Goal: Task Accomplishment & Management: Manage account settings

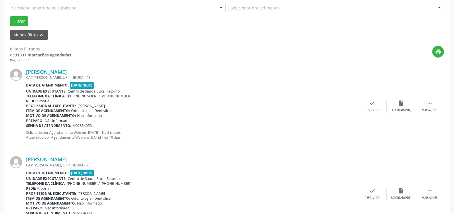
scroll to position [165, 0]
click at [427, 109] on div "Mais ações" at bounding box center [429, 110] width 15 height 4
click at [402, 106] on icon "alarm_off" at bounding box center [401, 103] width 6 height 6
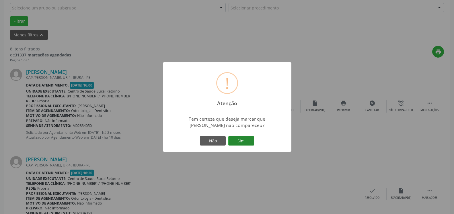
click at [238, 138] on button "Sim" at bounding box center [241, 141] width 26 height 10
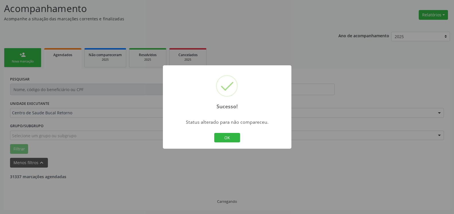
scroll to position [38, 0]
click at [226, 135] on button "OK" at bounding box center [227, 138] width 26 height 10
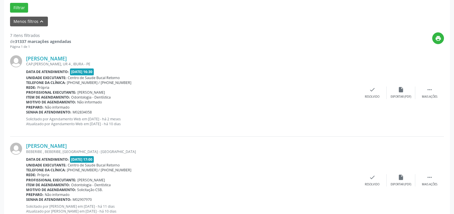
scroll to position [184, 0]
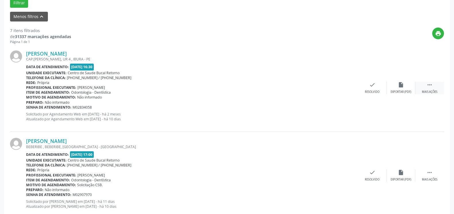
click at [434, 88] on div " Mais ações" at bounding box center [429, 88] width 29 height 12
click at [404, 90] on div "alarm_off Não compareceu" at bounding box center [400, 88] width 29 height 12
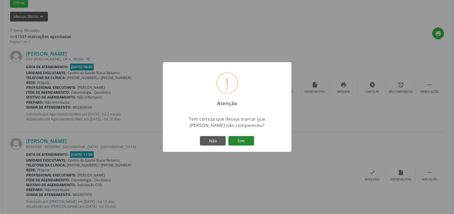
click at [242, 139] on button "Sim" at bounding box center [241, 141] width 26 height 10
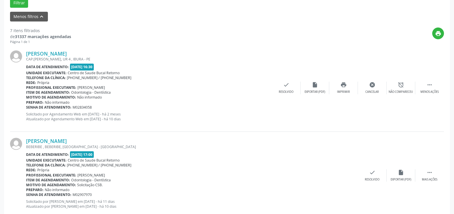
scroll to position [38, 0]
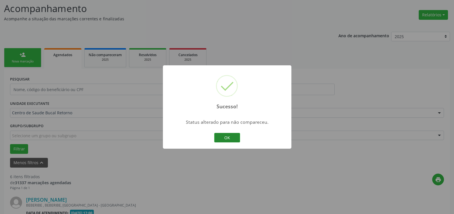
click at [230, 137] on button "OK" at bounding box center [227, 138] width 26 height 10
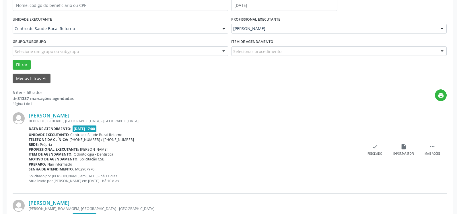
scroll to position [125, 0]
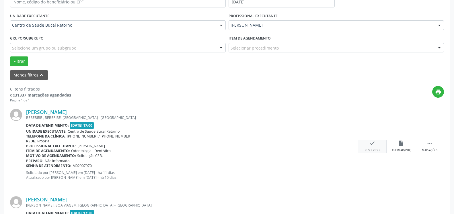
click at [373, 146] on icon "check" at bounding box center [372, 143] width 6 height 6
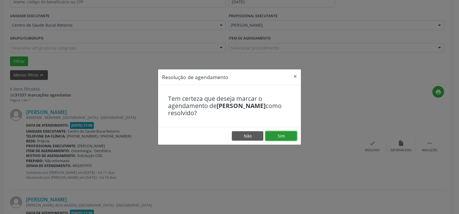
click at [280, 139] on button "Sim" at bounding box center [281, 136] width 32 height 10
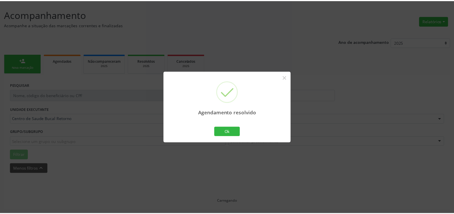
scroll to position [32, 0]
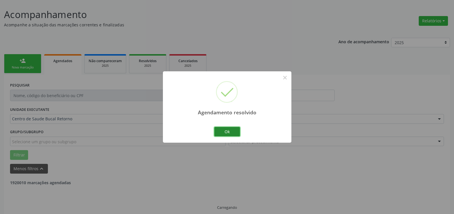
click at [223, 132] on button "Ok" at bounding box center [227, 132] width 26 height 10
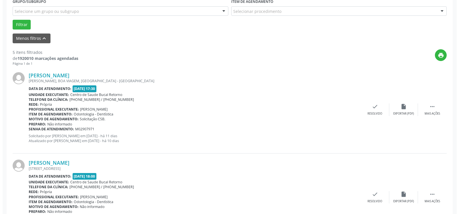
scroll to position [178, 0]
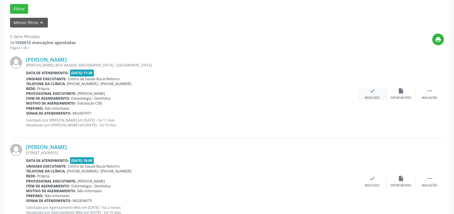
click at [372, 93] on icon "check" at bounding box center [372, 91] width 6 height 6
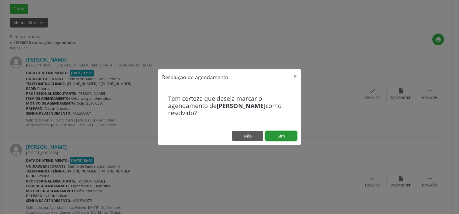
click at [279, 136] on button "Sim" at bounding box center [281, 136] width 32 height 10
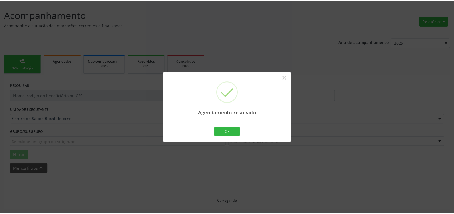
scroll to position [32, 0]
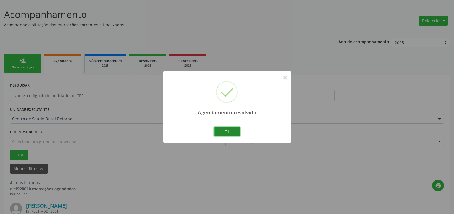
click at [232, 131] on button "Ok" at bounding box center [227, 132] width 26 height 10
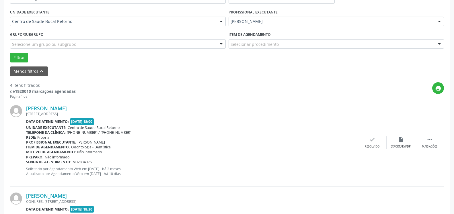
scroll to position [148, 0]
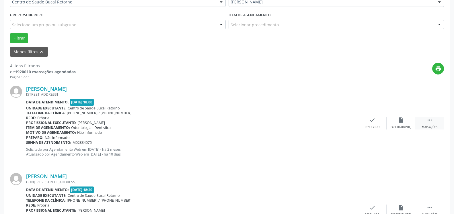
click at [429, 120] on icon "" at bounding box center [429, 120] width 6 height 6
click at [406, 121] on div "alarm_off Não compareceu" at bounding box center [400, 123] width 29 height 12
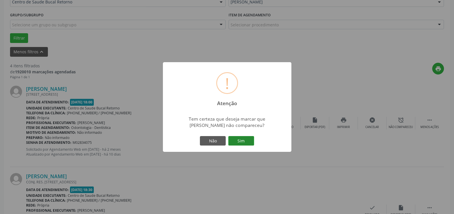
click at [247, 146] on button "Sim" at bounding box center [241, 141] width 26 height 10
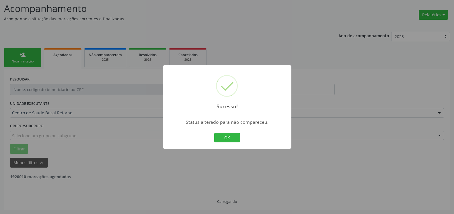
scroll to position [38, 0]
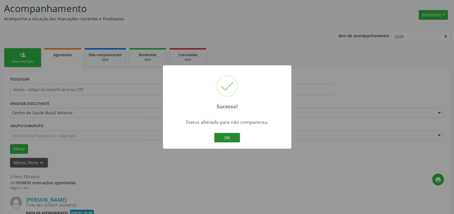
click at [224, 136] on button "OK" at bounding box center [227, 138] width 26 height 10
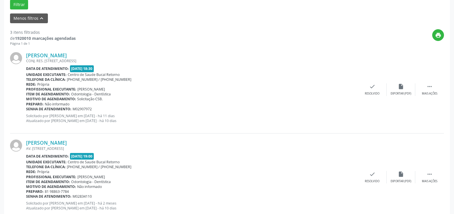
scroll to position [184, 0]
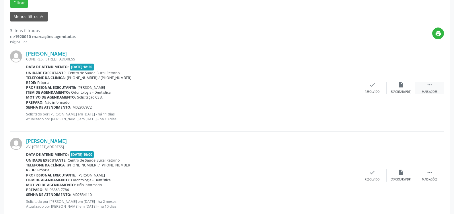
click at [429, 87] on icon "" at bounding box center [429, 85] width 6 height 6
click at [403, 90] on div "alarm_off Não compareceu" at bounding box center [400, 88] width 29 height 12
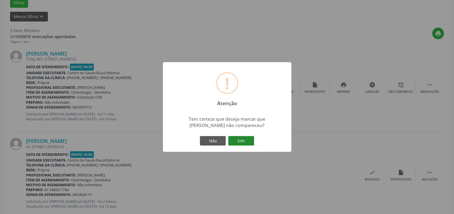
click at [243, 141] on button "Sim" at bounding box center [241, 141] width 26 height 10
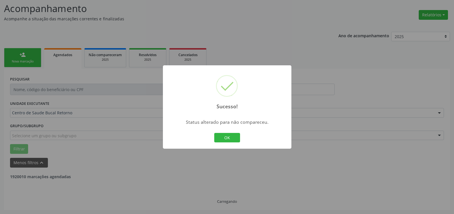
scroll to position [38, 0]
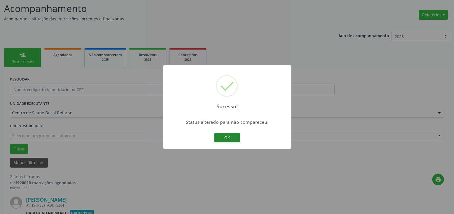
click at [230, 138] on button "OK" at bounding box center [227, 138] width 26 height 10
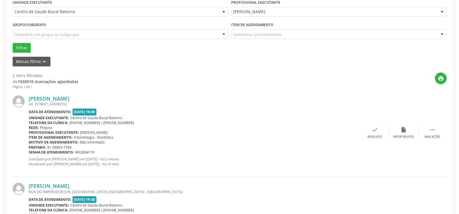
scroll to position [154, 0]
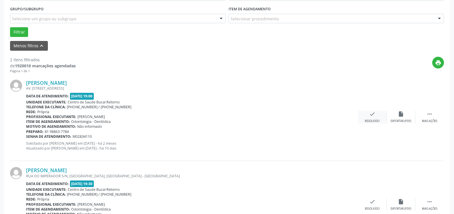
click at [371, 114] on icon "check" at bounding box center [372, 114] width 6 height 6
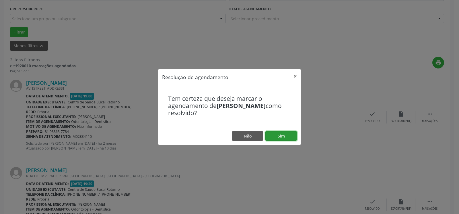
click at [292, 136] on button "Sim" at bounding box center [281, 136] width 32 height 10
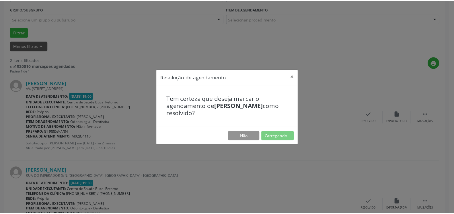
scroll to position [32, 0]
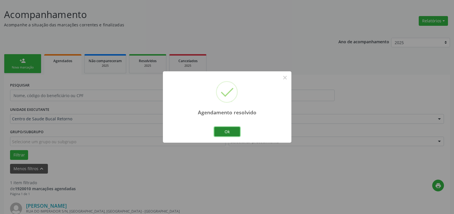
click at [235, 131] on button "Ok" at bounding box center [227, 132] width 26 height 10
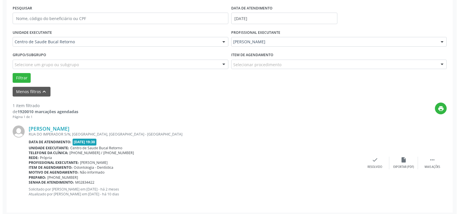
scroll to position [111, 0]
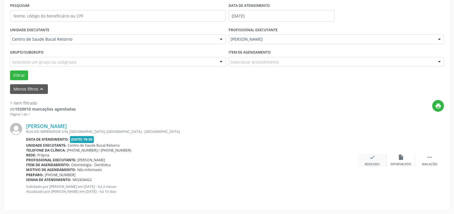
click at [377, 159] on div "check Resolvido" at bounding box center [372, 160] width 29 height 12
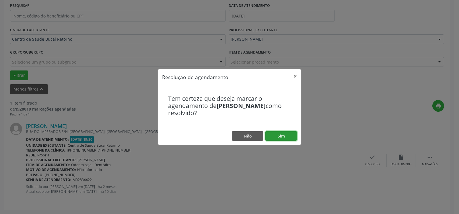
click at [285, 138] on button "Sim" at bounding box center [281, 136] width 32 height 10
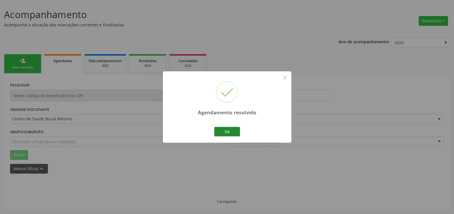
scroll to position [19, 0]
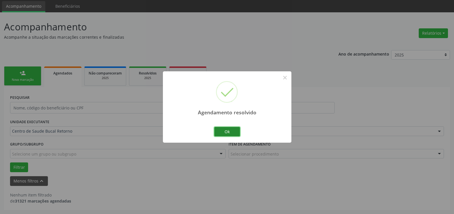
click at [226, 132] on button "Ok" at bounding box center [227, 132] width 26 height 10
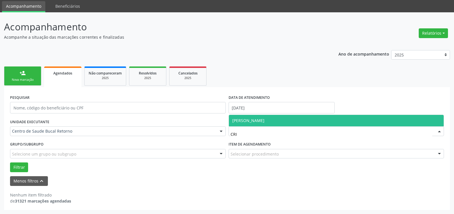
click at [262, 120] on span "[PERSON_NAME]" at bounding box center [248, 120] width 32 height 5
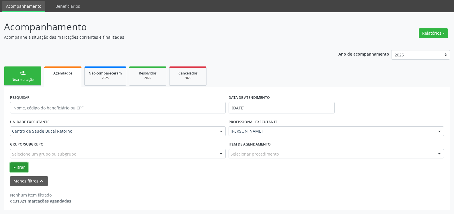
click at [18, 166] on button "Filtrar" at bounding box center [19, 168] width 18 height 10
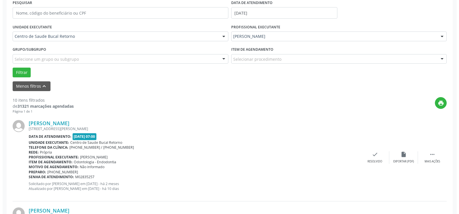
scroll to position [136, 0]
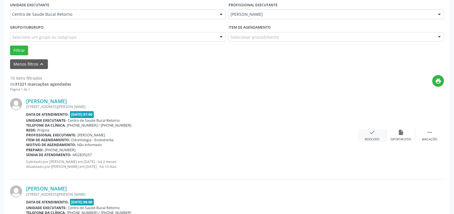
click at [370, 132] on icon "check" at bounding box center [372, 132] width 6 height 6
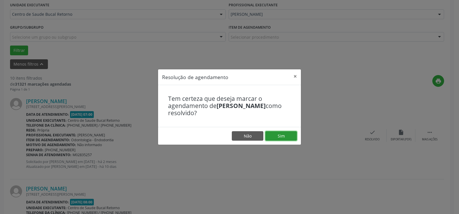
click at [288, 136] on button "Sim" at bounding box center [281, 136] width 32 height 10
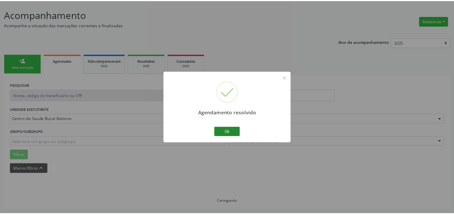
scroll to position [32, 0]
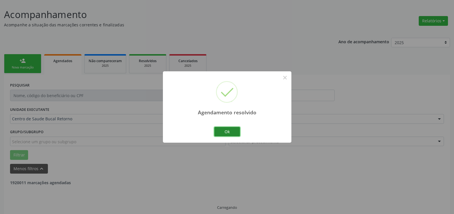
click at [232, 131] on button "Ok" at bounding box center [227, 132] width 26 height 10
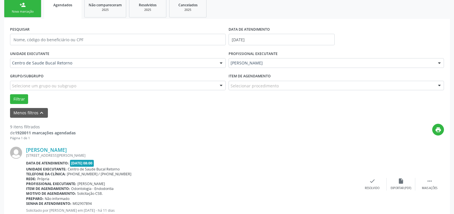
scroll to position [119, 0]
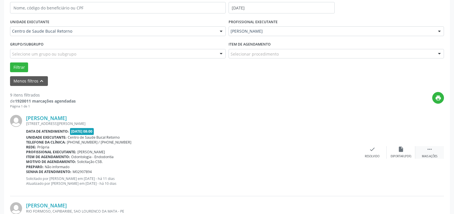
click at [429, 151] on icon "" at bounding box center [429, 149] width 6 height 6
click at [394, 152] on div "alarm_off Não compareceu" at bounding box center [400, 152] width 29 height 12
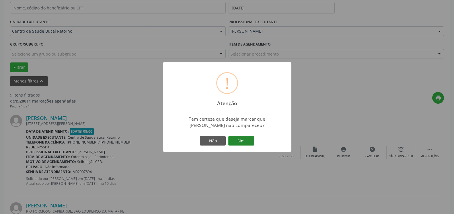
click at [238, 140] on button "Sim" at bounding box center [241, 141] width 26 height 10
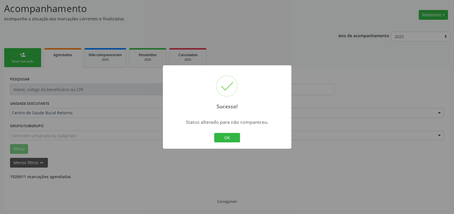
scroll to position [38, 0]
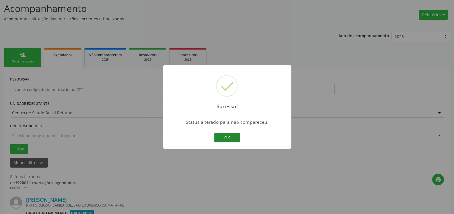
click at [229, 136] on button "OK" at bounding box center [227, 138] width 26 height 10
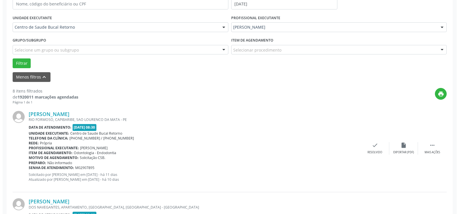
scroll to position [125, 0]
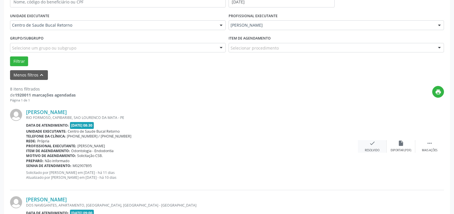
click at [374, 146] on icon "check" at bounding box center [372, 143] width 6 height 6
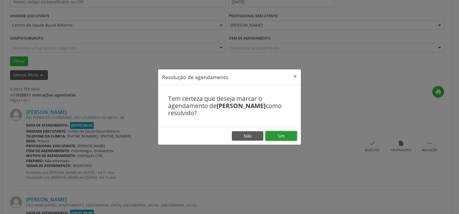
click at [289, 135] on button "Sim" at bounding box center [281, 136] width 32 height 10
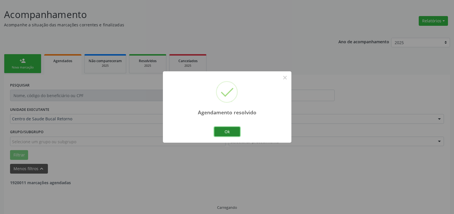
click at [232, 132] on button "Ok" at bounding box center [227, 132] width 26 height 10
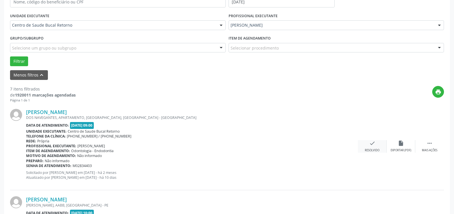
click at [374, 144] on icon "check" at bounding box center [372, 143] width 6 height 6
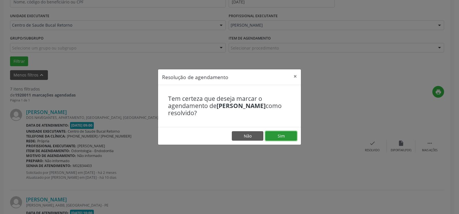
click at [282, 134] on button "Sim" at bounding box center [281, 136] width 32 height 10
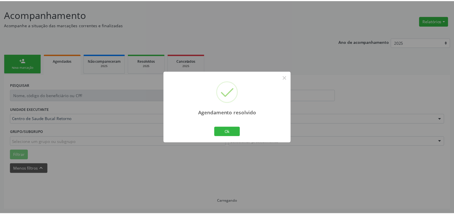
scroll to position [32, 0]
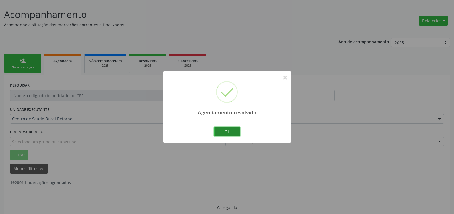
click at [225, 133] on button "Ok" at bounding box center [227, 132] width 26 height 10
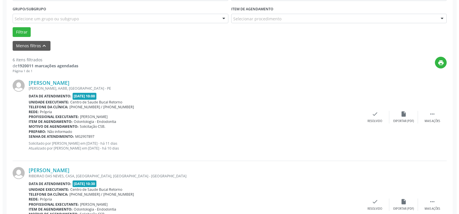
scroll to position [178, 0]
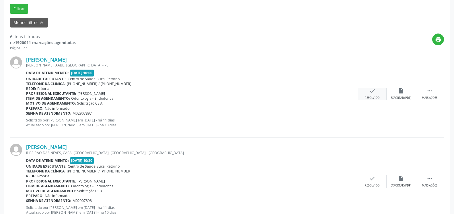
click at [368, 94] on div "check Resolvido" at bounding box center [372, 94] width 29 height 12
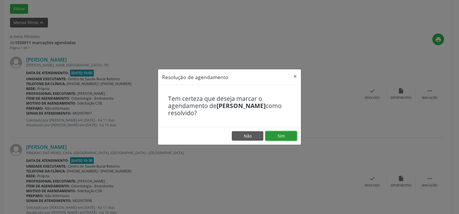
click at [277, 137] on button "Sim" at bounding box center [281, 136] width 32 height 10
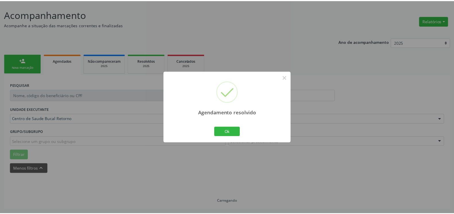
scroll to position [32, 0]
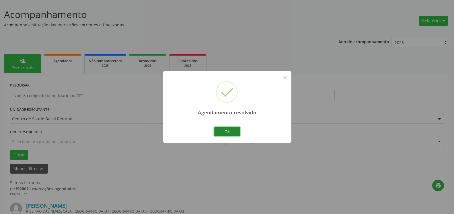
click at [226, 131] on button "Ok" at bounding box center [227, 132] width 26 height 10
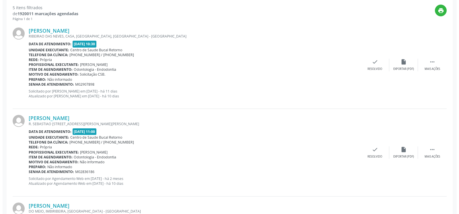
scroll to position [236, 0]
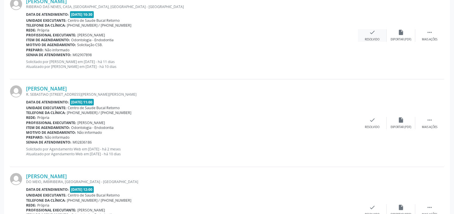
click at [371, 38] on div "check Resolvido" at bounding box center [372, 35] width 29 height 12
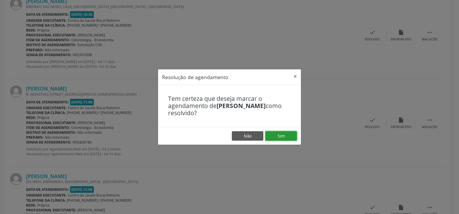
click at [280, 137] on button "Sim" at bounding box center [281, 136] width 32 height 10
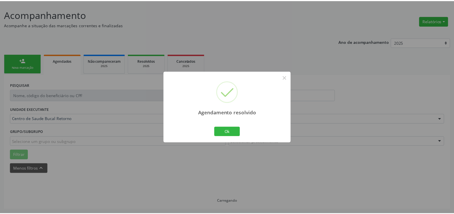
scroll to position [32, 0]
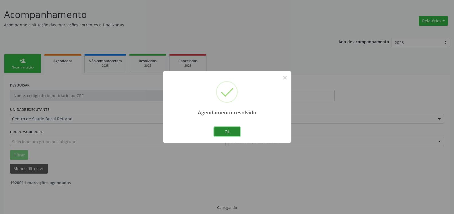
click at [225, 132] on button "Ok" at bounding box center [227, 132] width 26 height 10
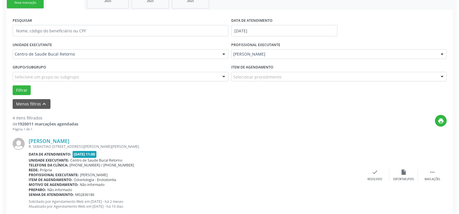
scroll to position [178, 0]
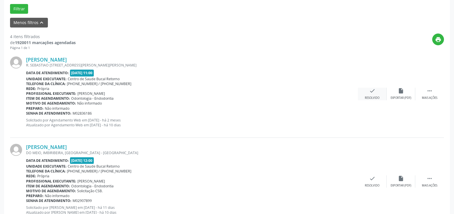
click at [370, 92] on icon "check" at bounding box center [372, 91] width 6 height 6
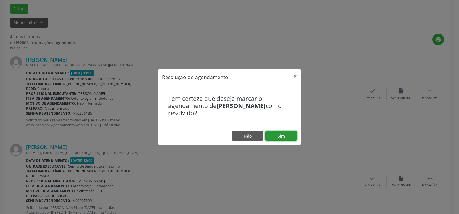
click at [290, 136] on button "Sim" at bounding box center [281, 136] width 32 height 10
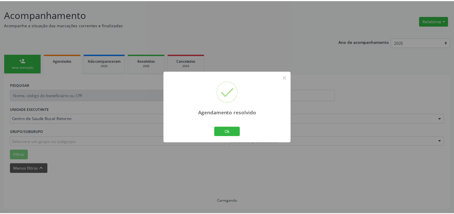
scroll to position [32, 0]
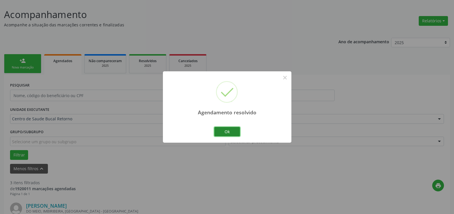
click at [229, 134] on button "Ok" at bounding box center [227, 132] width 26 height 10
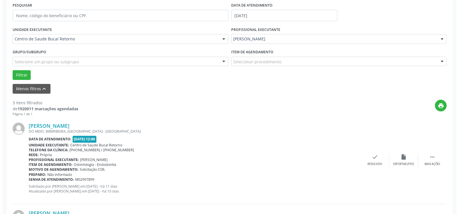
scroll to position [148, 0]
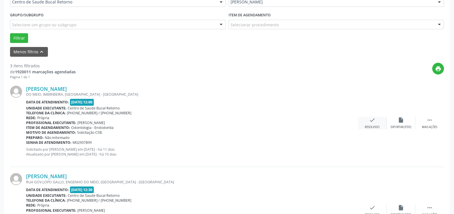
click at [376, 120] on div "check Resolvido" at bounding box center [372, 123] width 29 height 12
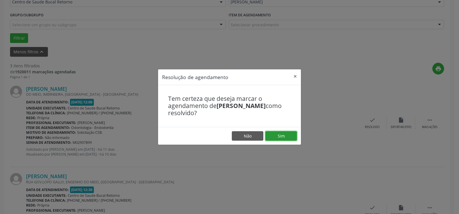
click at [278, 137] on button "Sim" at bounding box center [281, 136] width 32 height 10
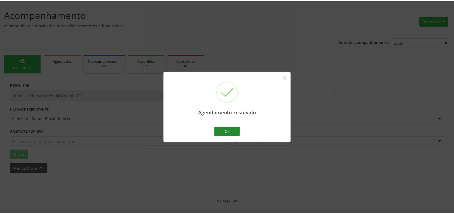
scroll to position [32, 0]
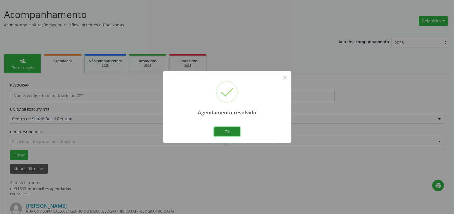
click at [225, 131] on button "Ok" at bounding box center [227, 132] width 26 height 10
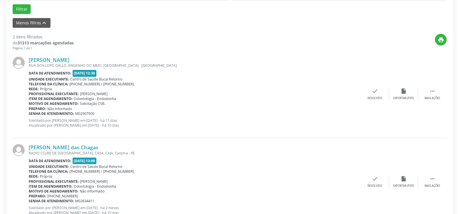
scroll to position [178, 0]
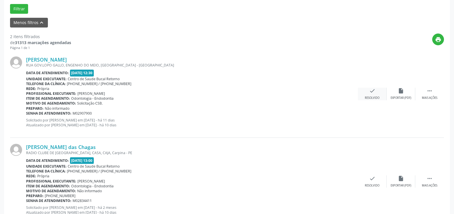
click at [370, 94] on icon "check" at bounding box center [372, 91] width 6 height 6
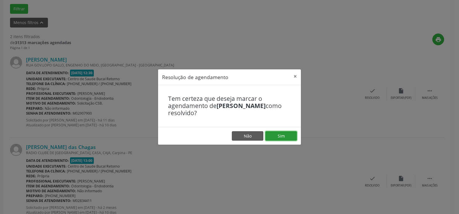
click at [283, 137] on button "Sim" at bounding box center [281, 136] width 32 height 10
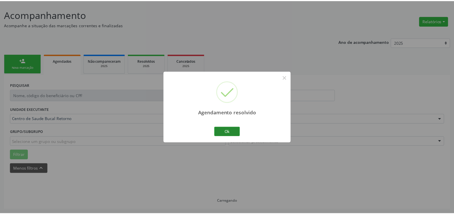
scroll to position [32, 0]
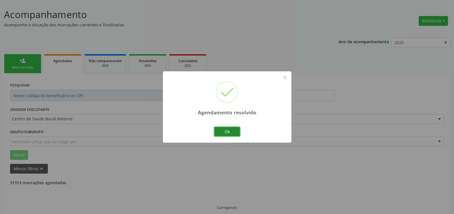
click at [233, 134] on button "Ok" at bounding box center [227, 132] width 26 height 10
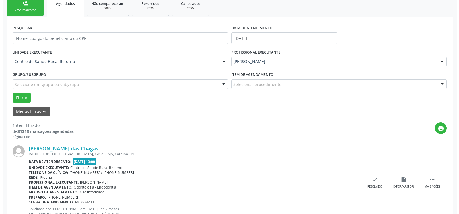
scroll to position [111, 0]
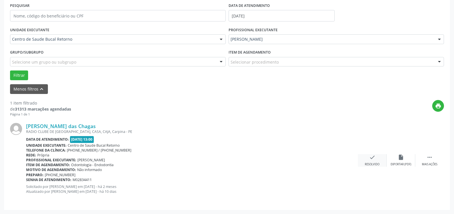
click at [372, 161] on icon "check" at bounding box center [372, 157] width 6 height 6
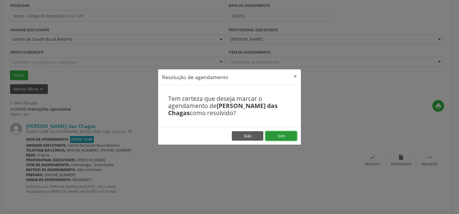
click at [278, 137] on button "Sim" at bounding box center [281, 136] width 32 height 10
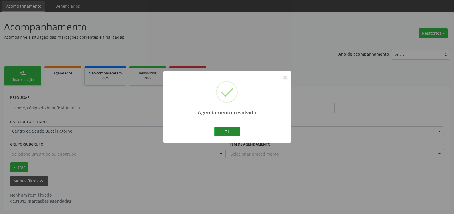
scroll to position [19, 0]
click at [229, 132] on button "Ok" at bounding box center [227, 132] width 26 height 10
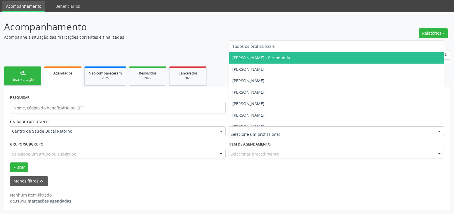
click at [279, 57] on span "[PERSON_NAME] - Periodontia." at bounding box center [261, 57] width 59 height 5
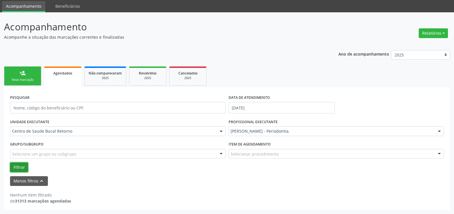
click at [20, 166] on button "Filtrar" at bounding box center [19, 168] width 18 height 10
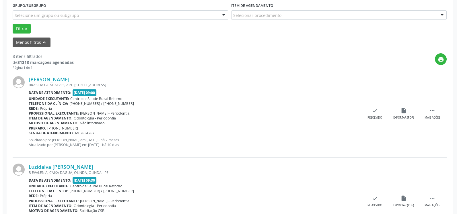
scroll to position [165, 0]
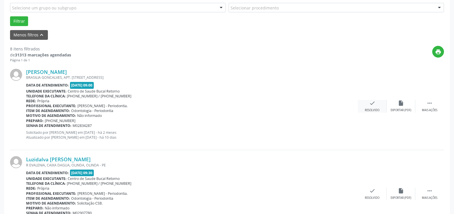
click at [371, 103] on icon "check" at bounding box center [372, 103] width 6 height 6
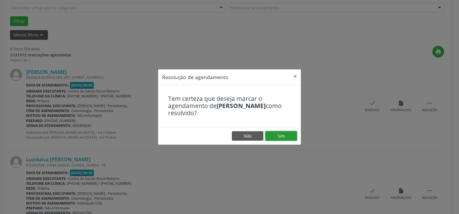
click at [281, 138] on button "Sim" at bounding box center [281, 136] width 32 height 10
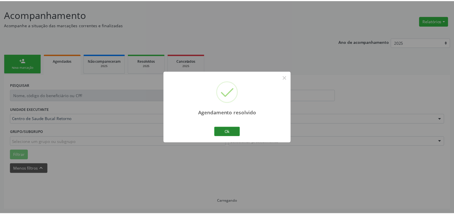
scroll to position [32, 0]
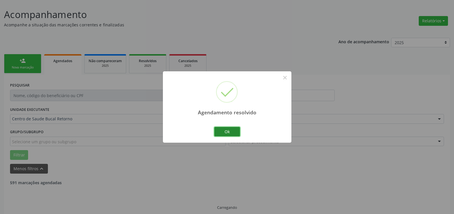
click at [234, 133] on button "Ok" at bounding box center [227, 132] width 26 height 10
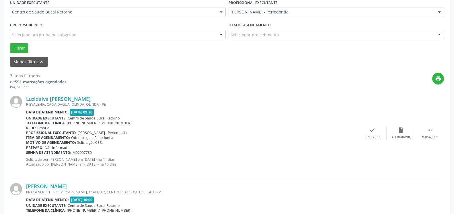
scroll to position [148, 0]
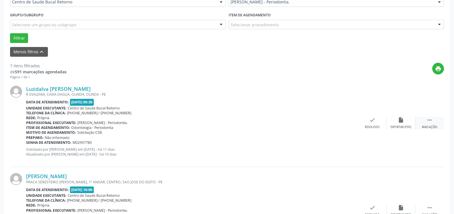
click at [432, 120] on icon "" at bounding box center [429, 120] width 6 height 6
click at [398, 123] on icon "alarm_off" at bounding box center [401, 120] width 6 height 6
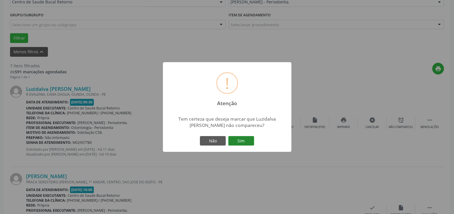
click at [247, 142] on button "Sim" at bounding box center [241, 141] width 26 height 10
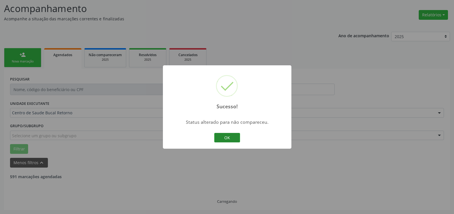
scroll to position [38, 0]
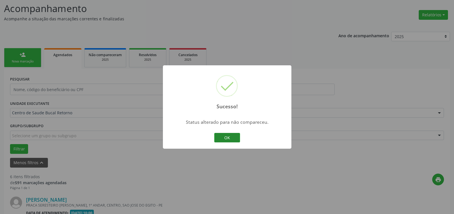
click at [236, 138] on button "OK" at bounding box center [227, 138] width 26 height 10
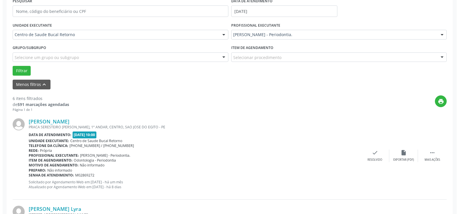
scroll to position [125, 0]
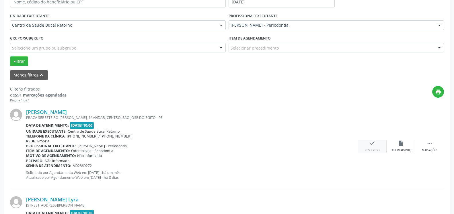
click at [371, 143] on icon "check" at bounding box center [372, 143] width 6 height 6
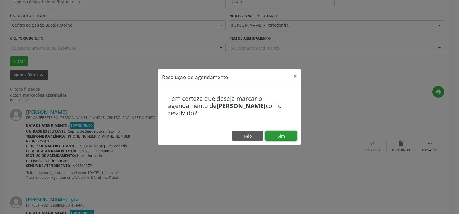
drag, startPoint x: 287, startPoint y: 137, endPoint x: 284, endPoint y: 139, distance: 3.3
click at [284, 139] on button "Sim" at bounding box center [281, 136] width 32 height 10
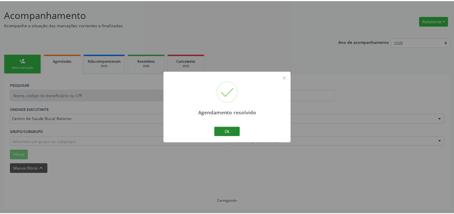
scroll to position [32, 0]
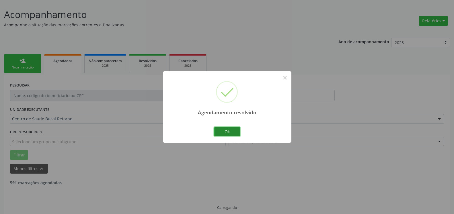
click at [228, 131] on button "Ok" at bounding box center [227, 132] width 26 height 10
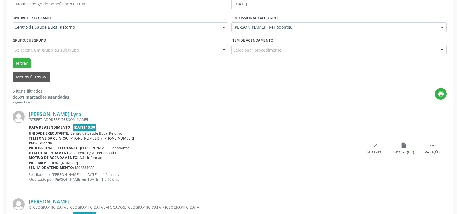
scroll to position [154, 0]
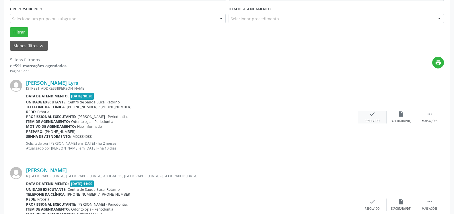
click at [371, 117] on icon "check" at bounding box center [372, 114] width 6 height 6
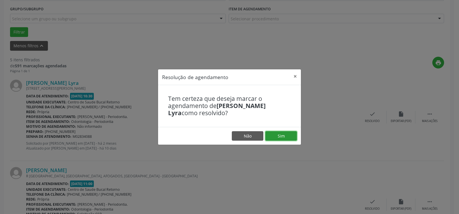
click at [289, 136] on button "Sim" at bounding box center [281, 136] width 32 height 10
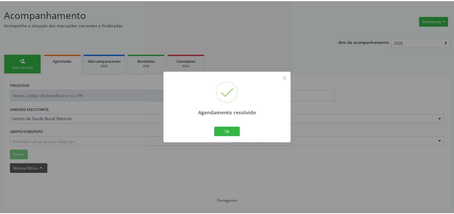
scroll to position [32, 0]
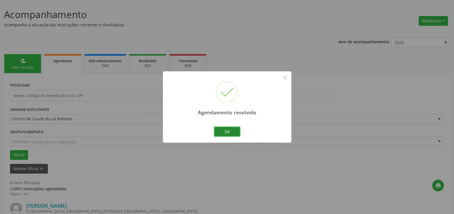
click at [224, 131] on button "Ok" at bounding box center [227, 132] width 26 height 10
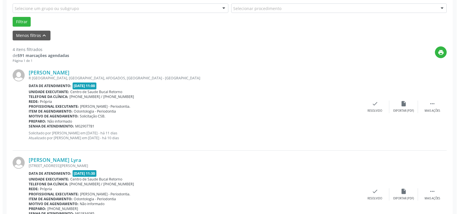
scroll to position [178, 0]
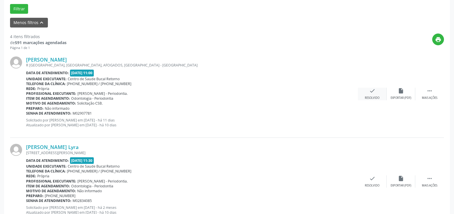
click at [371, 94] on icon "check" at bounding box center [372, 91] width 6 height 6
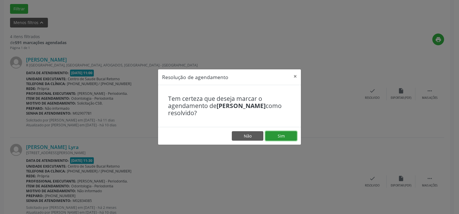
click at [285, 136] on button "Sim" at bounding box center [281, 136] width 32 height 10
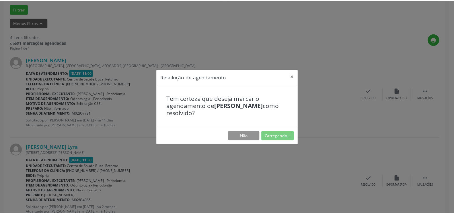
scroll to position [32, 0]
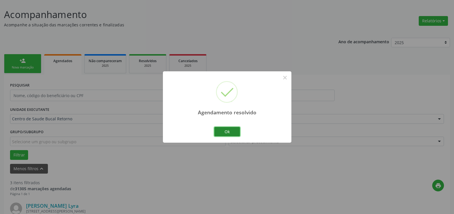
click at [228, 132] on button "Ok" at bounding box center [227, 132] width 26 height 10
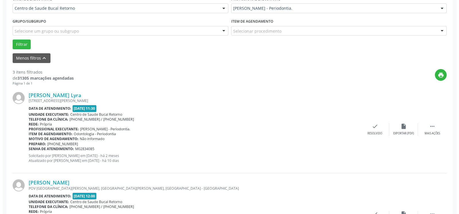
scroll to position [148, 0]
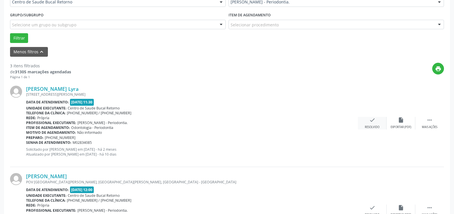
click at [370, 123] on icon "check" at bounding box center [372, 120] width 6 height 6
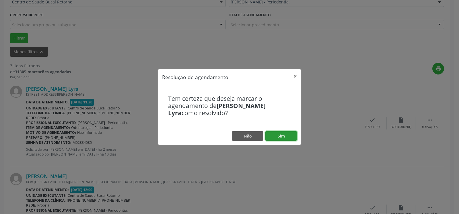
click at [276, 135] on button "Sim" at bounding box center [281, 136] width 32 height 10
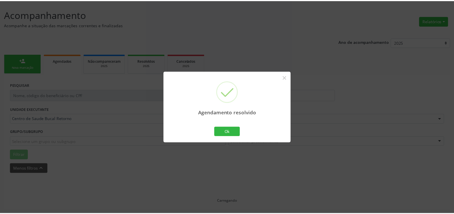
scroll to position [32, 0]
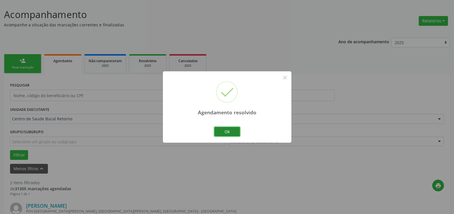
click at [221, 131] on button "Ok" at bounding box center [227, 132] width 26 height 10
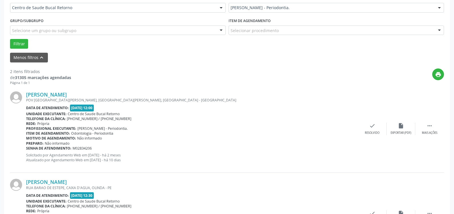
scroll to position [148, 0]
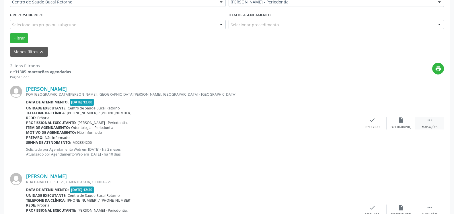
click at [431, 123] on icon "" at bounding box center [429, 120] width 6 height 6
click at [401, 120] on icon "alarm_off" at bounding box center [401, 120] width 6 height 6
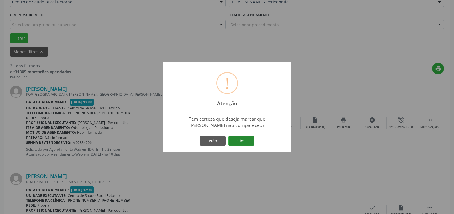
click at [247, 142] on button "Sim" at bounding box center [241, 141] width 26 height 10
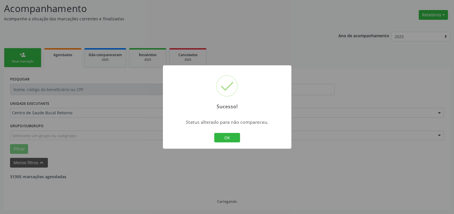
scroll to position [38, 0]
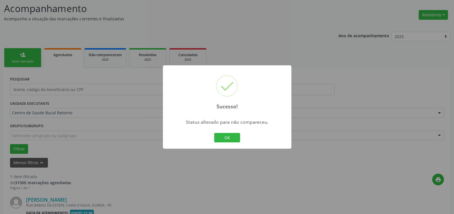
click at [226, 141] on button "OK" at bounding box center [227, 138] width 26 height 10
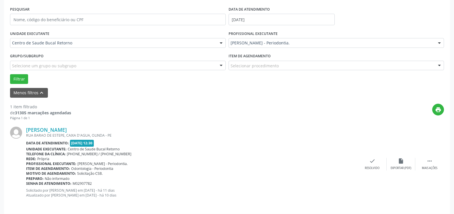
scroll to position [111, 0]
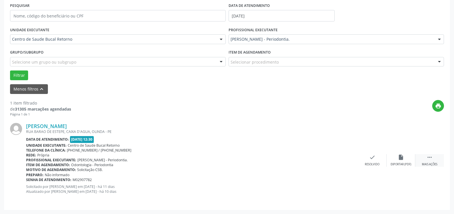
click at [425, 157] on div " Mais ações" at bounding box center [429, 160] width 29 height 12
click at [406, 158] on div "alarm_off Não compareceu" at bounding box center [400, 160] width 29 height 12
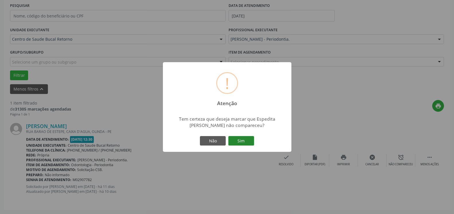
click at [247, 140] on button "Sim" at bounding box center [241, 141] width 26 height 10
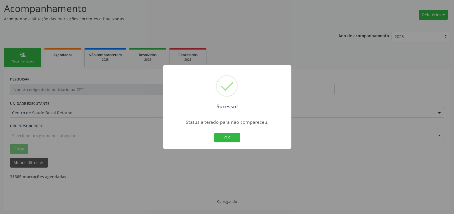
scroll to position [19, 0]
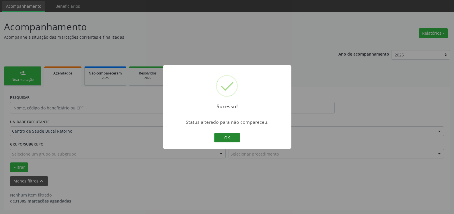
click at [231, 136] on button "OK" at bounding box center [227, 138] width 26 height 10
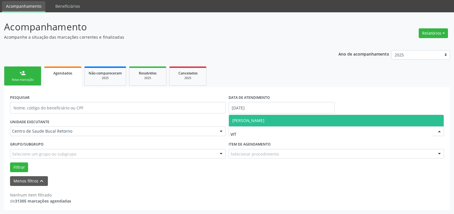
click at [250, 125] on span "[PERSON_NAME]" at bounding box center [336, 120] width 215 height 11
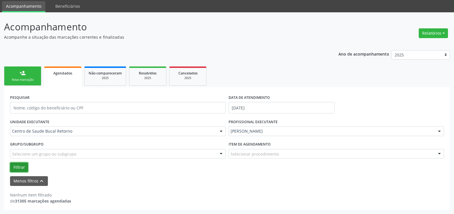
click at [20, 165] on button "Filtrar" at bounding box center [19, 168] width 18 height 10
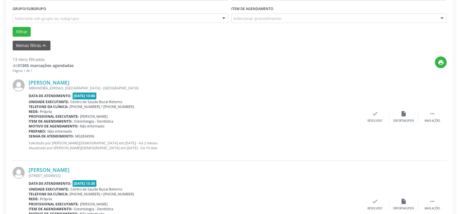
scroll to position [165, 0]
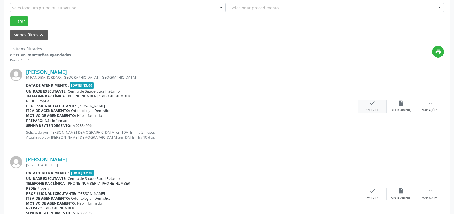
click at [372, 105] on icon "check" at bounding box center [372, 103] width 6 height 6
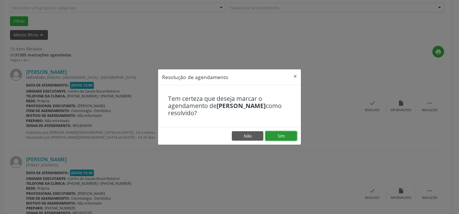
click at [276, 133] on button "Sim" at bounding box center [281, 136] width 32 height 10
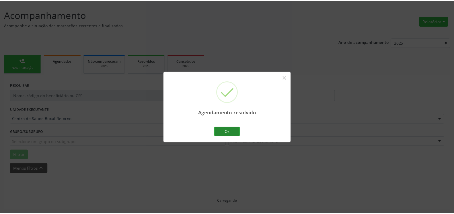
scroll to position [32, 0]
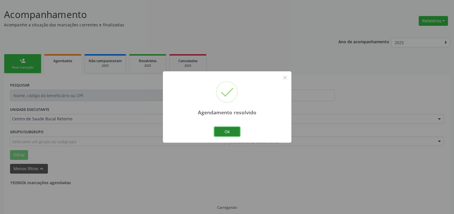
click at [224, 132] on button "Ok" at bounding box center [227, 132] width 26 height 10
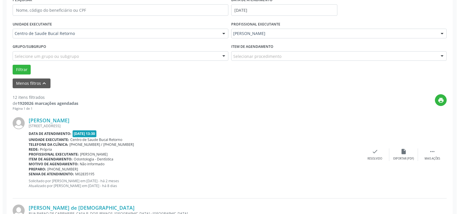
scroll to position [154, 0]
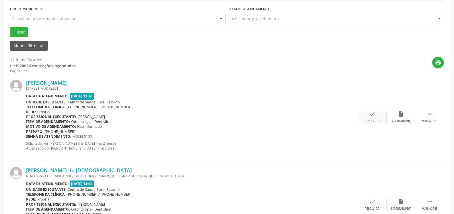
click at [370, 117] on icon "check" at bounding box center [372, 114] width 6 height 6
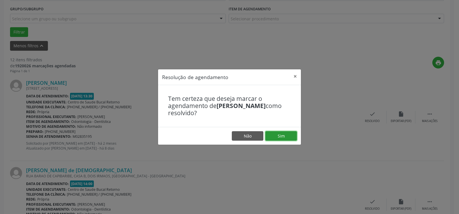
click at [284, 136] on button "Sim" at bounding box center [281, 136] width 32 height 10
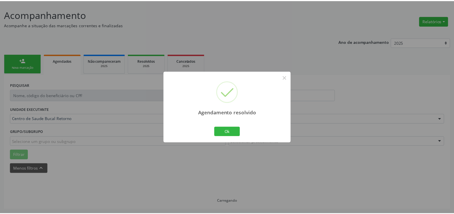
scroll to position [32, 0]
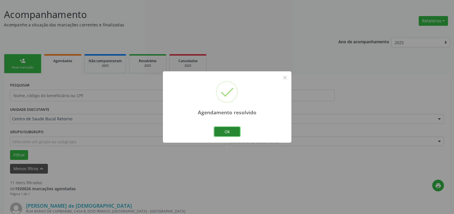
click at [233, 131] on button "Ok" at bounding box center [227, 132] width 26 height 10
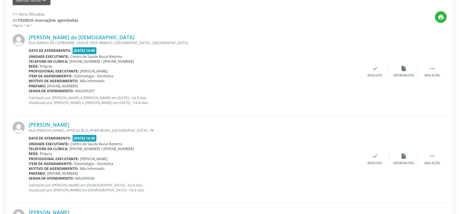
scroll to position [207, 0]
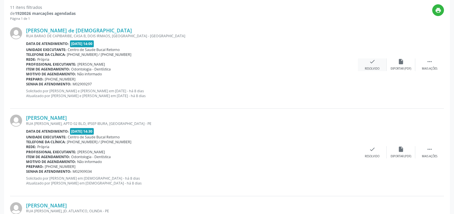
click at [370, 63] on icon "check" at bounding box center [372, 61] width 6 height 6
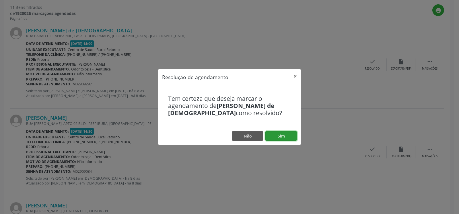
drag, startPoint x: 281, startPoint y: 139, endPoint x: 277, endPoint y: 137, distance: 5.1
click at [281, 139] on button "Sim" at bounding box center [281, 136] width 32 height 10
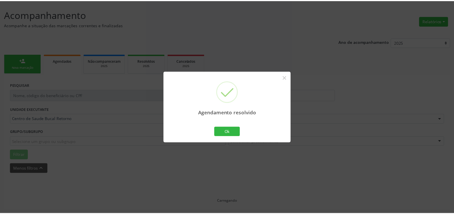
scroll to position [32, 0]
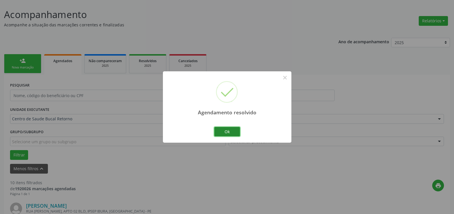
click at [229, 131] on button "Ok" at bounding box center [227, 132] width 26 height 10
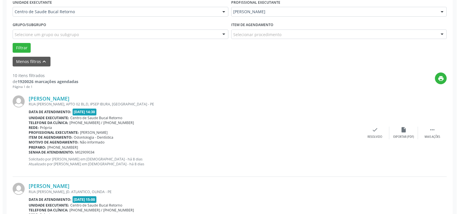
scroll to position [148, 0]
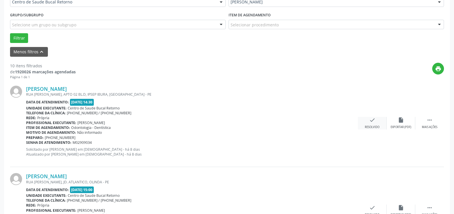
click at [375, 126] on div "Resolvido" at bounding box center [372, 127] width 15 height 4
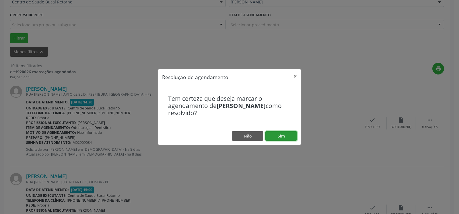
click at [288, 133] on button "Sim" at bounding box center [281, 136] width 32 height 10
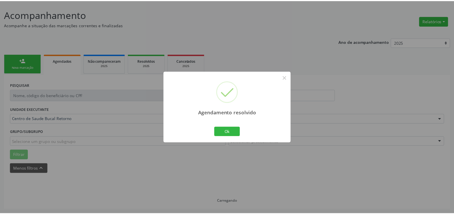
scroll to position [32, 0]
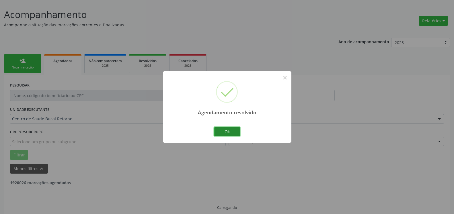
click at [237, 134] on button "Ok" at bounding box center [227, 132] width 26 height 10
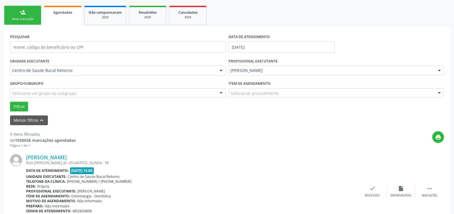
scroll to position [119, 0]
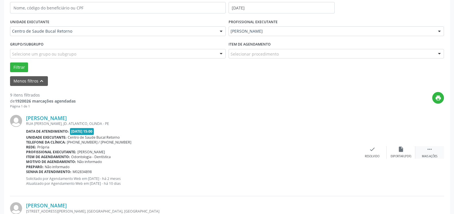
click at [430, 150] on icon "" at bounding box center [429, 149] width 6 height 6
click at [406, 150] on div "alarm_off Não compareceu" at bounding box center [400, 152] width 29 height 12
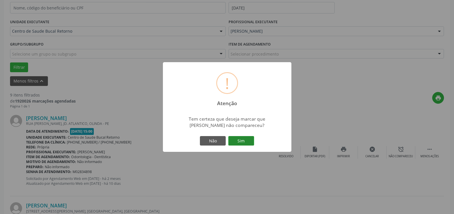
click at [246, 145] on button "Sim" at bounding box center [241, 141] width 26 height 10
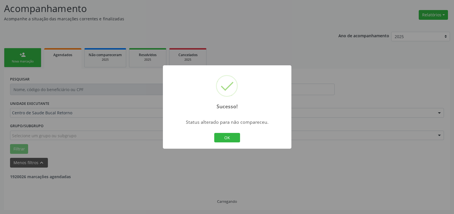
click at [230, 140] on button "OK" at bounding box center [227, 138] width 26 height 10
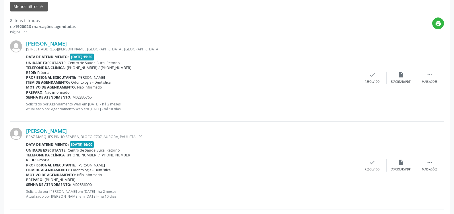
scroll to position [213, 0]
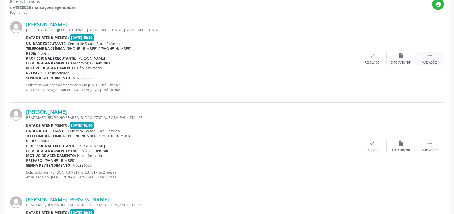
click at [431, 54] on icon "" at bounding box center [429, 55] width 6 height 6
click at [401, 62] on div "Não compareceu" at bounding box center [400, 63] width 24 height 4
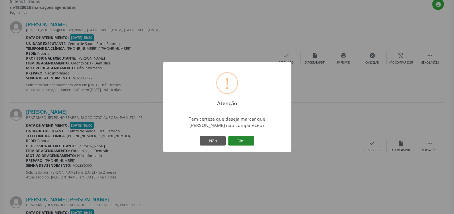
click at [238, 141] on button "Sim" at bounding box center [241, 141] width 26 height 10
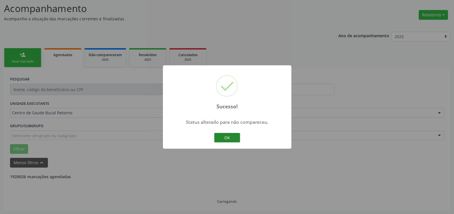
scroll to position [38, 0]
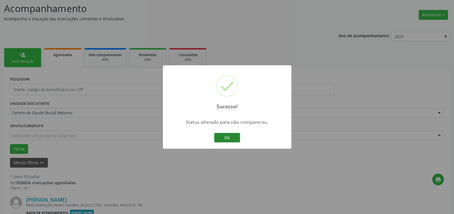
click at [229, 139] on button "OK" at bounding box center [227, 138] width 26 height 10
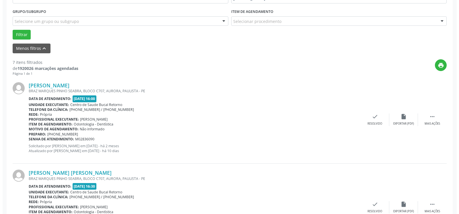
scroll to position [154, 0]
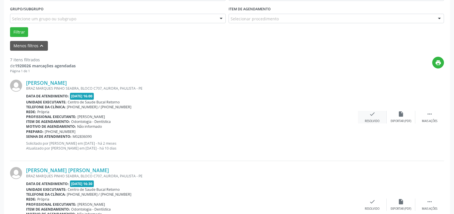
click at [372, 119] on div "check Resolvido" at bounding box center [372, 117] width 29 height 12
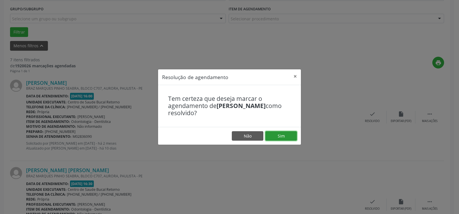
click at [287, 134] on button "Sim" at bounding box center [281, 136] width 32 height 10
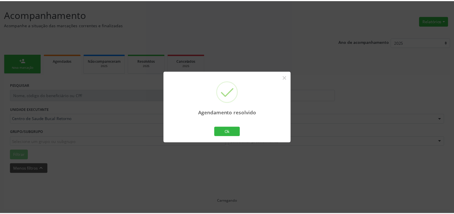
scroll to position [32, 0]
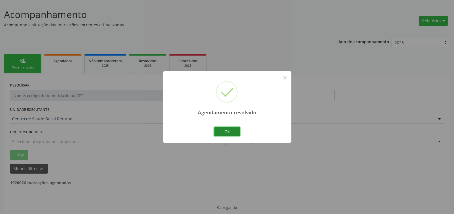
click at [233, 132] on button "Ok" at bounding box center [227, 132] width 26 height 10
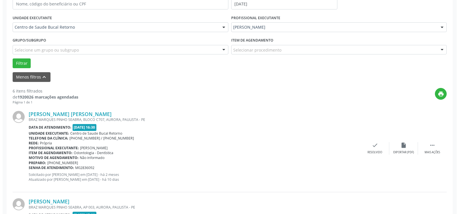
scroll to position [154, 0]
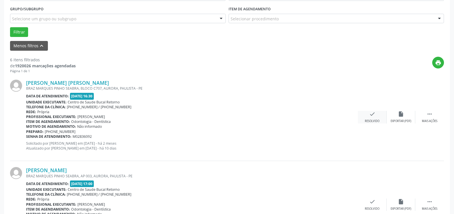
click at [372, 116] on icon "check" at bounding box center [372, 114] width 6 height 6
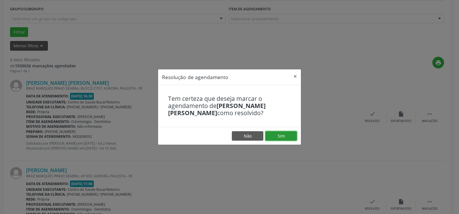
click at [277, 136] on button "Sim" at bounding box center [281, 136] width 32 height 10
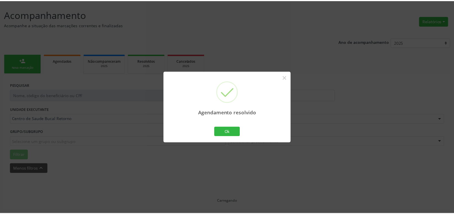
scroll to position [32, 0]
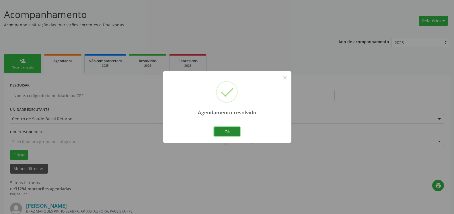
click at [230, 133] on button "Ok" at bounding box center [227, 132] width 26 height 10
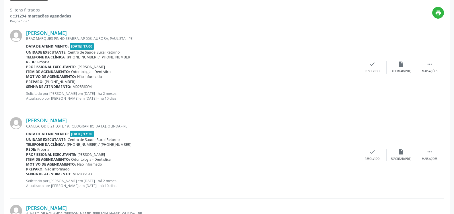
scroll to position [207, 0]
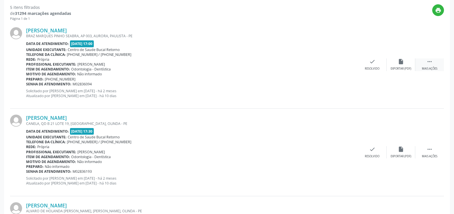
click at [432, 62] on icon "" at bounding box center [429, 61] width 6 height 6
click at [395, 60] on div "alarm_off Não compareceu" at bounding box center [400, 64] width 29 height 12
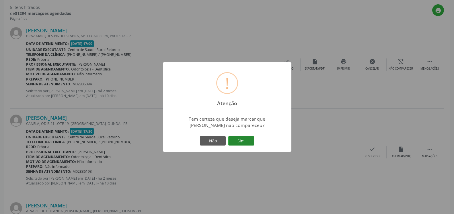
click at [234, 141] on button "Sim" at bounding box center [241, 141] width 26 height 10
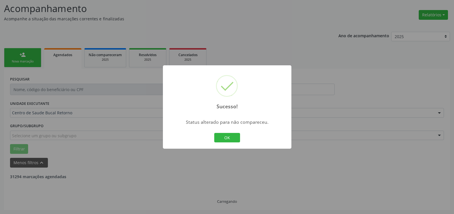
scroll to position [38, 0]
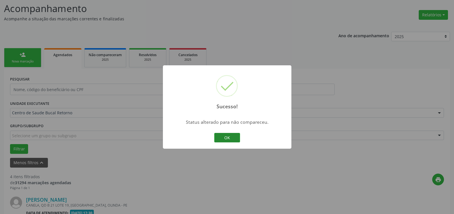
click at [221, 136] on button "OK" at bounding box center [227, 138] width 26 height 10
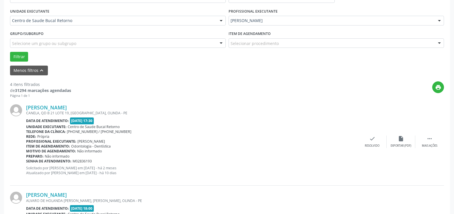
scroll to position [184, 0]
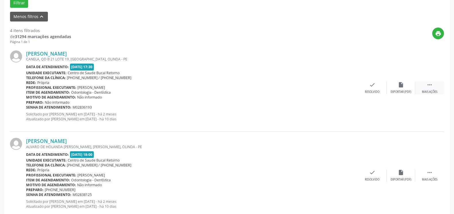
click at [437, 89] on div " Mais ações" at bounding box center [429, 88] width 29 height 12
click at [407, 89] on div "alarm_off Não compareceu" at bounding box center [400, 88] width 29 height 12
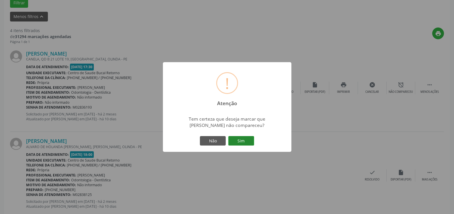
click at [248, 142] on button "Sim" at bounding box center [241, 141] width 26 height 10
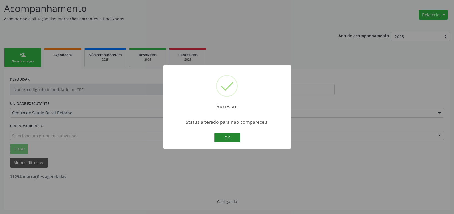
scroll to position [38, 0]
click at [224, 137] on button "OK" at bounding box center [227, 138] width 26 height 10
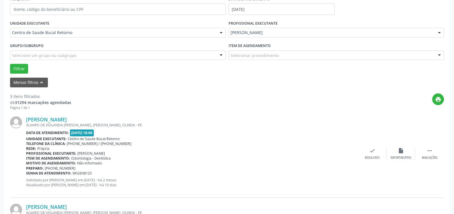
scroll to position [154, 0]
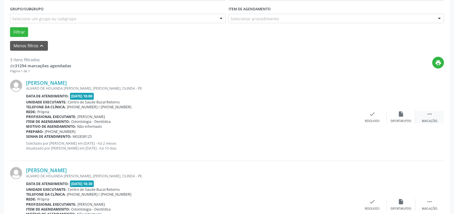
click at [425, 115] on div " Mais ações" at bounding box center [429, 117] width 29 height 12
click at [402, 117] on icon "alarm_off" at bounding box center [401, 114] width 6 height 6
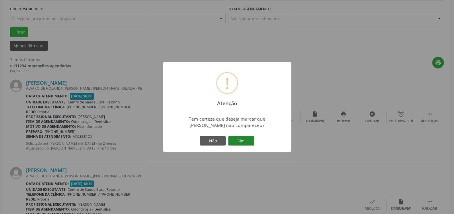
click at [237, 140] on button "Sim" at bounding box center [241, 141] width 26 height 10
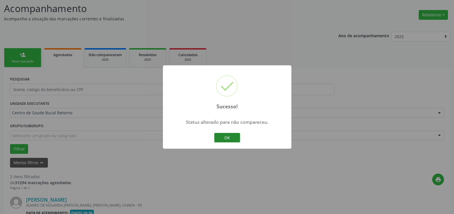
click at [218, 138] on button "OK" at bounding box center [227, 138] width 26 height 10
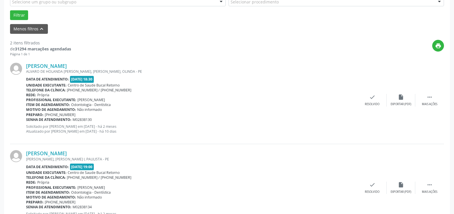
scroll to position [184, 0]
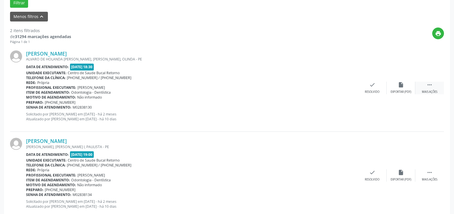
click at [435, 83] on div " Mais ações" at bounding box center [429, 88] width 29 height 12
click at [400, 87] on icon "alarm_off" at bounding box center [401, 85] width 6 height 6
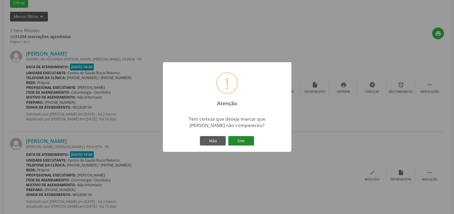
click at [246, 142] on button "Sim" at bounding box center [241, 141] width 26 height 10
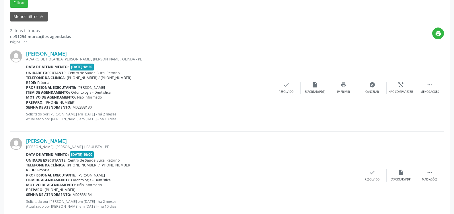
scroll to position [38, 0]
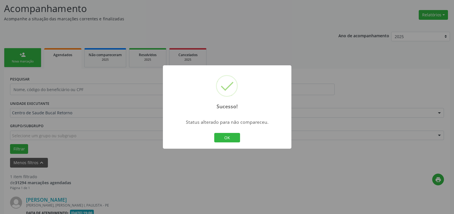
click at [236, 139] on button "OK" at bounding box center [227, 138] width 26 height 10
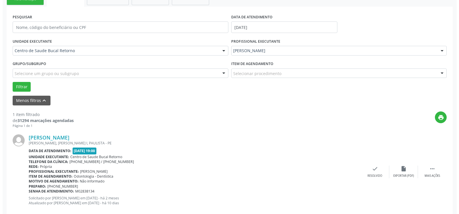
scroll to position [111, 0]
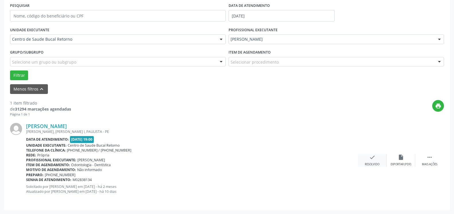
click at [368, 162] on div "check Resolvido" at bounding box center [372, 160] width 29 height 12
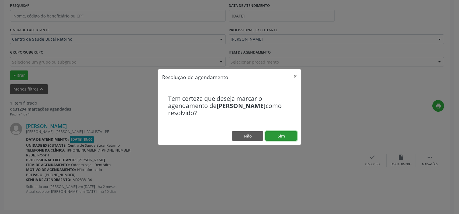
click at [286, 135] on button "Sim" at bounding box center [281, 136] width 32 height 10
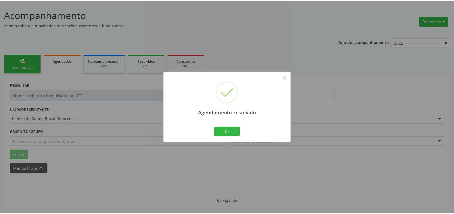
scroll to position [32, 0]
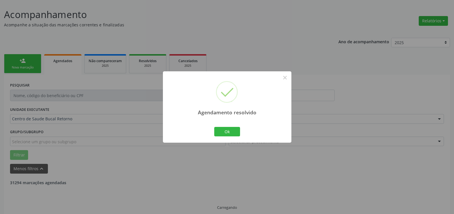
click at [224, 124] on div "Agendamento resolvido × Ok Cancel" at bounding box center [227, 106] width 128 height 71
click at [229, 131] on button "Ok" at bounding box center [227, 132] width 26 height 10
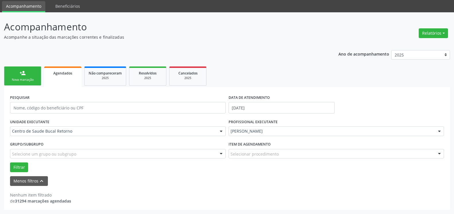
scroll to position [19, 0]
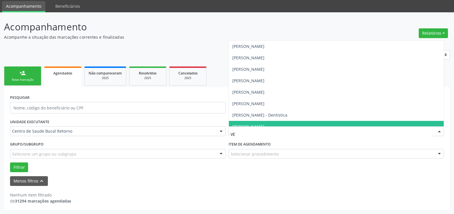
type input "VER"
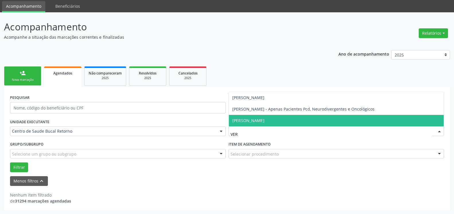
click at [260, 119] on span "[PERSON_NAME]" at bounding box center [248, 120] width 32 height 5
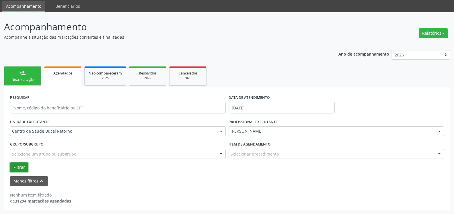
click at [22, 166] on button "Filtrar" at bounding box center [19, 168] width 18 height 10
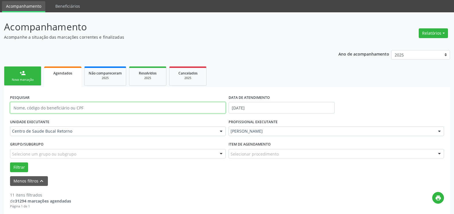
click at [90, 107] on input "text" at bounding box center [118, 107] width 216 height 11
click at [105, 107] on input "text" at bounding box center [118, 107] width 216 height 11
type input "79423302491"
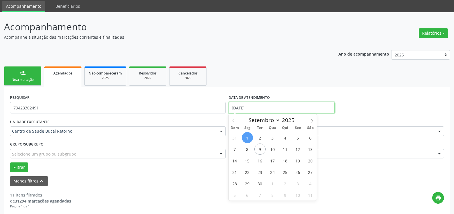
drag, startPoint x: 248, startPoint y: 109, endPoint x: 222, endPoint y: 109, distance: 26.1
click at [228, 109] on input "[DATE]" at bounding box center [281, 107] width 106 height 11
click at [281, 71] on ul "person_add Nova marcação Agendados Não compareceram 2025 Resolvidos 2025 Cancel…" at bounding box center [227, 76] width 446 height 22
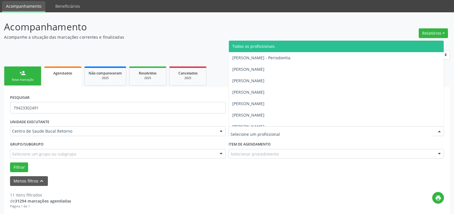
click at [267, 46] on span "Todos os profissionais" at bounding box center [253, 46] width 42 height 5
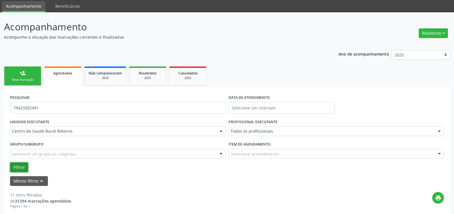
click at [19, 166] on button "Filtrar" at bounding box center [19, 168] width 18 height 10
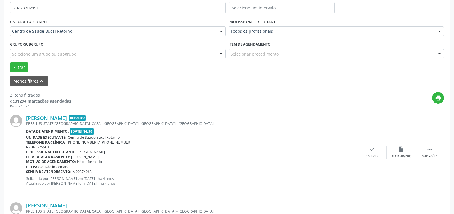
scroll to position [0, 0]
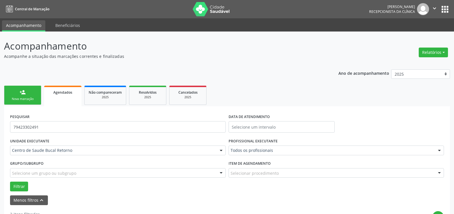
drag, startPoint x: 57, startPoint y: 133, endPoint x: 0, endPoint y: 130, distance: 56.8
drag, startPoint x: 47, startPoint y: 129, endPoint x: 0, endPoint y: 127, distance: 47.1
click at [10, 127] on input "79423302491" at bounding box center [118, 126] width 216 height 11
click at [310, 129] on input "text" at bounding box center [281, 126] width 106 height 11
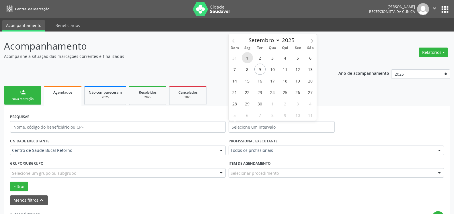
click at [251, 59] on span "1" at bounding box center [247, 57] width 11 height 11
type input "[DATE]"
click at [249, 56] on p "Acompanhe a situação das marcações correntes e finalizadas" at bounding box center [160, 56] width 312 height 6
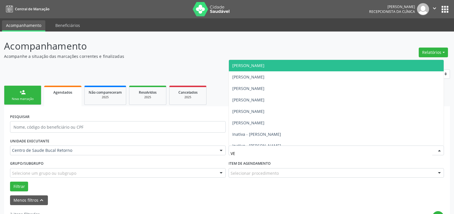
type input "VER"
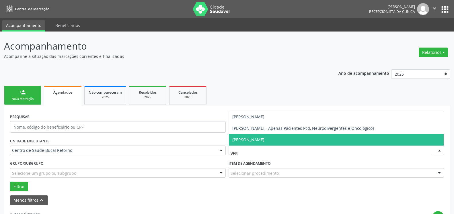
click at [264, 140] on span "[PERSON_NAME]" at bounding box center [248, 139] width 32 height 5
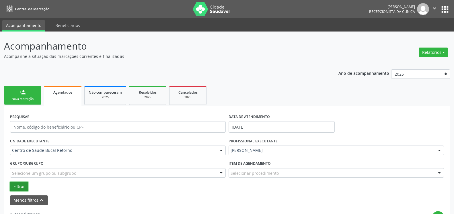
click at [15, 187] on button "Filtrar" at bounding box center [19, 187] width 18 height 10
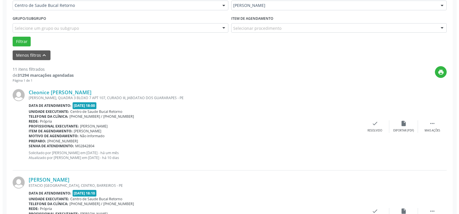
scroll to position [146, 0]
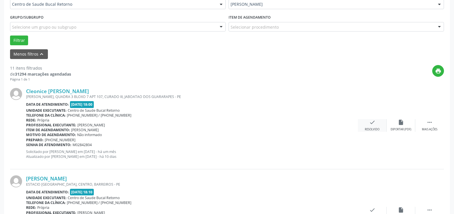
click at [373, 126] on icon "check" at bounding box center [372, 122] width 6 height 6
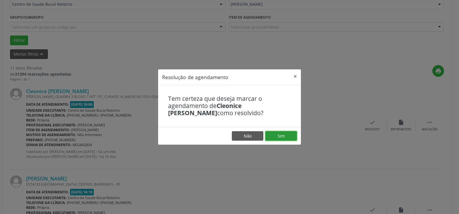
click at [278, 135] on button "Sim" at bounding box center [281, 136] width 32 height 10
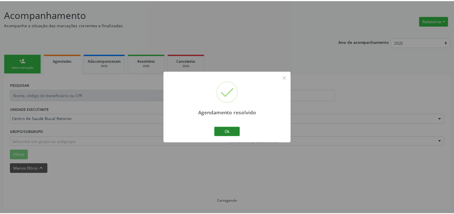
scroll to position [32, 0]
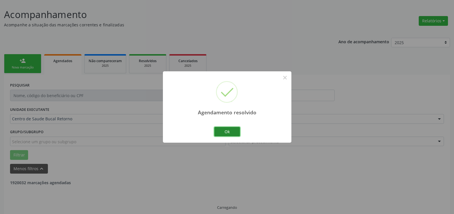
click at [233, 131] on button "Ok" at bounding box center [227, 132] width 26 height 10
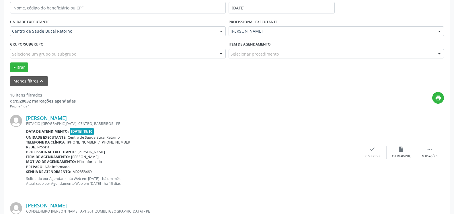
scroll to position [148, 0]
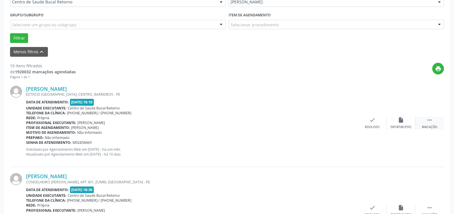
click at [431, 123] on icon "" at bounding box center [429, 120] width 6 height 6
click at [400, 121] on icon "alarm_off" at bounding box center [401, 120] width 6 height 6
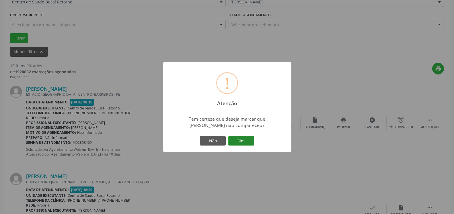
click at [250, 138] on button "Sim" at bounding box center [241, 141] width 26 height 10
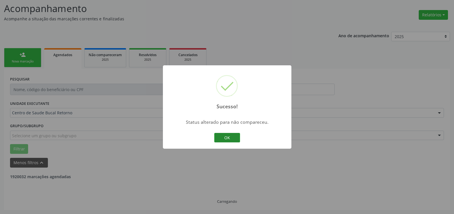
scroll to position [38, 0]
click at [226, 139] on button "OK" at bounding box center [227, 138] width 26 height 10
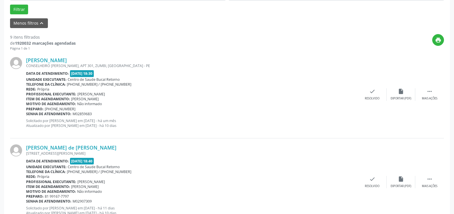
scroll to position [184, 0]
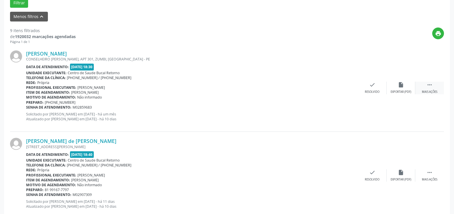
click at [428, 88] on icon "" at bounding box center [429, 85] width 6 height 6
click at [407, 86] on div "alarm_off Não compareceu" at bounding box center [400, 88] width 29 height 12
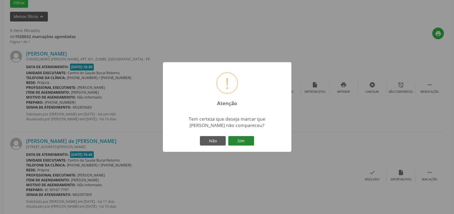
click at [245, 138] on button "Sim" at bounding box center [241, 141] width 26 height 10
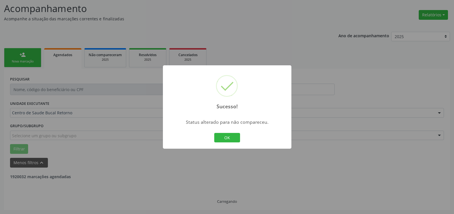
scroll to position [38, 0]
click at [234, 138] on button "OK" at bounding box center [227, 138] width 26 height 10
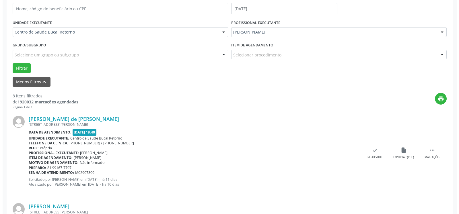
scroll to position [154, 0]
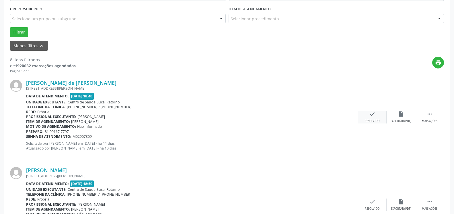
click at [369, 117] on icon "check" at bounding box center [372, 114] width 6 height 6
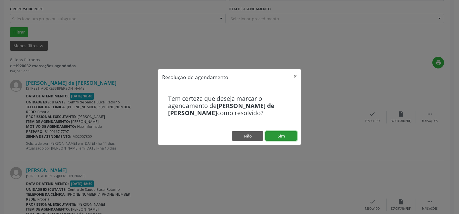
click at [285, 138] on button "Sim" at bounding box center [281, 136] width 32 height 10
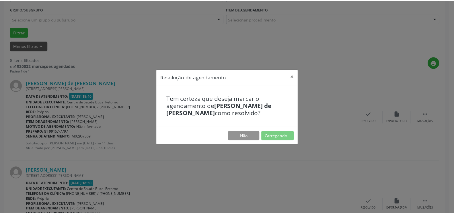
scroll to position [32, 0]
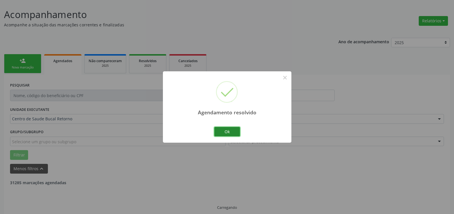
click at [223, 133] on button "Ok" at bounding box center [227, 132] width 26 height 10
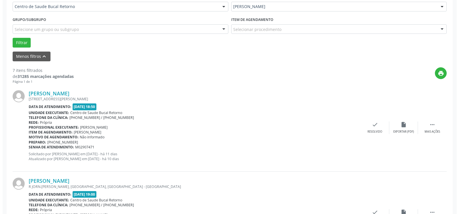
scroll to position [148, 0]
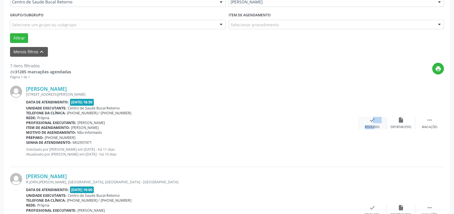
click at [369, 124] on div "check Resolvido" at bounding box center [372, 123] width 29 height 12
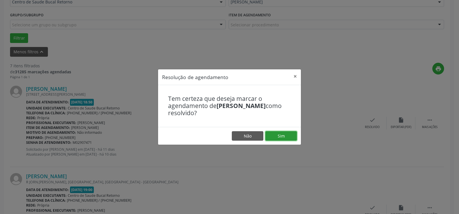
click at [284, 139] on button "Sim" at bounding box center [281, 136] width 32 height 10
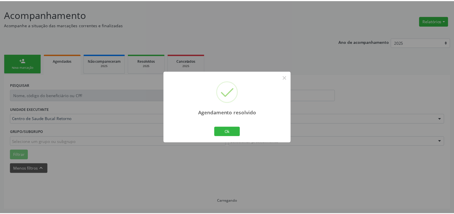
scroll to position [32, 0]
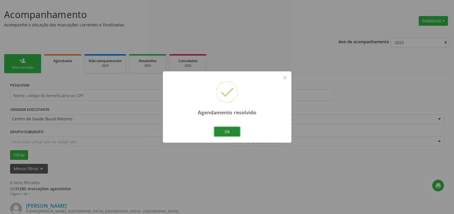
click at [232, 133] on button "Ok" at bounding box center [227, 132] width 26 height 10
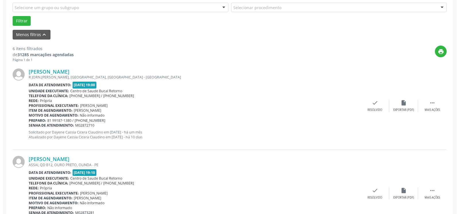
scroll to position [178, 0]
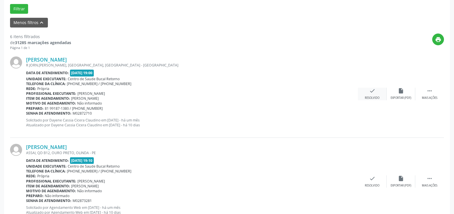
click at [374, 94] on icon "check" at bounding box center [372, 91] width 6 height 6
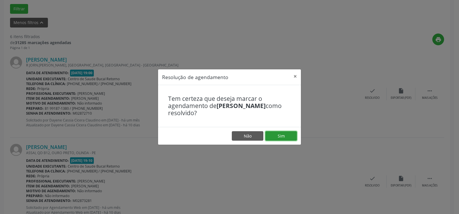
click at [280, 136] on button "Sim" at bounding box center [281, 136] width 32 height 10
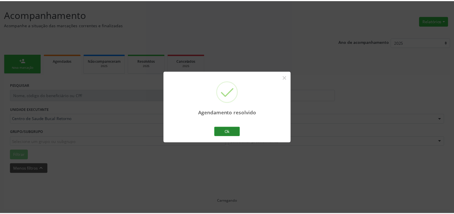
scroll to position [32, 0]
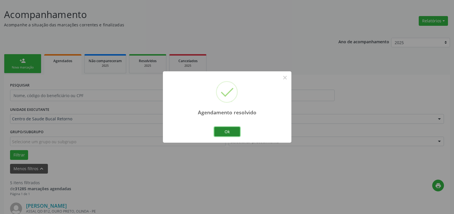
click at [222, 129] on button "Ok" at bounding box center [227, 132] width 26 height 10
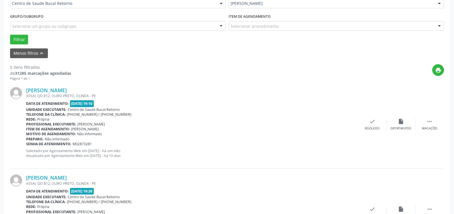
scroll to position [148, 0]
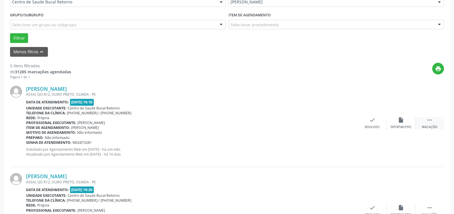
click at [430, 121] on icon "" at bounding box center [429, 120] width 6 height 6
click at [405, 122] on div "alarm_off Não compareceu" at bounding box center [400, 123] width 29 height 12
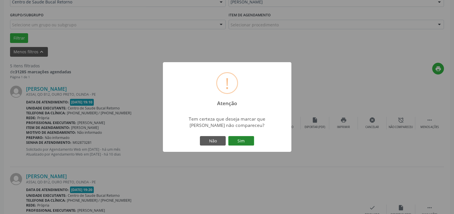
click at [242, 142] on button "Sim" at bounding box center [241, 141] width 26 height 10
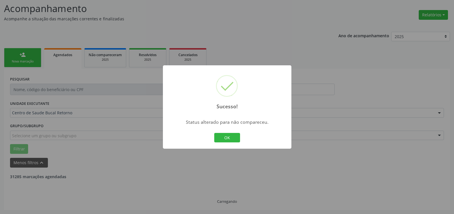
scroll to position [38, 0]
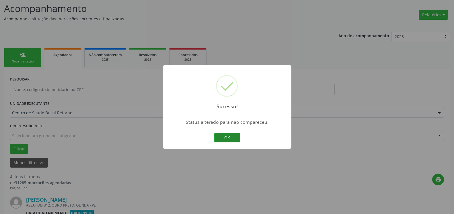
click at [225, 134] on button "OK" at bounding box center [227, 138] width 26 height 10
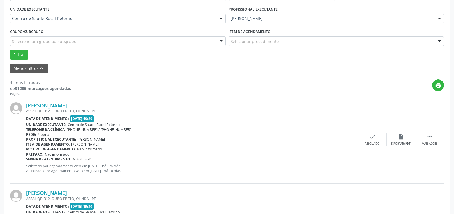
scroll to position [154, 0]
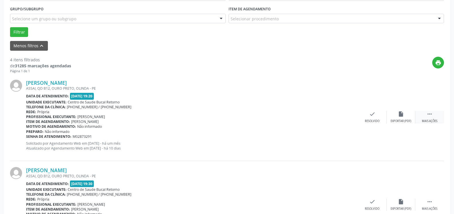
click at [431, 115] on icon "" at bounding box center [429, 114] width 6 height 6
click at [399, 117] on icon "alarm_off" at bounding box center [401, 114] width 6 height 6
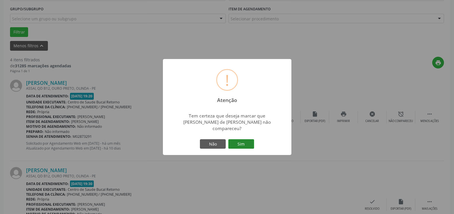
click at [242, 142] on button "Sim" at bounding box center [241, 144] width 26 height 10
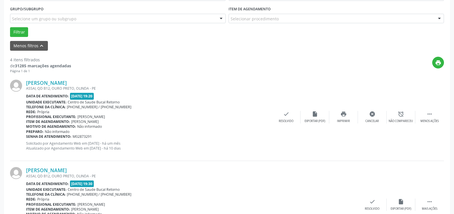
scroll to position [38, 0]
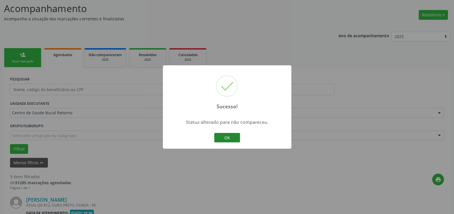
click at [233, 135] on button "OK" at bounding box center [227, 138] width 26 height 10
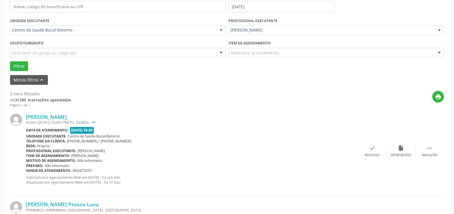
scroll to position [125, 0]
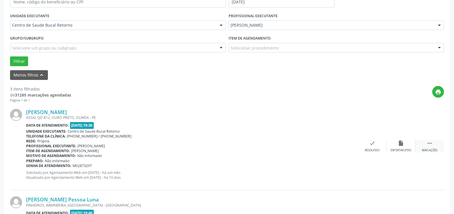
click at [427, 147] on div " Mais ações" at bounding box center [429, 146] width 29 height 12
click at [402, 146] on icon "alarm_off" at bounding box center [401, 143] width 6 height 6
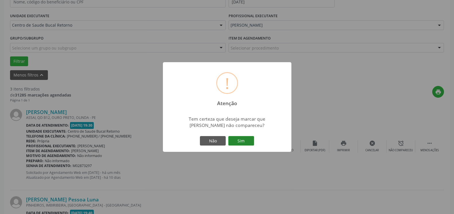
click at [242, 140] on button "Sim" at bounding box center [241, 141] width 26 height 10
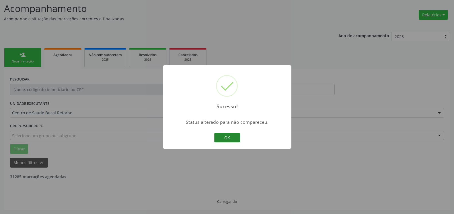
scroll to position [38, 0]
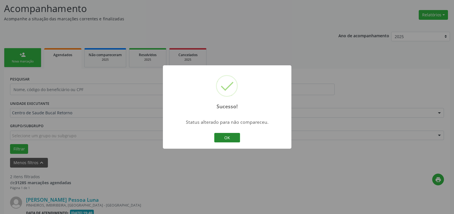
click at [219, 137] on button "OK" at bounding box center [227, 138] width 26 height 10
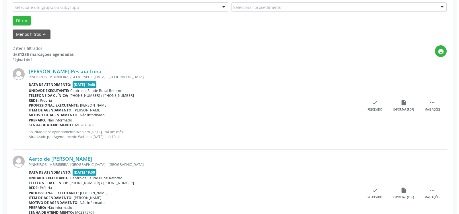
scroll to position [184, 0]
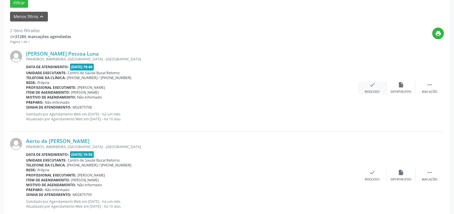
click at [371, 87] on icon "check" at bounding box center [372, 85] width 6 height 6
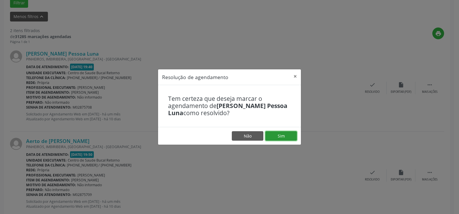
click at [285, 139] on button "Sim" at bounding box center [281, 136] width 32 height 10
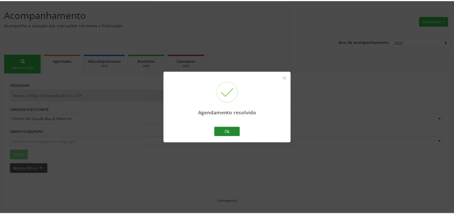
scroll to position [32, 0]
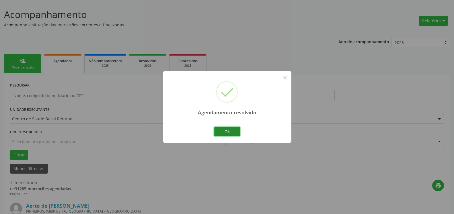
click at [229, 129] on button "Ok" at bounding box center [227, 132] width 26 height 10
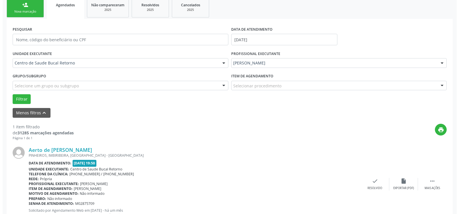
scroll to position [111, 0]
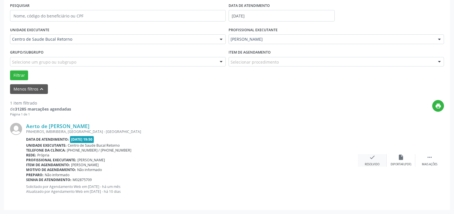
click at [373, 159] on icon "check" at bounding box center [372, 157] width 6 height 6
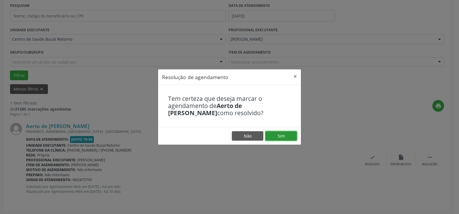
click at [278, 136] on button "Sim" at bounding box center [281, 136] width 32 height 10
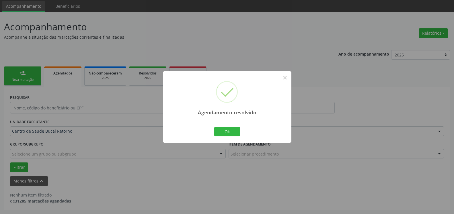
scroll to position [19, 0]
click at [225, 129] on button "Ok" at bounding box center [227, 132] width 26 height 10
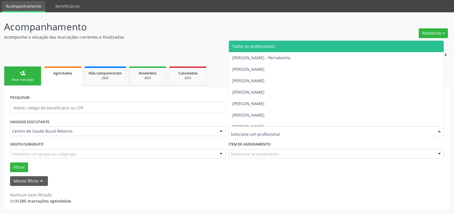
click at [258, 49] on span "Todos os profissionais" at bounding box center [253, 46] width 42 height 5
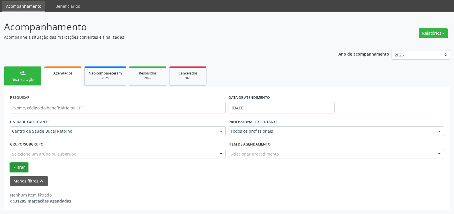
click at [23, 168] on button "Filtrar" at bounding box center [19, 168] width 18 height 10
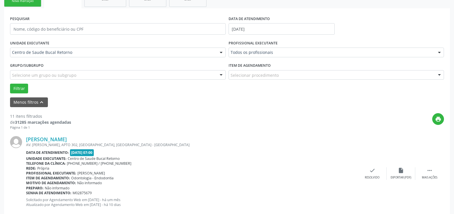
scroll to position [165, 0]
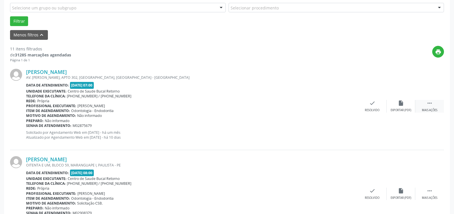
click at [428, 104] on icon "" at bounding box center [429, 103] width 6 height 6
drag, startPoint x: 409, startPoint y: 97, endPoint x: 404, endPoint y: 104, distance: 8.3
click at [408, 98] on div "[PERSON_NAME] AV. [PERSON_NAME], APTO 302, [GEOGRAPHIC_DATA], [GEOGRAPHIC_DATA]…" at bounding box center [227, 106] width 434 height 87
click at [402, 104] on icon "alarm_off" at bounding box center [401, 103] width 6 height 6
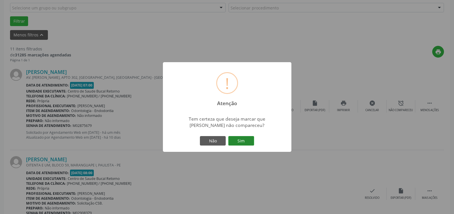
click at [249, 142] on button "Sim" at bounding box center [241, 141] width 26 height 10
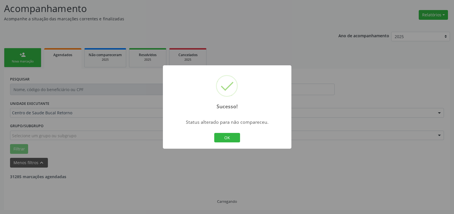
scroll to position [38, 0]
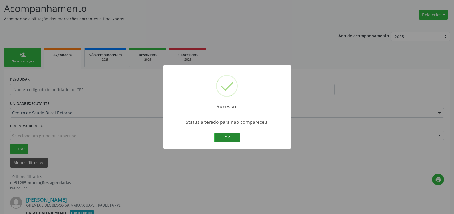
click at [235, 140] on button "OK" at bounding box center [227, 138] width 26 height 10
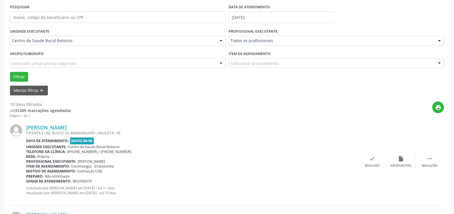
scroll to position [125, 0]
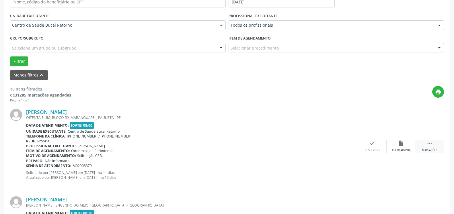
click at [429, 146] on icon "" at bounding box center [429, 143] width 6 height 6
click at [390, 146] on div "alarm_off Não compareceu" at bounding box center [400, 146] width 29 height 12
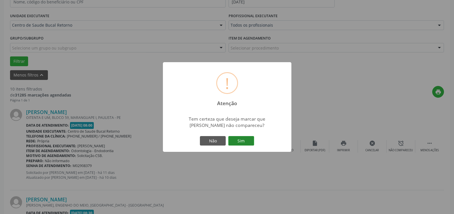
click at [238, 140] on button "Sim" at bounding box center [241, 141] width 26 height 10
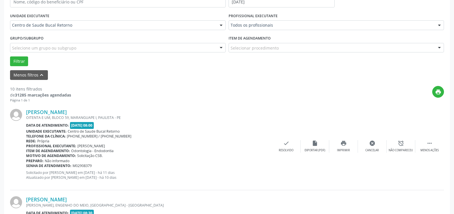
scroll to position [38, 0]
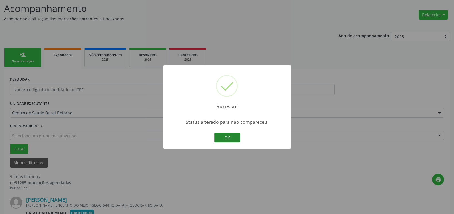
click at [228, 139] on button "OK" at bounding box center [227, 138] width 26 height 10
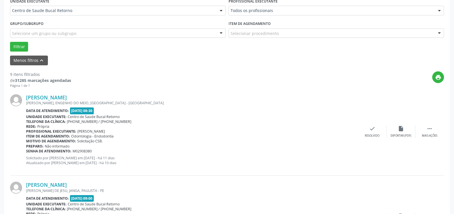
scroll to position [184, 0]
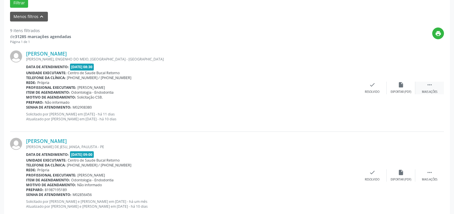
click at [431, 86] on icon "" at bounding box center [429, 85] width 6 height 6
drag, startPoint x: 422, startPoint y: 87, endPoint x: 404, endPoint y: 87, distance: 17.8
click at [404, 87] on div "alarm_off Não compareceu" at bounding box center [400, 88] width 29 height 12
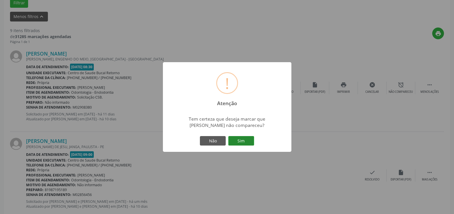
click at [239, 144] on button "Sim" at bounding box center [241, 141] width 26 height 10
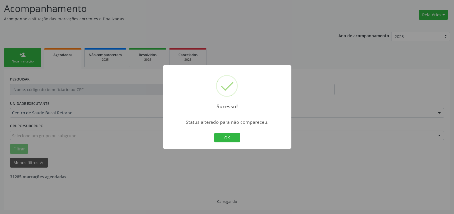
scroll to position [38, 0]
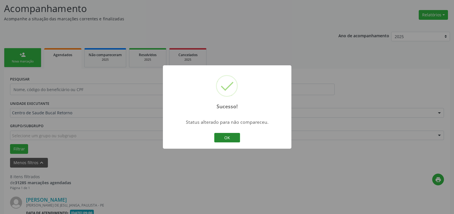
click at [230, 140] on button "OK" at bounding box center [227, 138] width 26 height 10
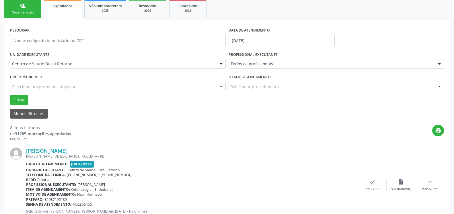
scroll to position [154, 0]
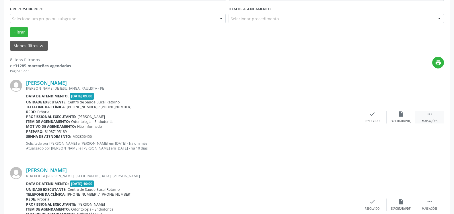
click at [433, 118] on div " Mais ações" at bounding box center [429, 117] width 29 height 12
click at [405, 119] on div "alarm_off Não compareceu" at bounding box center [400, 117] width 29 height 12
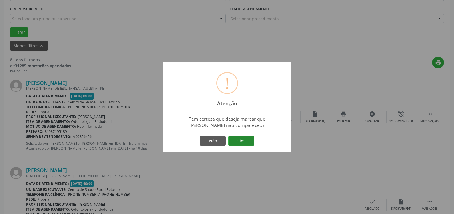
click at [249, 142] on button "Sim" at bounding box center [241, 141] width 26 height 10
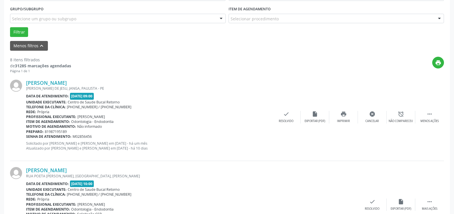
scroll to position [38, 0]
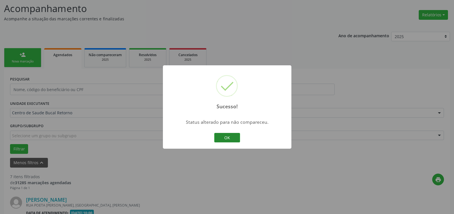
click at [232, 138] on button "OK" at bounding box center [227, 138] width 26 height 10
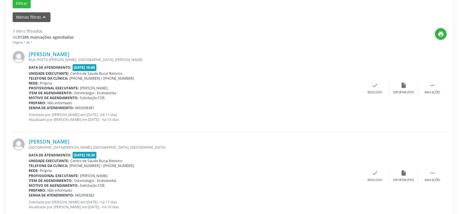
scroll to position [184, 0]
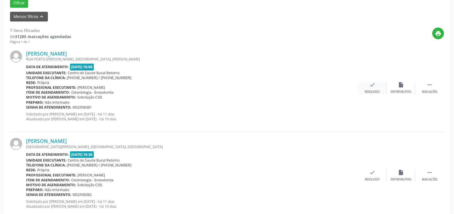
click at [371, 83] on icon "check" at bounding box center [372, 85] width 6 height 6
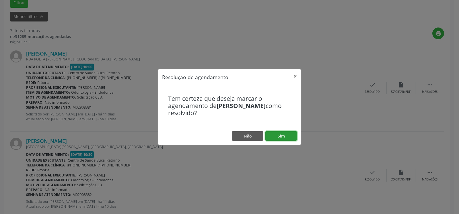
click at [283, 136] on button "Sim" at bounding box center [281, 136] width 32 height 10
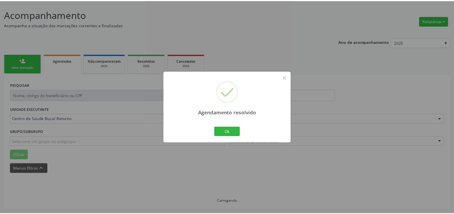
scroll to position [32, 0]
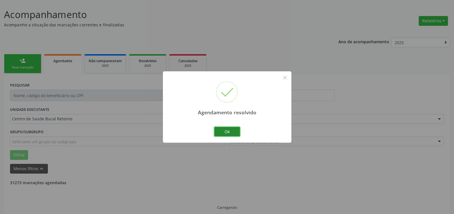
click at [229, 132] on button "Ok" at bounding box center [227, 132] width 26 height 10
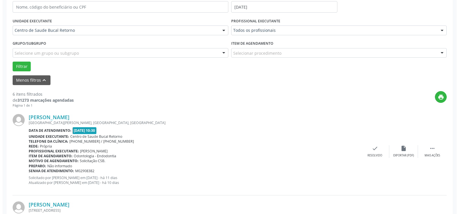
scroll to position [148, 0]
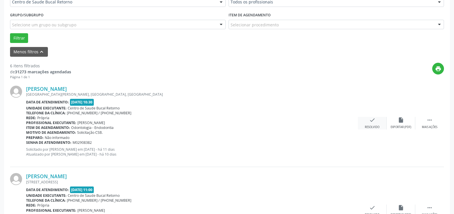
click at [375, 123] on div "check Resolvido" at bounding box center [372, 123] width 29 height 12
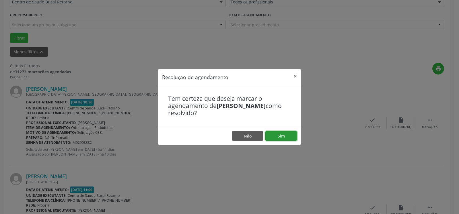
click at [285, 134] on button "Sim" at bounding box center [281, 136] width 32 height 10
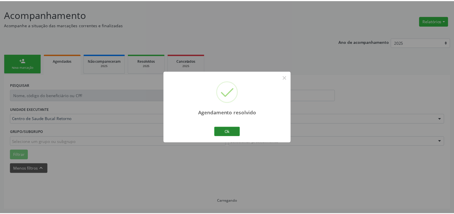
scroll to position [32, 0]
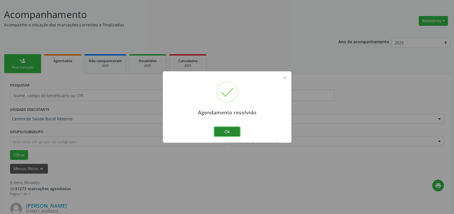
click at [233, 130] on button "Ok" at bounding box center [227, 132] width 26 height 10
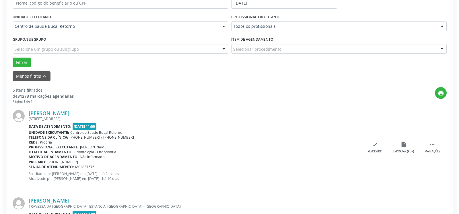
scroll to position [148, 0]
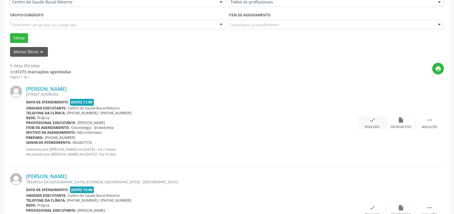
click at [376, 121] on div "check Resolvido" at bounding box center [372, 123] width 29 height 12
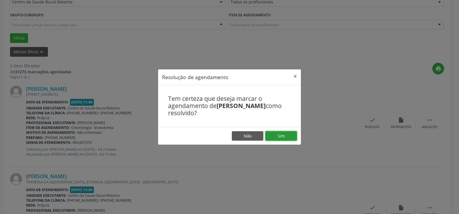
click at [285, 136] on button "Sim" at bounding box center [281, 136] width 32 height 10
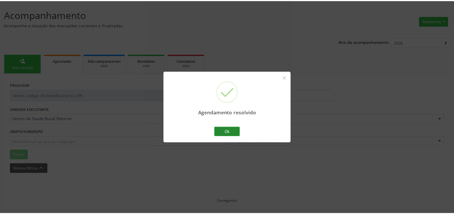
scroll to position [32, 0]
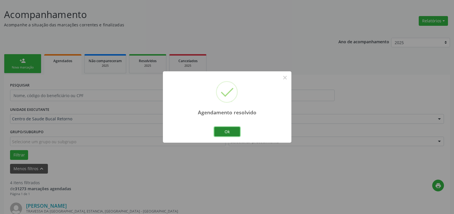
click at [228, 133] on button "Ok" at bounding box center [227, 132] width 26 height 10
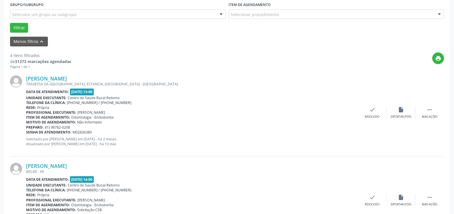
scroll to position [178, 0]
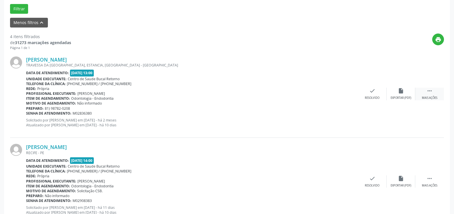
click at [433, 89] on div " Mais ações" at bounding box center [429, 94] width 29 height 12
click at [403, 94] on icon "alarm_off" at bounding box center [401, 91] width 6 height 6
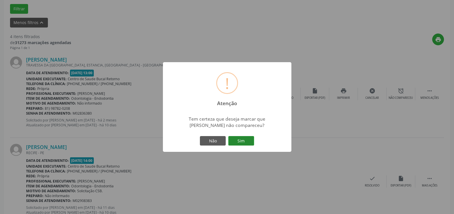
click at [248, 142] on button "Sim" at bounding box center [241, 141] width 26 height 10
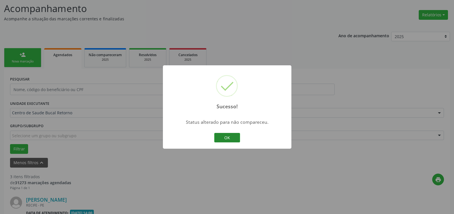
click at [231, 139] on button "OK" at bounding box center [227, 138] width 26 height 10
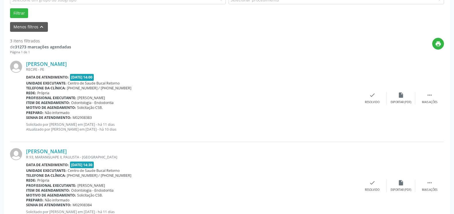
scroll to position [184, 0]
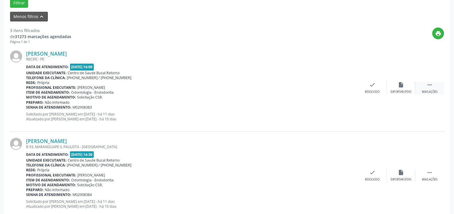
click at [437, 85] on div " Mais ações" at bounding box center [429, 88] width 29 height 12
click at [400, 86] on icon "alarm_off" at bounding box center [401, 85] width 6 height 6
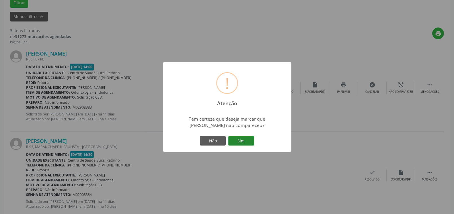
click at [243, 142] on button "Sim" at bounding box center [241, 141] width 26 height 10
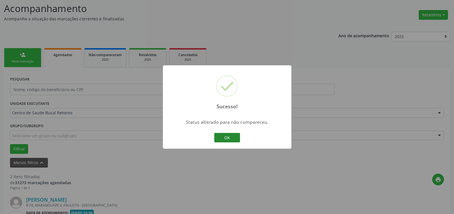
click at [224, 138] on button "OK" at bounding box center [227, 138] width 26 height 10
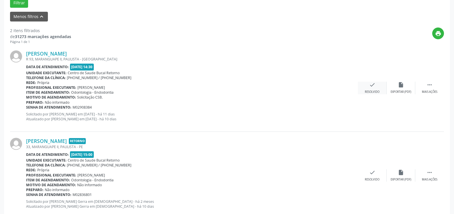
click at [369, 87] on icon "check" at bounding box center [372, 85] width 6 height 6
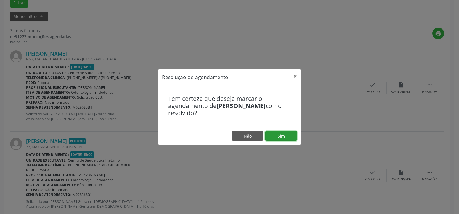
drag, startPoint x: 293, startPoint y: 133, endPoint x: 265, endPoint y: 136, distance: 28.0
click at [292, 133] on button "Sim" at bounding box center [281, 136] width 32 height 10
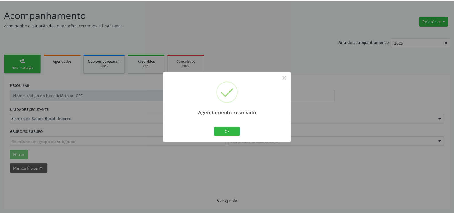
scroll to position [32, 0]
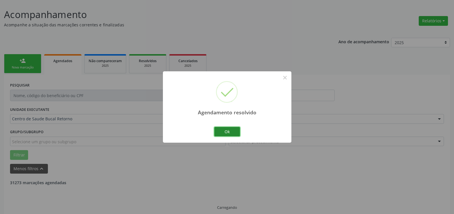
click at [228, 130] on button "Ok" at bounding box center [227, 132] width 26 height 10
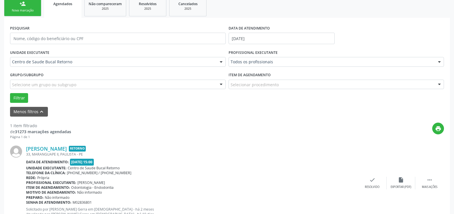
scroll to position [111, 0]
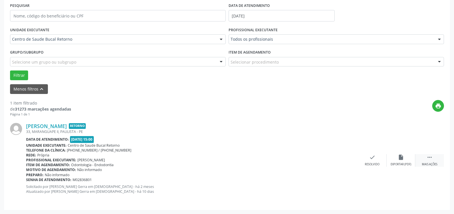
drag, startPoint x: 433, startPoint y: 161, endPoint x: 425, endPoint y: 162, distance: 7.5
click at [433, 161] on div " Mais ações" at bounding box center [429, 160] width 29 height 12
click at [401, 160] on icon "alarm_off" at bounding box center [401, 157] width 6 height 6
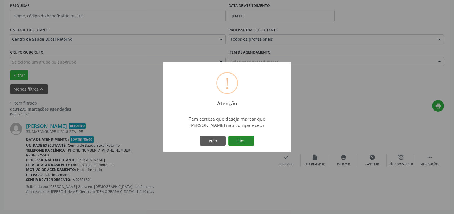
click at [242, 140] on button "Sim" at bounding box center [241, 141] width 26 height 10
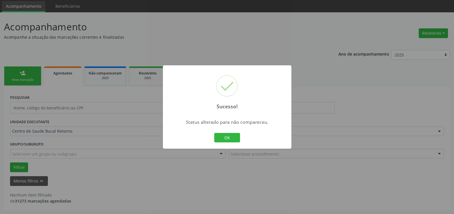
scroll to position [19, 0]
click at [222, 136] on button "OK" at bounding box center [227, 138] width 26 height 10
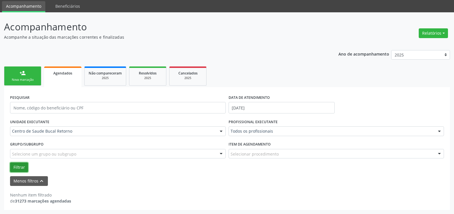
click at [19, 165] on button "Filtrar" at bounding box center [19, 168] width 18 height 10
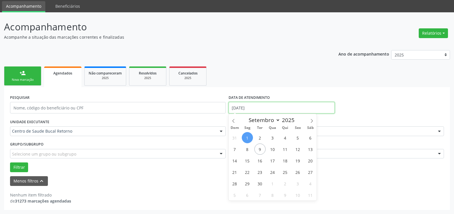
click at [262, 106] on input "[DATE]" at bounding box center [281, 107] width 106 height 11
click at [261, 138] on span "2" at bounding box center [259, 137] width 11 height 11
type input "[DATE]"
click at [261, 138] on span "2" at bounding box center [259, 137] width 11 height 11
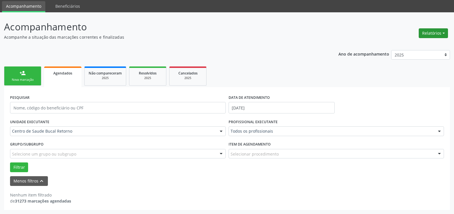
click at [439, 36] on button "Relatórios" at bounding box center [432, 33] width 29 height 10
click at [421, 46] on link "Agendamentos" at bounding box center [417, 46] width 62 height 8
select select "8"
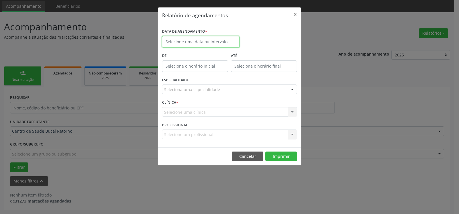
click at [216, 43] on input "text" at bounding box center [200, 41] width 77 height 11
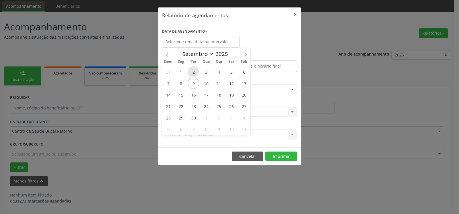
click at [192, 70] on span "2" at bounding box center [193, 71] width 11 height 11
type input "[DATE]"
click at [192, 70] on span "2" at bounding box center [193, 71] width 11 height 11
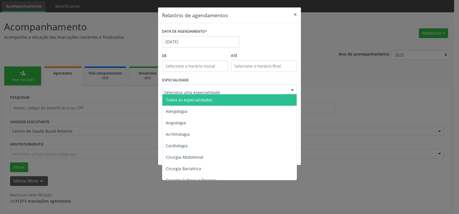
click at [210, 100] on span "Todas as especialidades" at bounding box center [189, 99] width 47 height 5
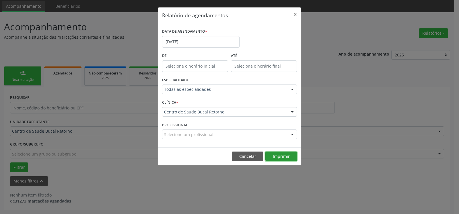
click at [280, 156] on button "Imprimir" at bounding box center [281, 157] width 32 height 10
click at [295, 12] on button "×" at bounding box center [294, 14] width 11 height 14
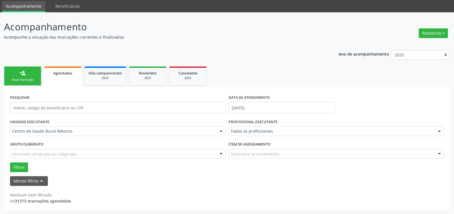
click at [275, 126] on label "PROFISSIONAL EXECUTANTE" at bounding box center [252, 122] width 49 height 9
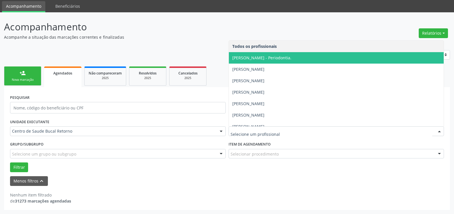
click at [277, 128] on div at bounding box center [336, 131] width 216 height 10
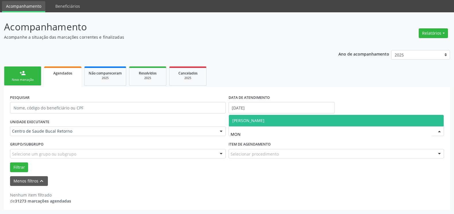
type input "MONI"
click at [265, 124] on span "[PERSON_NAME]" at bounding box center [336, 120] width 215 height 11
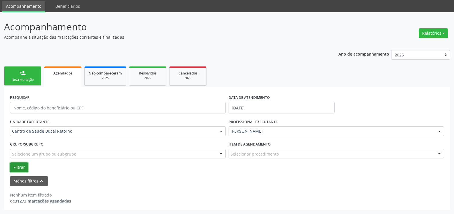
click at [19, 169] on button "Filtrar" at bounding box center [19, 168] width 18 height 10
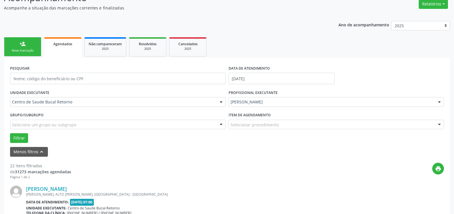
scroll to position [0, 0]
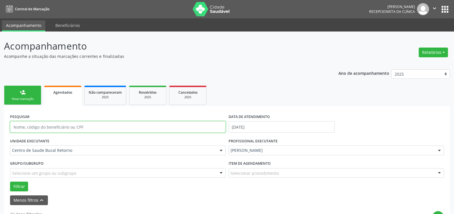
click at [90, 128] on input "text" at bounding box center [118, 126] width 216 height 11
type input "[PERSON_NAME]"
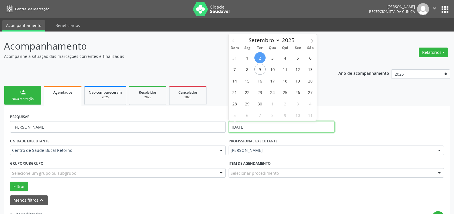
drag, startPoint x: 281, startPoint y: 125, endPoint x: 202, endPoint y: 130, distance: 78.7
click at [228, 131] on input "[DATE]" at bounding box center [281, 126] width 106 height 11
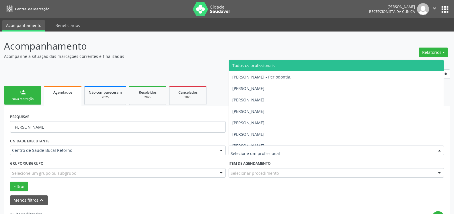
click at [246, 66] on span "Todos os profissionais" at bounding box center [253, 65] width 42 height 5
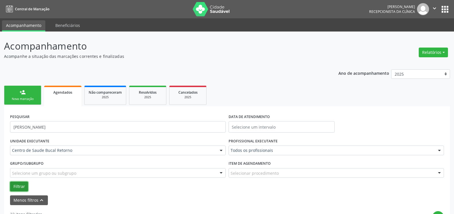
click at [21, 187] on button "Filtrar" at bounding box center [19, 187] width 18 height 10
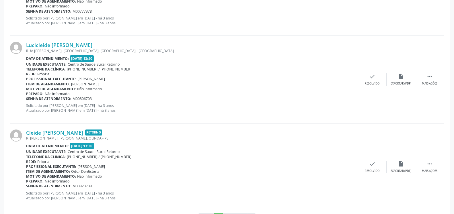
scroll to position [1353, 0]
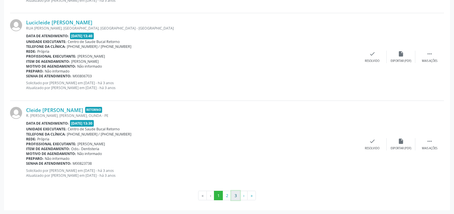
click at [235, 197] on button "3" at bounding box center [235, 196] width 9 height 10
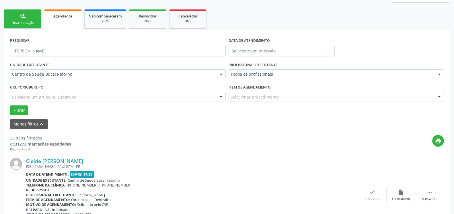
scroll to position [0, 0]
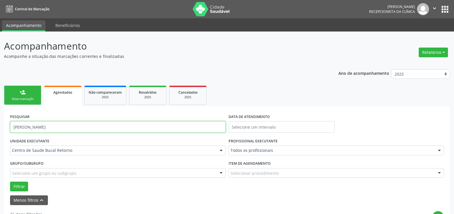
drag, startPoint x: 70, startPoint y: 129, endPoint x: 0, endPoint y: 137, distance: 70.1
click at [10, 133] on input "[PERSON_NAME]" at bounding box center [118, 126] width 216 height 11
click at [22, 186] on button "Filtrar" at bounding box center [19, 187] width 18 height 10
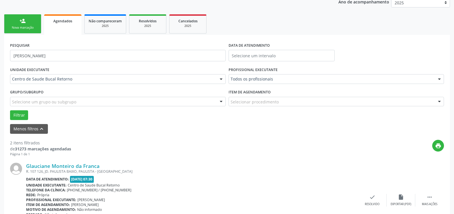
scroll to position [24, 0]
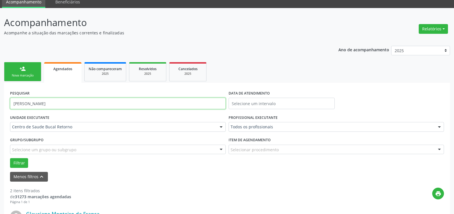
drag, startPoint x: 82, startPoint y: 104, endPoint x: 0, endPoint y: 103, distance: 81.7
click at [10, 103] on input "[PERSON_NAME]" at bounding box center [118, 103] width 216 height 11
type input "[PERSON_NAME]"
click at [18, 164] on button "Filtrar" at bounding box center [19, 163] width 18 height 10
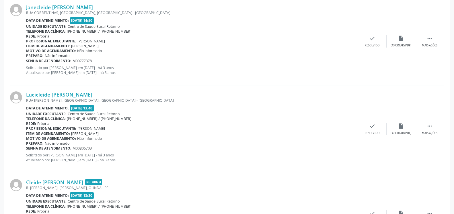
scroll to position [1353, 0]
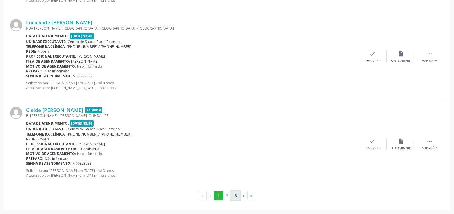
click at [236, 196] on button "3" at bounding box center [235, 196] width 9 height 10
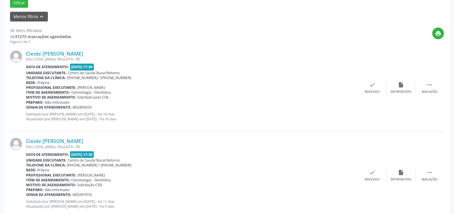
scroll to position [0, 0]
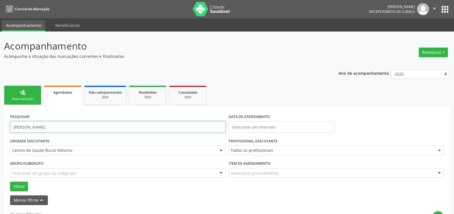
drag, startPoint x: 63, startPoint y: 126, endPoint x: 0, endPoint y: 143, distance: 65.2
click at [10, 133] on input "[PERSON_NAME]" at bounding box center [118, 126] width 216 height 11
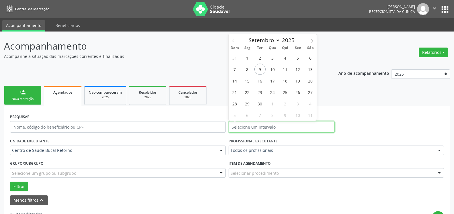
click at [289, 125] on input "text" at bounding box center [281, 126] width 106 height 11
click at [258, 57] on span "2" at bounding box center [259, 57] width 11 height 11
type input "[DATE]"
click at [258, 57] on span "2" at bounding box center [259, 57] width 11 height 11
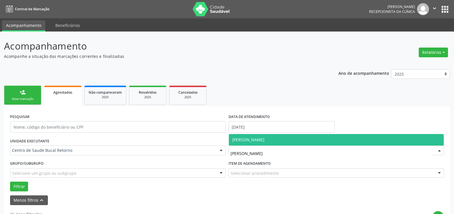
click at [262, 139] on span "[PERSON_NAME]" at bounding box center [248, 139] width 32 height 5
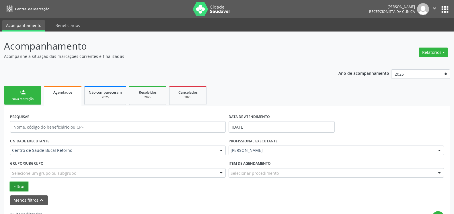
click at [16, 188] on button "Filtrar" at bounding box center [19, 187] width 18 height 10
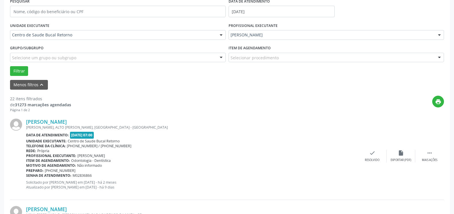
scroll to position [117, 0]
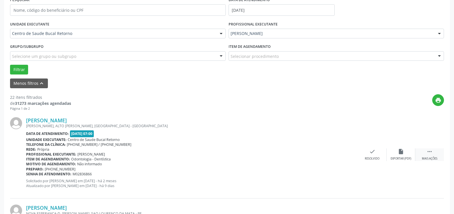
click at [433, 153] on div " Mais ações" at bounding box center [429, 154] width 29 height 12
click at [402, 152] on icon "alarm_off" at bounding box center [401, 151] width 6 height 6
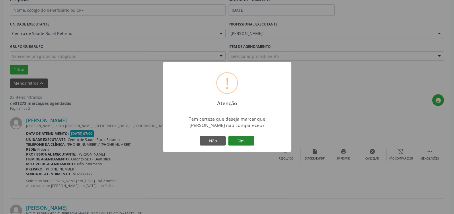
click at [250, 140] on button "Sim" at bounding box center [241, 141] width 26 height 10
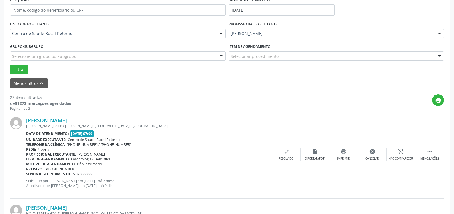
scroll to position [38, 0]
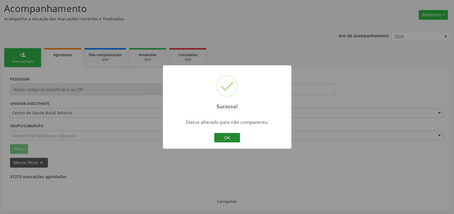
click at [224, 139] on button "OK" at bounding box center [227, 138] width 26 height 10
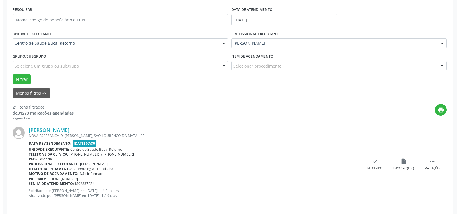
scroll to position [125, 0]
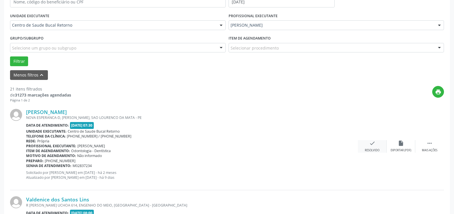
click at [366, 146] on div "check Resolvido" at bounding box center [372, 146] width 29 height 12
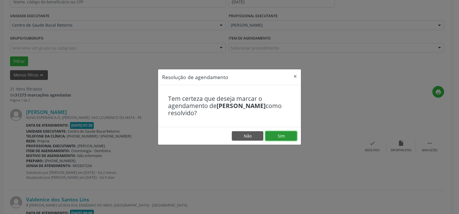
click at [287, 136] on button "Sim" at bounding box center [281, 136] width 32 height 10
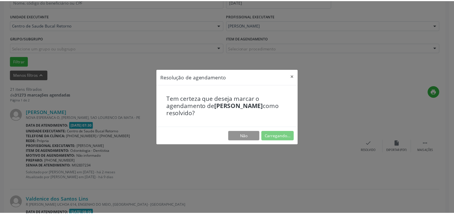
scroll to position [32, 0]
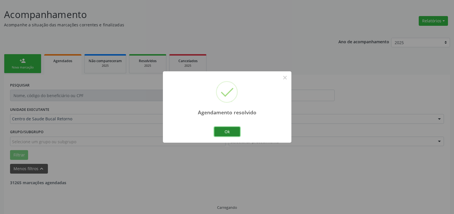
click at [224, 130] on button "Ok" at bounding box center [227, 132] width 26 height 10
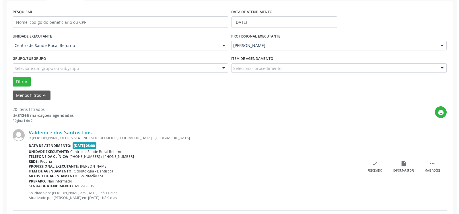
scroll to position [125, 0]
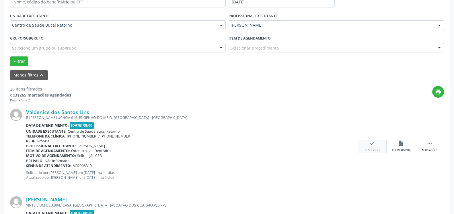
click at [370, 146] on icon "check" at bounding box center [372, 143] width 6 height 6
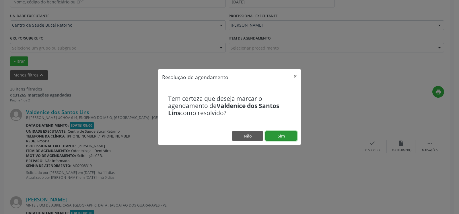
click at [283, 134] on button "Sim" at bounding box center [281, 136] width 32 height 10
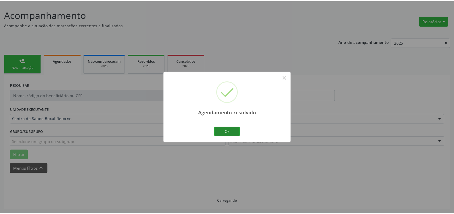
scroll to position [32, 0]
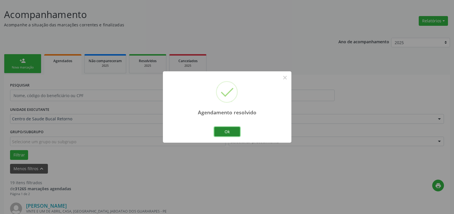
click at [228, 130] on button "Ok" at bounding box center [227, 132] width 26 height 10
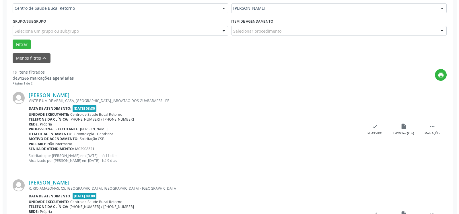
scroll to position [178, 0]
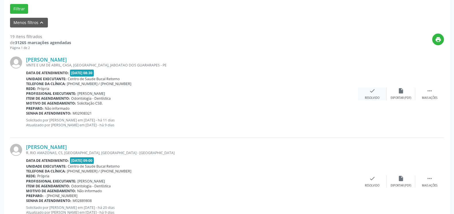
click at [373, 94] on icon "check" at bounding box center [372, 91] width 6 height 6
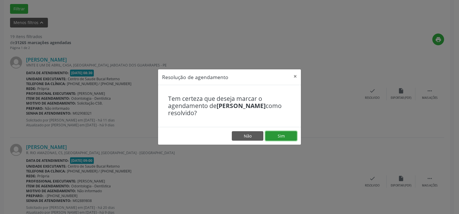
click at [284, 135] on button "Sim" at bounding box center [281, 136] width 32 height 10
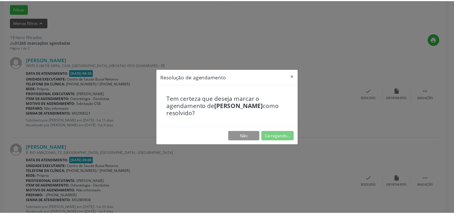
scroll to position [32, 0]
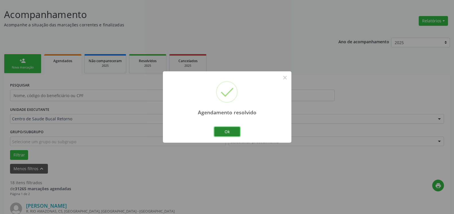
click at [228, 131] on button "Ok" at bounding box center [227, 132] width 26 height 10
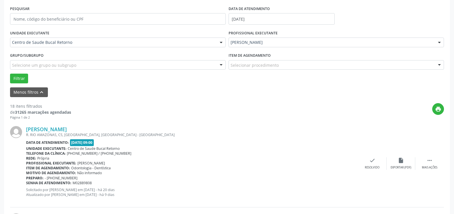
scroll to position [119, 0]
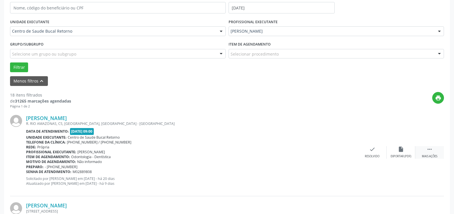
click at [427, 152] on icon "" at bounding box center [429, 149] width 6 height 6
click at [403, 152] on icon "alarm_off" at bounding box center [401, 149] width 6 height 6
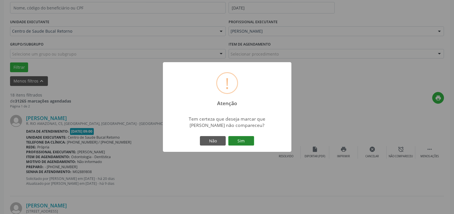
click at [244, 138] on button "Sim" at bounding box center [241, 141] width 26 height 10
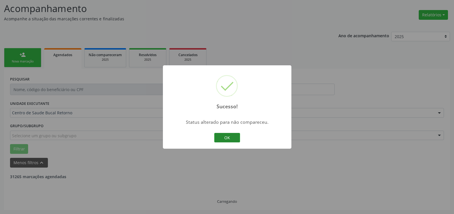
scroll to position [38, 0]
click at [232, 139] on button "OK" at bounding box center [227, 138] width 26 height 10
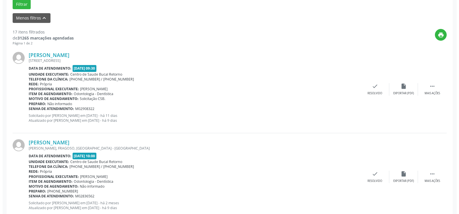
scroll to position [184, 0]
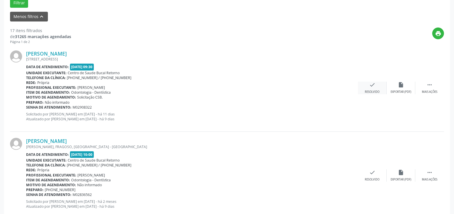
click at [371, 86] on icon "check" at bounding box center [372, 85] width 6 height 6
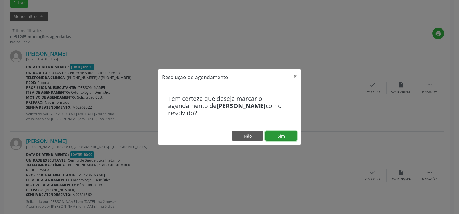
click at [281, 137] on button "Sim" at bounding box center [281, 136] width 32 height 10
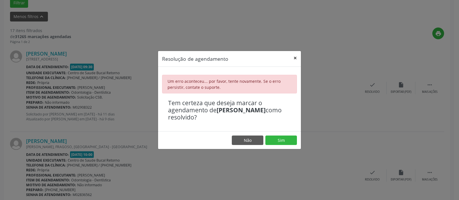
click at [297, 56] on button "×" at bounding box center [294, 58] width 11 height 14
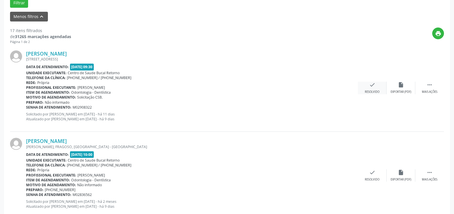
click at [373, 88] on icon "check" at bounding box center [372, 85] width 6 height 6
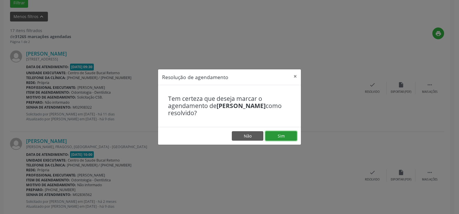
click at [277, 136] on button "Sim" at bounding box center [281, 136] width 32 height 10
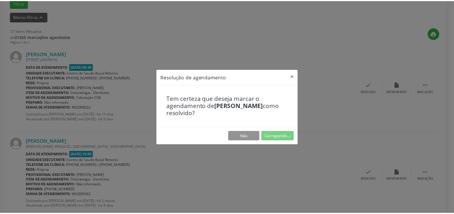
scroll to position [32, 0]
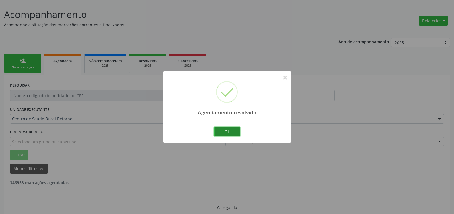
click at [226, 129] on button "Ok" at bounding box center [227, 132] width 26 height 10
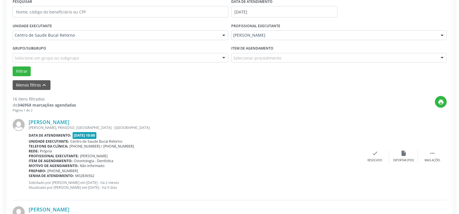
scroll to position [154, 0]
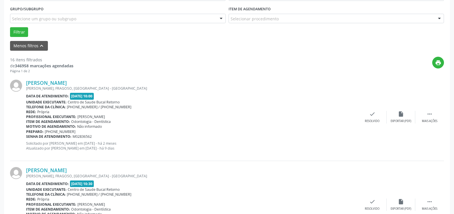
click at [369, 111] on div "[PERSON_NAME] [PERSON_NAME], [GEOGRAPHIC_DATA], [GEOGRAPHIC_DATA] - [GEOGRAPHIC…" at bounding box center [227, 117] width 434 height 87
click at [370, 115] on icon "check" at bounding box center [372, 114] width 6 height 6
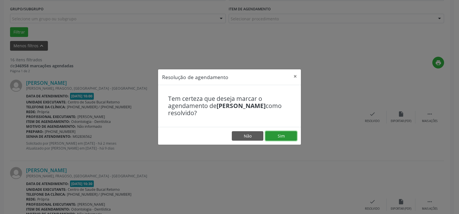
click at [288, 137] on button "Sim" at bounding box center [281, 136] width 32 height 10
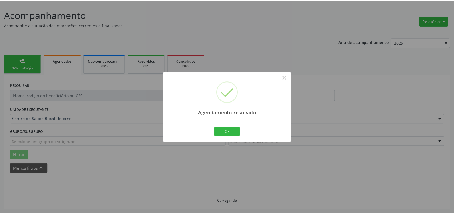
scroll to position [32, 0]
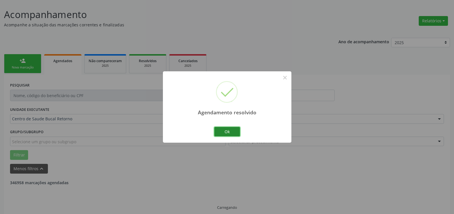
click at [233, 131] on button "Ok" at bounding box center [227, 132] width 26 height 10
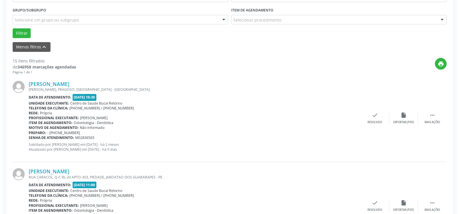
scroll to position [154, 0]
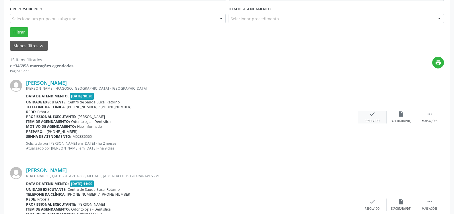
click at [372, 116] on icon "check" at bounding box center [372, 114] width 6 height 6
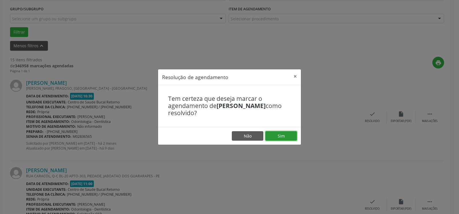
click at [276, 136] on button "Sim" at bounding box center [281, 136] width 32 height 10
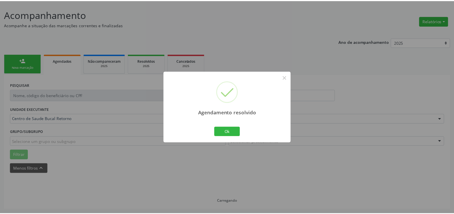
scroll to position [32, 0]
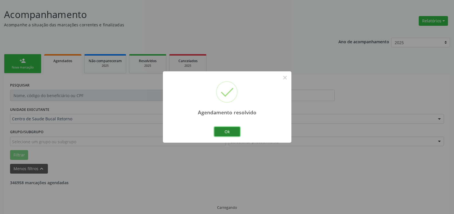
click at [231, 131] on button "Ok" at bounding box center [227, 132] width 26 height 10
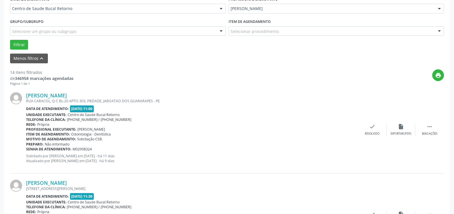
scroll to position [178, 0]
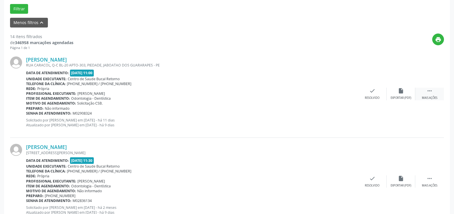
click at [434, 94] on div " Mais ações" at bounding box center [429, 94] width 29 height 12
click at [408, 93] on div "alarm_off Não compareceu" at bounding box center [400, 94] width 29 height 12
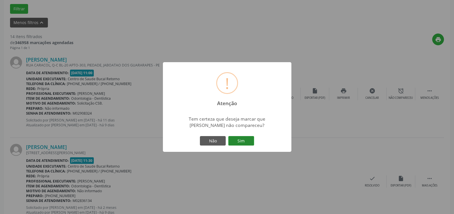
click at [247, 140] on button "Sim" at bounding box center [241, 141] width 26 height 10
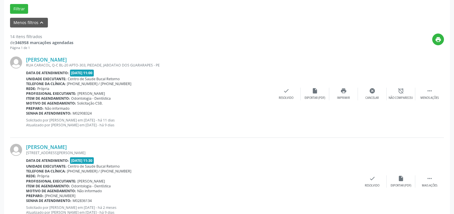
scroll to position [38, 0]
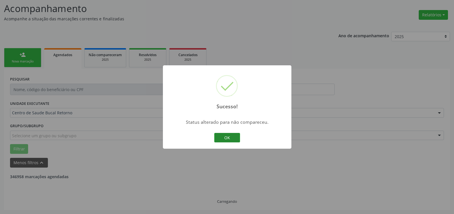
click at [230, 136] on button "OK" at bounding box center [227, 138] width 26 height 10
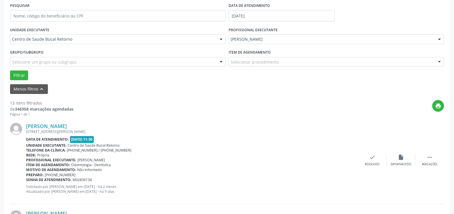
scroll to position [184, 0]
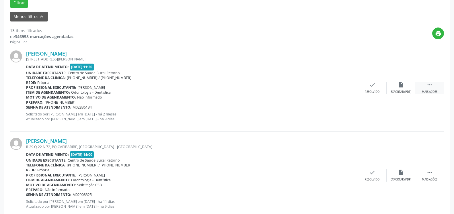
click at [430, 86] on icon "" at bounding box center [429, 85] width 6 height 6
click at [408, 87] on div "alarm_off Não compareceu" at bounding box center [400, 88] width 29 height 12
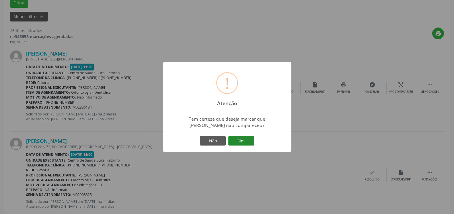
click at [239, 140] on button "Sim" at bounding box center [241, 141] width 26 height 10
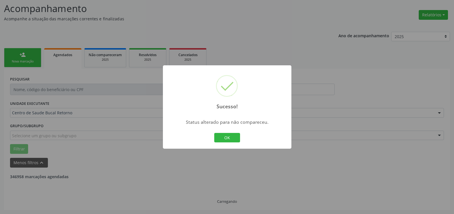
scroll to position [38, 0]
click at [233, 137] on button "OK" at bounding box center [227, 138] width 26 height 10
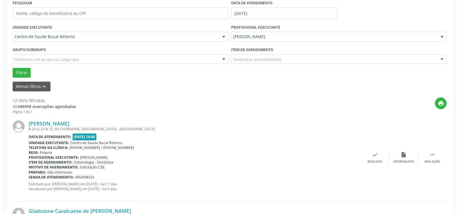
scroll to position [125, 0]
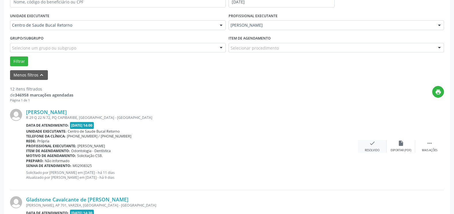
click at [372, 151] on div "Resolvido" at bounding box center [372, 150] width 15 height 4
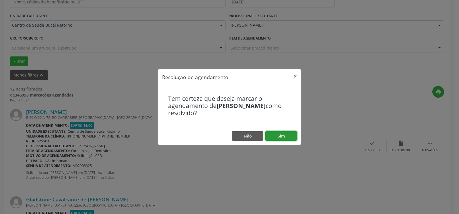
click at [285, 139] on button "Sim" at bounding box center [281, 136] width 32 height 10
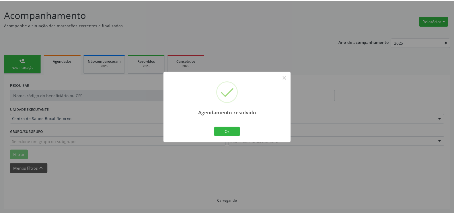
scroll to position [32, 0]
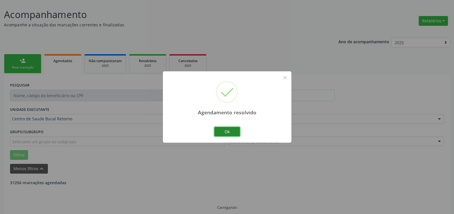
click at [233, 131] on button "Ok" at bounding box center [227, 132] width 26 height 10
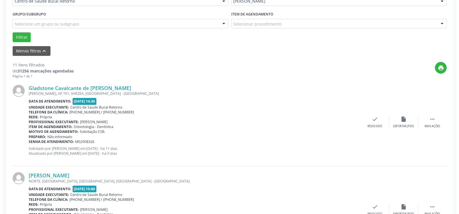
scroll to position [154, 0]
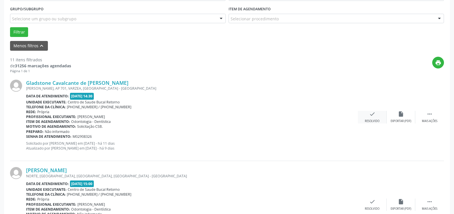
click at [377, 117] on div "check Resolvido" at bounding box center [372, 117] width 29 height 12
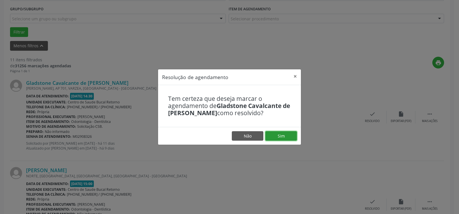
click at [285, 138] on button "Sim" at bounding box center [281, 136] width 32 height 10
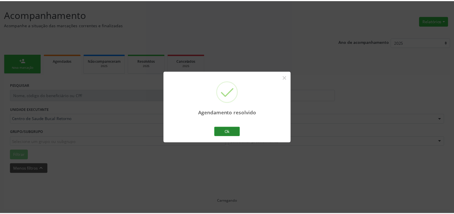
scroll to position [32, 0]
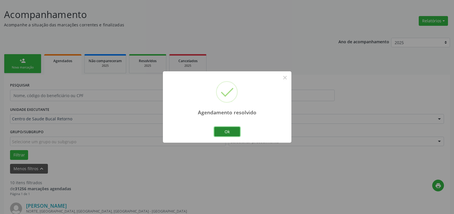
click at [225, 132] on button "Ok" at bounding box center [227, 132] width 26 height 10
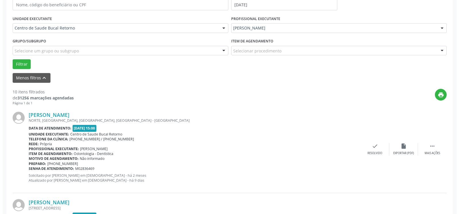
scroll to position [178, 0]
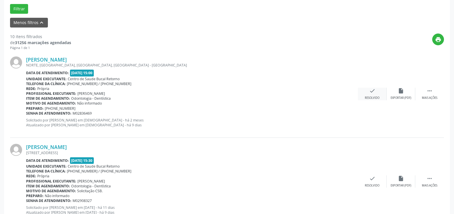
click at [373, 93] on icon "check" at bounding box center [372, 91] width 6 height 6
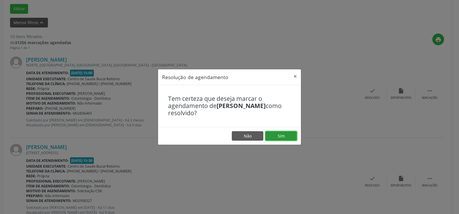
drag, startPoint x: 285, startPoint y: 134, endPoint x: 280, endPoint y: 135, distance: 5.2
click at [283, 134] on button "Sim" at bounding box center [281, 136] width 32 height 10
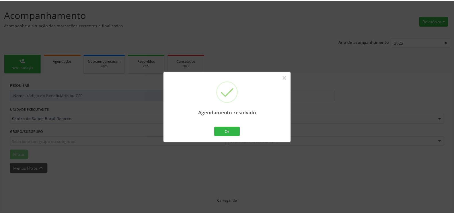
scroll to position [32, 0]
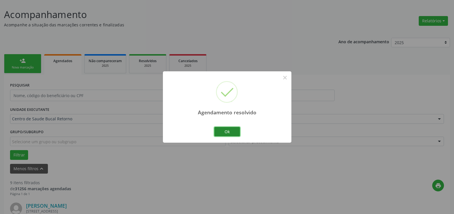
click at [226, 132] on button "Ok" at bounding box center [227, 132] width 26 height 10
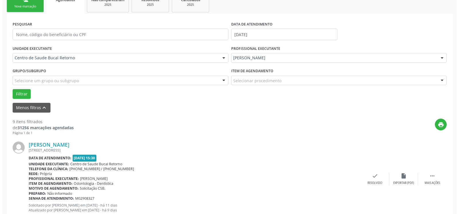
scroll to position [119, 0]
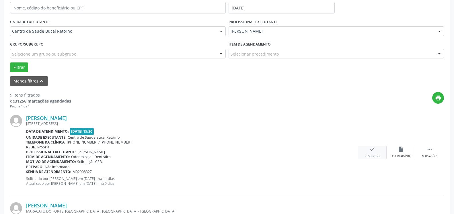
click at [372, 150] on icon "check" at bounding box center [372, 149] width 6 height 6
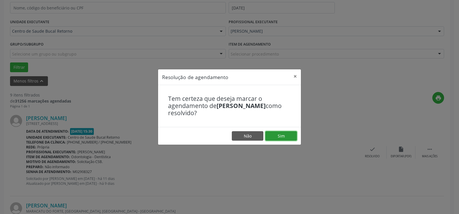
click at [287, 137] on button "Sim" at bounding box center [281, 136] width 32 height 10
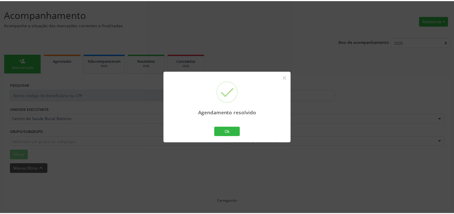
scroll to position [32, 0]
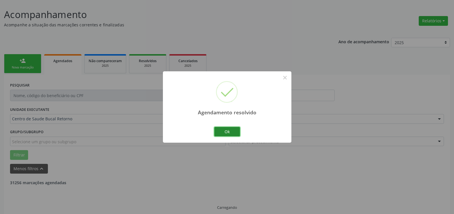
click at [233, 132] on button "Ok" at bounding box center [227, 132] width 26 height 10
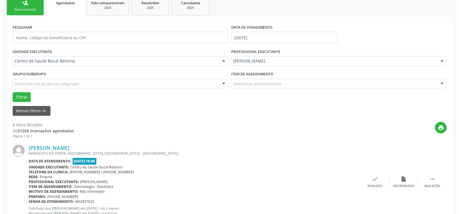
scroll to position [125, 0]
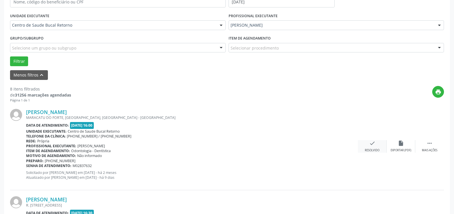
click at [370, 150] on div "Resolvido" at bounding box center [372, 150] width 15 height 4
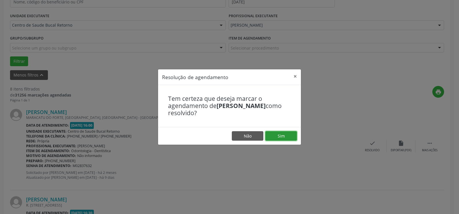
click at [276, 133] on button "Sim" at bounding box center [281, 136] width 32 height 10
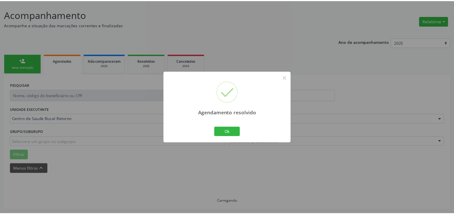
scroll to position [32, 0]
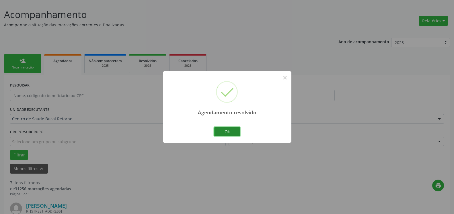
click at [231, 130] on button "Ok" at bounding box center [227, 132] width 26 height 10
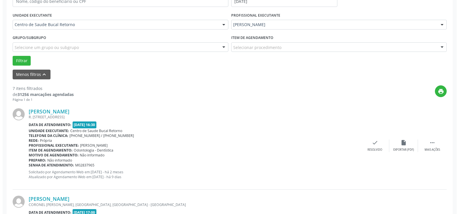
scroll to position [178, 0]
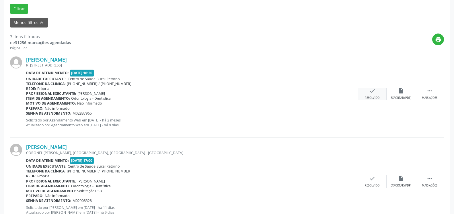
click at [370, 92] on icon "check" at bounding box center [372, 91] width 6 height 6
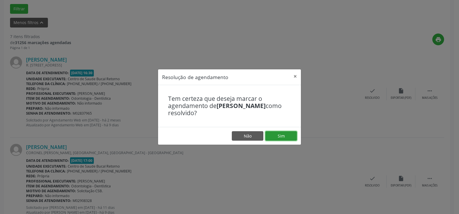
click at [291, 134] on button "Sim" at bounding box center [281, 136] width 32 height 10
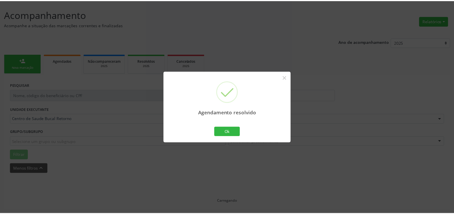
scroll to position [32, 0]
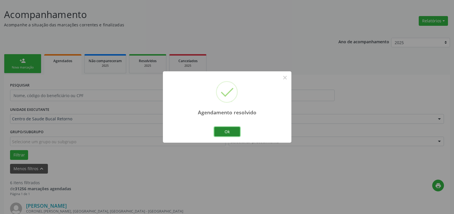
click at [230, 131] on button "Ok" at bounding box center [227, 132] width 26 height 10
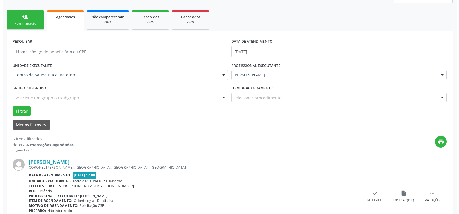
scroll to position [119, 0]
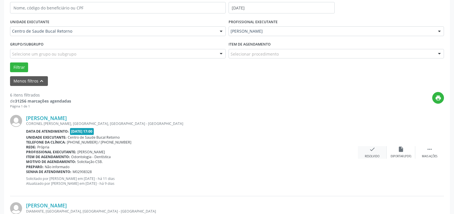
click at [367, 152] on div "check Resolvido" at bounding box center [372, 152] width 29 height 12
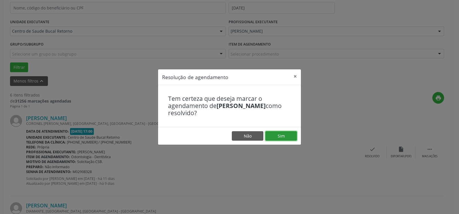
click at [287, 139] on button "Sim" at bounding box center [281, 136] width 32 height 10
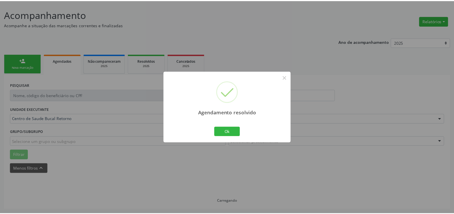
scroll to position [32, 0]
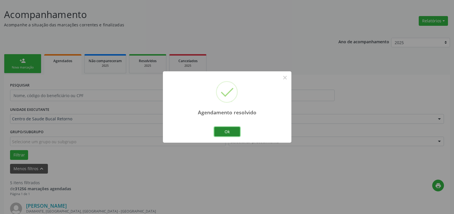
click at [225, 130] on button "Ok" at bounding box center [227, 132] width 26 height 10
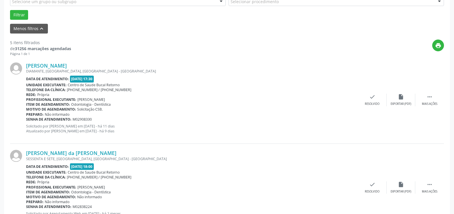
scroll to position [178, 0]
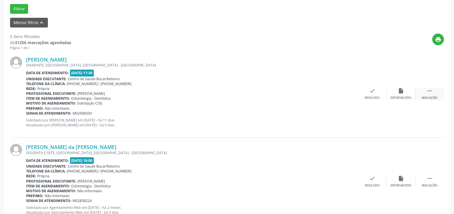
click at [432, 93] on icon "" at bounding box center [429, 91] width 6 height 6
click at [406, 93] on div "alarm_off Não compareceu" at bounding box center [400, 94] width 29 height 12
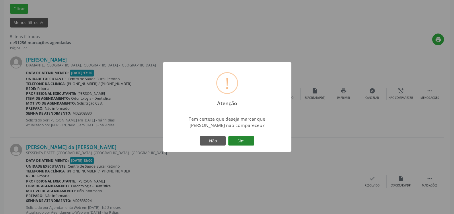
click at [247, 142] on button "Sim" at bounding box center [241, 141] width 26 height 10
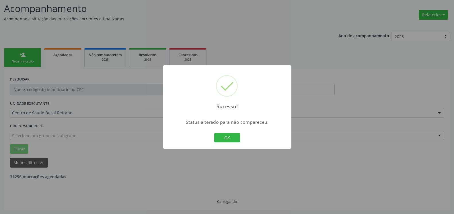
scroll to position [38, 0]
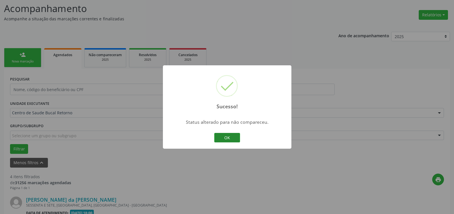
click at [217, 137] on button "OK" at bounding box center [227, 138] width 26 height 10
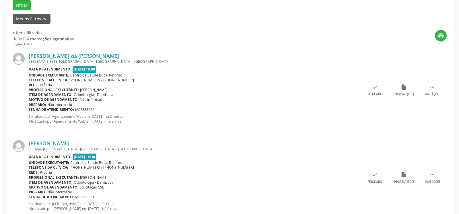
scroll to position [184, 0]
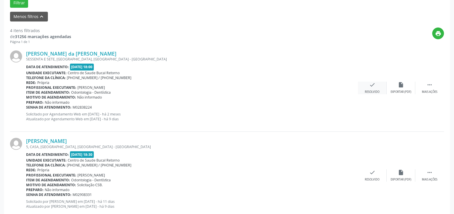
click at [375, 86] on icon "check" at bounding box center [372, 85] width 6 height 6
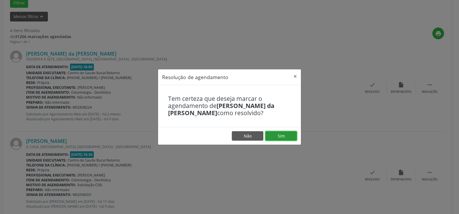
click at [289, 133] on button "Sim" at bounding box center [281, 136] width 32 height 10
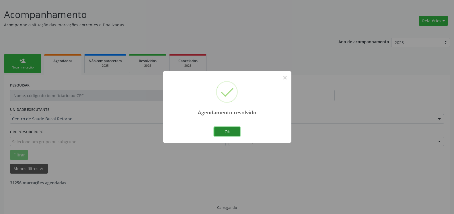
click at [226, 132] on button "Ok" at bounding box center [227, 132] width 26 height 10
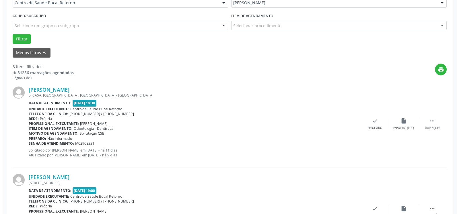
scroll to position [154, 0]
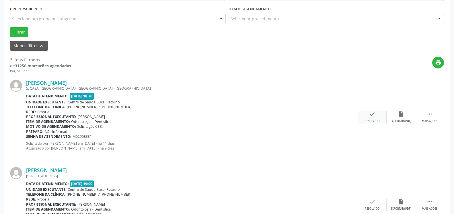
click at [368, 118] on div "check Resolvido" at bounding box center [372, 117] width 29 height 12
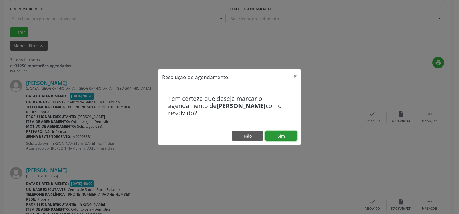
click at [277, 136] on button "Sim" at bounding box center [281, 136] width 32 height 10
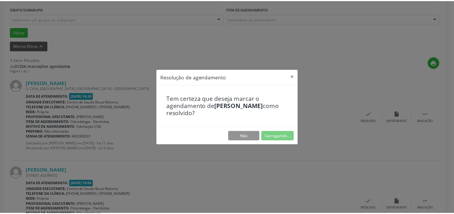
scroll to position [32, 0]
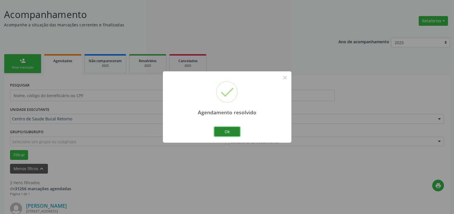
click at [224, 133] on button "Ok" at bounding box center [227, 132] width 26 height 10
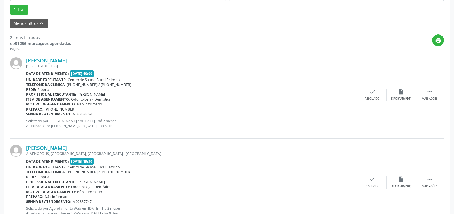
scroll to position [178, 0]
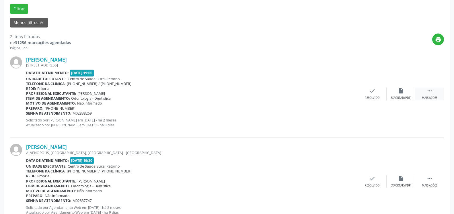
click at [428, 91] on icon "" at bounding box center [429, 91] width 6 height 6
click at [400, 92] on icon "alarm_off" at bounding box center [401, 91] width 6 height 6
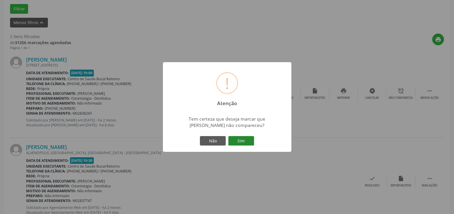
click at [244, 139] on button "Sim" at bounding box center [241, 141] width 26 height 10
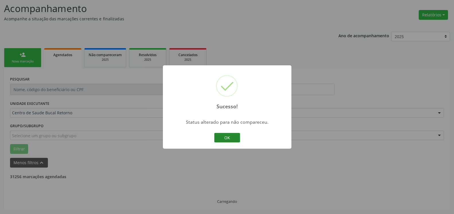
scroll to position [38, 0]
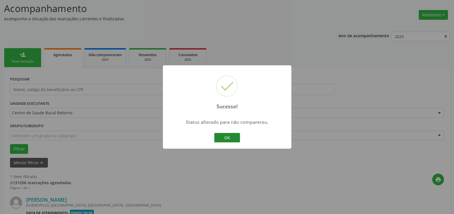
click at [235, 138] on button "OK" at bounding box center [227, 138] width 26 height 10
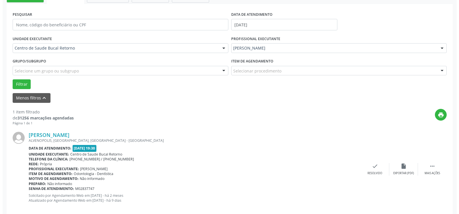
scroll to position [111, 0]
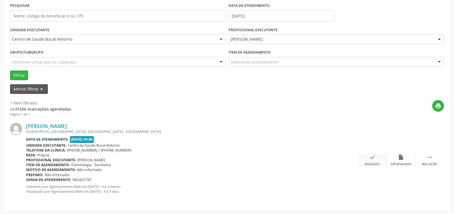
click at [373, 161] on icon "check" at bounding box center [372, 157] width 6 height 6
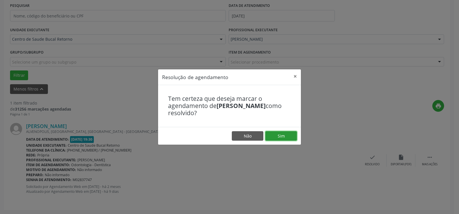
click at [283, 137] on button "Sim" at bounding box center [281, 136] width 32 height 10
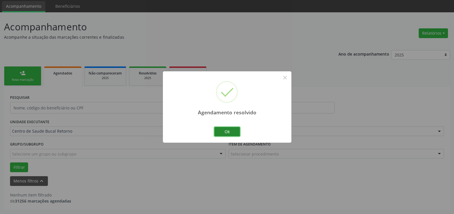
scroll to position [19, 0]
click at [223, 134] on button "Ok" at bounding box center [227, 132] width 26 height 10
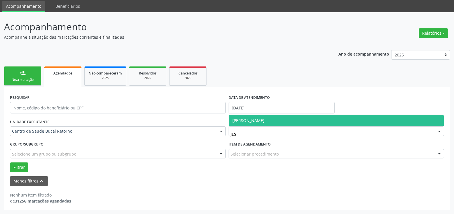
click at [290, 121] on span "[PERSON_NAME]" at bounding box center [336, 120] width 215 height 11
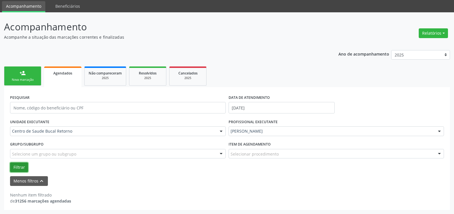
click at [21, 165] on button "Filtrar" at bounding box center [19, 168] width 18 height 10
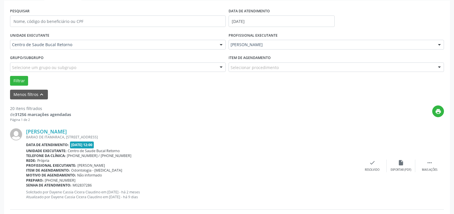
scroll to position [136, 0]
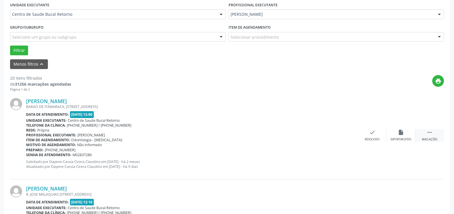
click at [430, 134] on icon "" at bounding box center [429, 132] width 6 height 6
click at [404, 135] on div "alarm_off Não compareceu" at bounding box center [400, 135] width 29 height 12
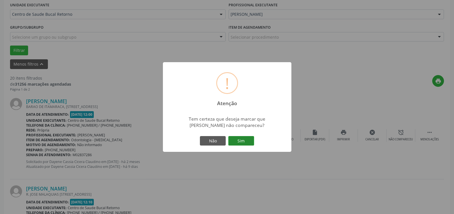
click at [246, 140] on button "Sim" at bounding box center [241, 141] width 26 height 10
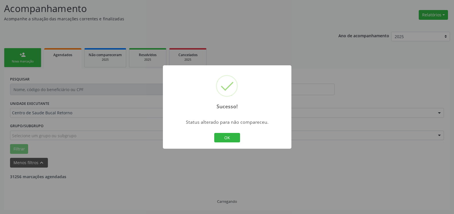
scroll to position [38, 0]
click at [227, 139] on button "OK" at bounding box center [227, 138] width 26 height 10
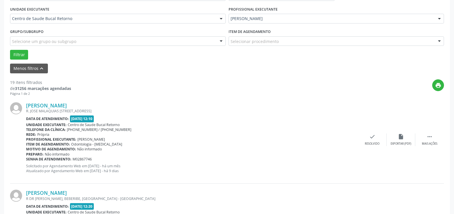
scroll to position [154, 0]
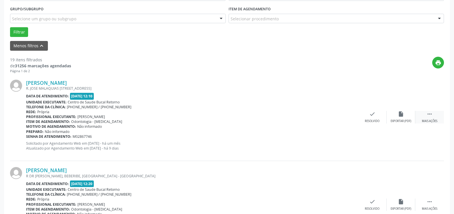
click at [429, 119] on div " Mais ações" at bounding box center [429, 117] width 29 height 12
click at [402, 116] on icon "alarm_off" at bounding box center [401, 114] width 6 height 6
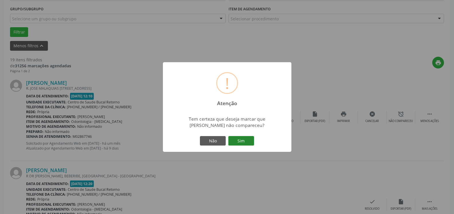
click at [243, 139] on button "Sim" at bounding box center [241, 141] width 26 height 10
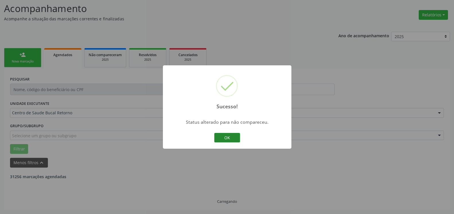
click at [225, 136] on button "OK" at bounding box center [227, 138] width 26 height 10
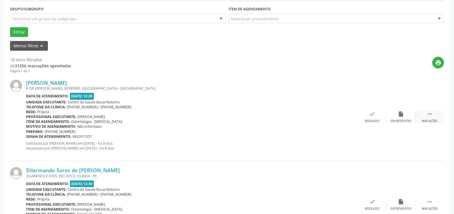
click at [429, 112] on icon "" at bounding box center [429, 114] width 6 height 6
click at [401, 116] on icon "alarm_off" at bounding box center [401, 114] width 6 height 6
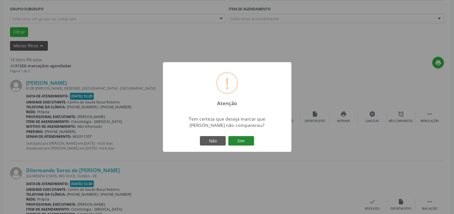
click at [239, 140] on button "Sim" at bounding box center [241, 141] width 26 height 10
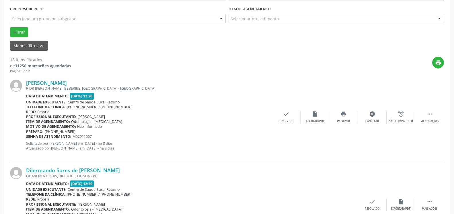
scroll to position [38, 0]
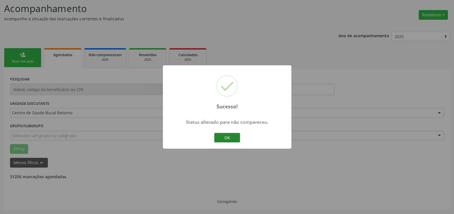
click at [229, 138] on button "OK" at bounding box center [227, 138] width 26 height 10
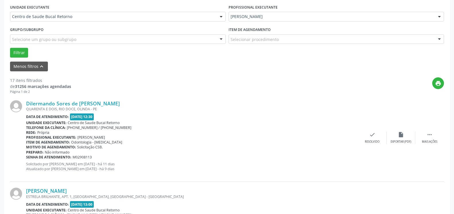
scroll to position [154, 0]
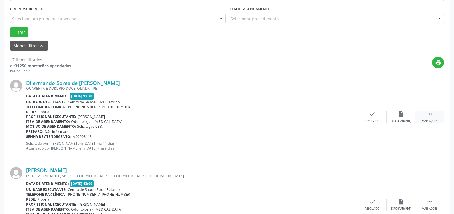
click at [428, 119] on div " Mais ações" at bounding box center [429, 117] width 29 height 12
click at [402, 117] on icon "alarm_off" at bounding box center [401, 114] width 6 height 6
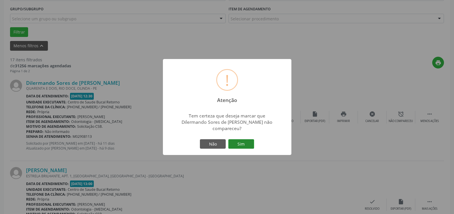
click at [243, 139] on button "Sim" at bounding box center [241, 144] width 26 height 10
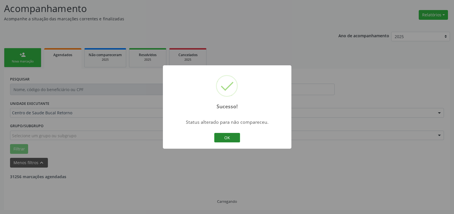
scroll to position [38, 0]
click at [224, 138] on button "OK" at bounding box center [227, 138] width 26 height 10
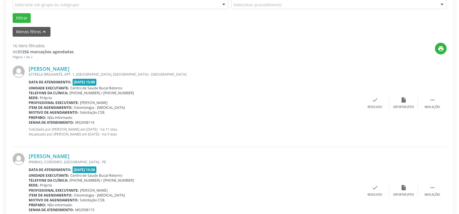
scroll to position [213, 0]
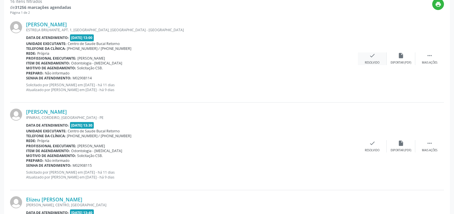
click at [371, 59] on icon "check" at bounding box center [372, 55] width 6 height 6
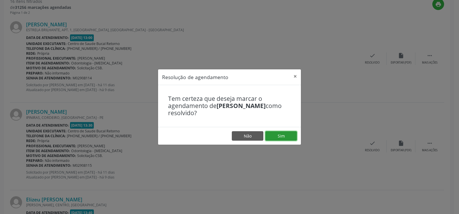
click at [284, 136] on button "Sim" at bounding box center [281, 136] width 32 height 10
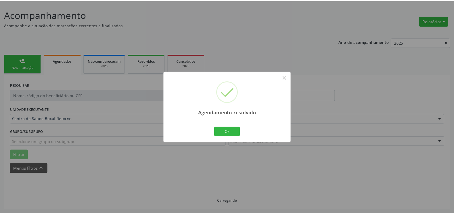
scroll to position [32, 0]
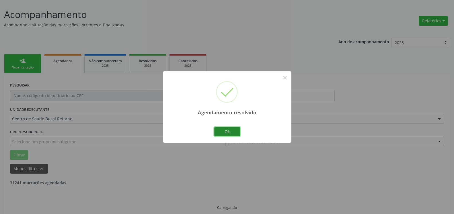
click at [221, 133] on button "Ok" at bounding box center [227, 132] width 26 height 10
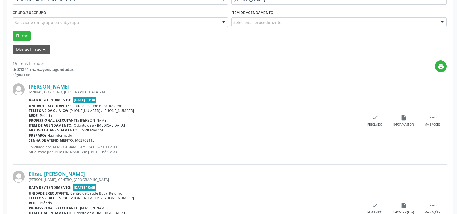
scroll to position [154, 0]
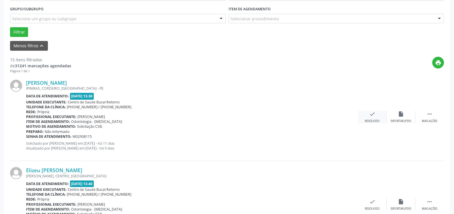
click at [369, 119] on div "check Resolvido" at bounding box center [372, 117] width 29 height 12
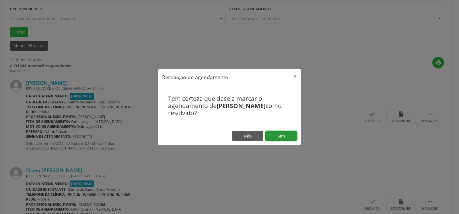
click at [291, 136] on button "Sim" at bounding box center [281, 136] width 32 height 10
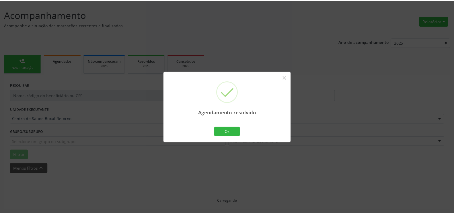
scroll to position [32, 0]
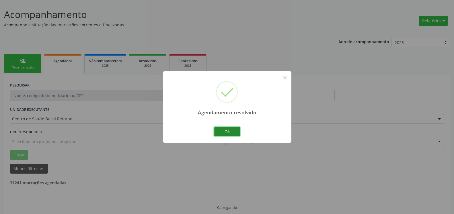
click at [226, 131] on button "Ok" at bounding box center [227, 132] width 26 height 10
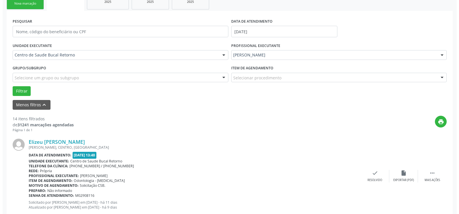
scroll to position [178, 0]
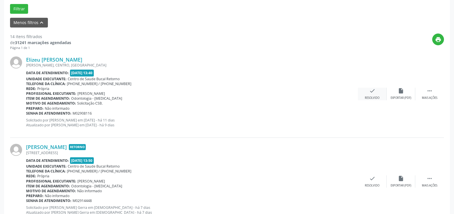
click at [368, 92] on div "check Resolvido" at bounding box center [372, 94] width 29 height 12
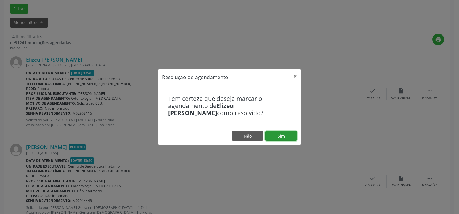
click at [281, 136] on button "Sim" at bounding box center [281, 136] width 32 height 10
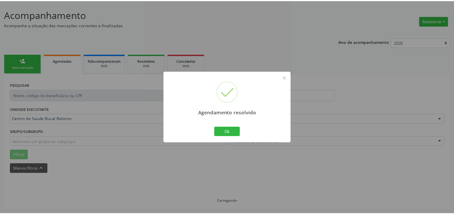
scroll to position [32, 0]
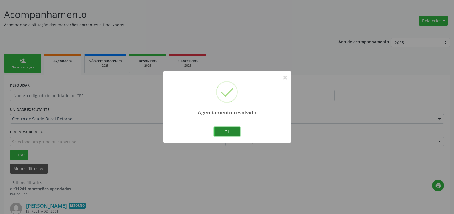
click at [234, 132] on button "Ok" at bounding box center [227, 132] width 26 height 10
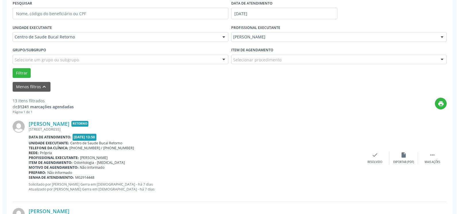
scroll to position [119, 0]
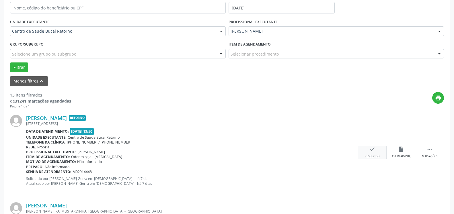
click at [373, 152] on icon "check" at bounding box center [372, 149] width 6 height 6
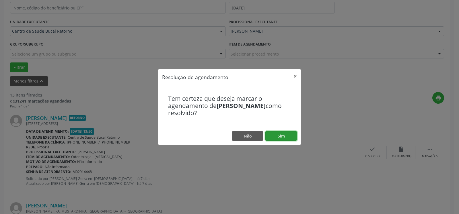
click at [284, 137] on button "Sim" at bounding box center [281, 136] width 32 height 10
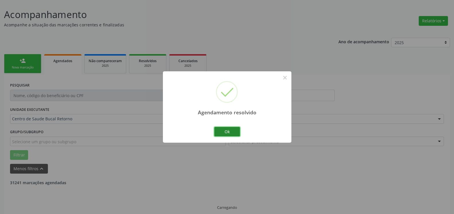
click at [231, 131] on button "Ok" at bounding box center [227, 132] width 26 height 10
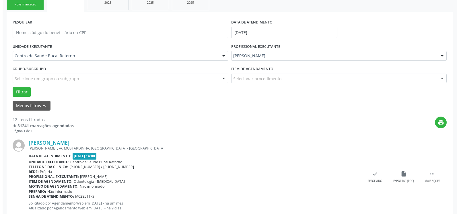
scroll to position [96, 0]
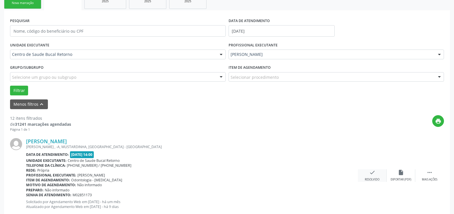
click at [375, 174] on icon "check" at bounding box center [372, 172] width 6 height 6
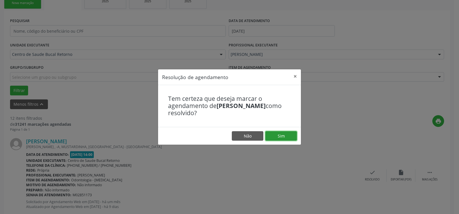
click at [289, 135] on button "Sim" at bounding box center [281, 136] width 32 height 10
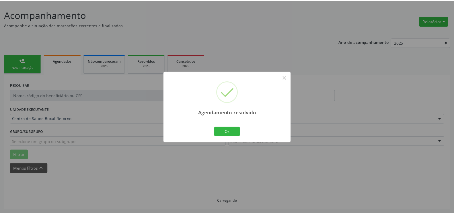
scroll to position [32, 0]
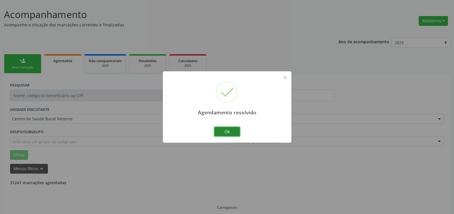
click at [228, 132] on button "Ok" at bounding box center [227, 132] width 26 height 10
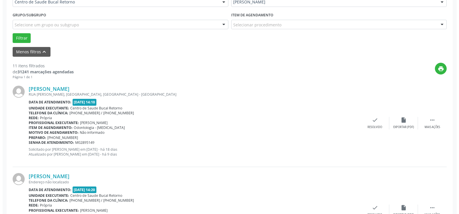
scroll to position [178, 0]
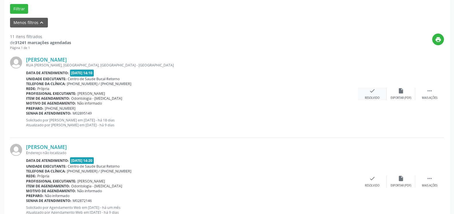
click at [370, 92] on icon "check" at bounding box center [372, 91] width 6 height 6
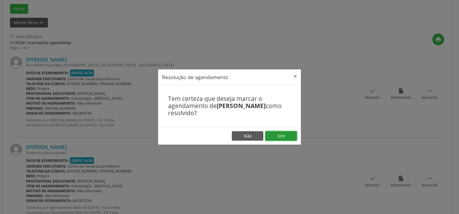
click at [274, 138] on button "Sim" at bounding box center [281, 136] width 32 height 10
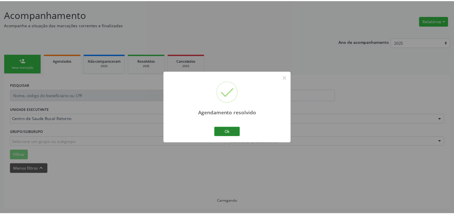
scroll to position [32, 0]
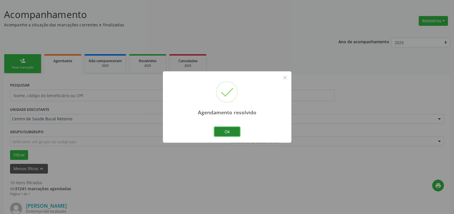
click at [224, 133] on button "Ok" at bounding box center [227, 132] width 26 height 10
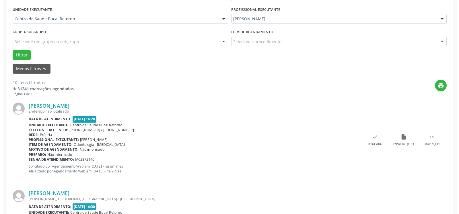
scroll to position [148, 0]
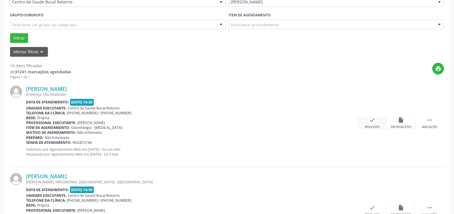
click at [371, 123] on icon "check" at bounding box center [372, 120] width 6 height 6
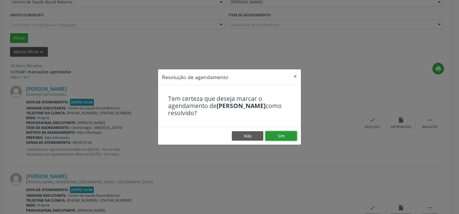
click at [284, 137] on button "Sim" at bounding box center [281, 136] width 32 height 10
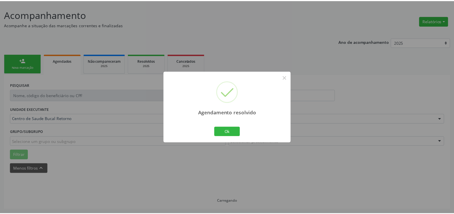
scroll to position [32, 0]
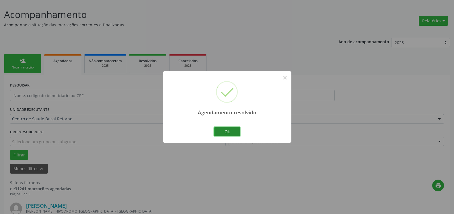
click at [231, 132] on button "Ok" at bounding box center [227, 132] width 26 height 10
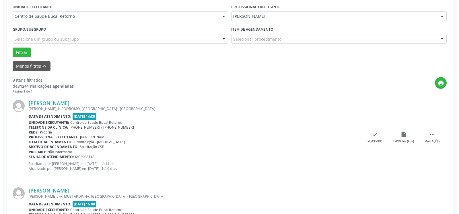
scroll to position [148, 0]
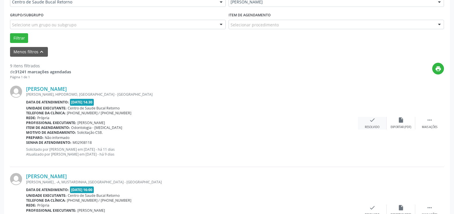
click at [374, 121] on icon "check" at bounding box center [372, 120] width 6 height 6
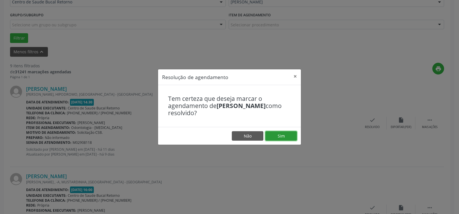
click at [279, 136] on button "Sim" at bounding box center [281, 136] width 32 height 10
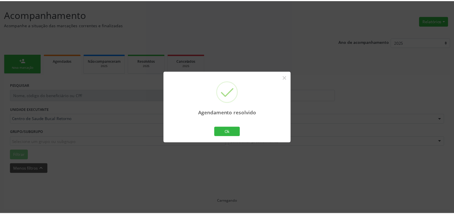
scroll to position [32, 0]
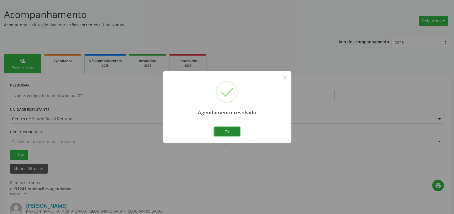
click at [237, 131] on button "Ok" at bounding box center [227, 132] width 26 height 10
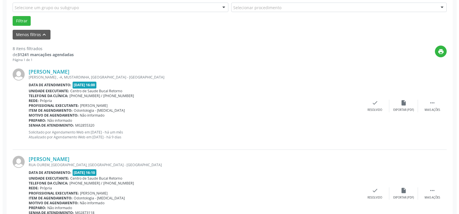
scroll to position [178, 0]
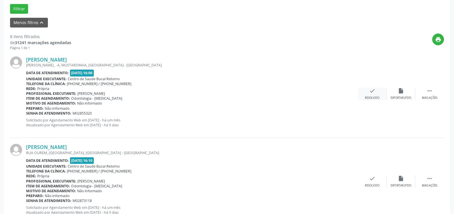
click at [371, 93] on icon "check" at bounding box center [372, 91] width 6 height 6
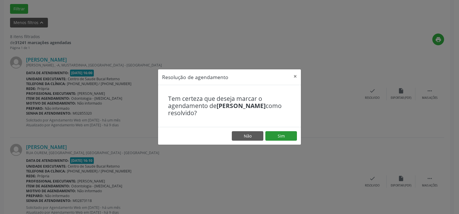
click at [286, 131] on footer "Não Sim" at bounding box center [229, 136] width 143 height 18
click at [280, 132] on button "Sim" at bounding box center [281, 136] width 32 height 10
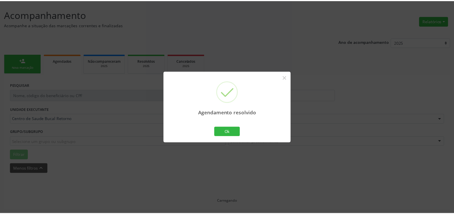
scroll to position [32, 0]
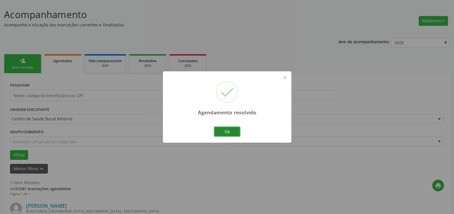
click at [231, 130] on button "Ok" at bounding box center [227, 132] width 26 height 10
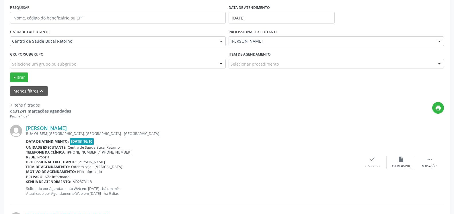
scroll to position [119, 0]
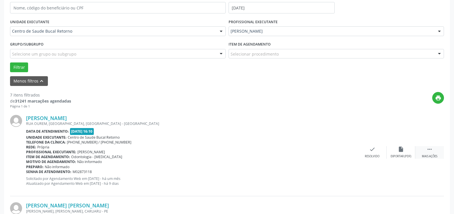
click at [433, 158] on div "Mais ações" at bounding box center [429, 156] width 15 height 4
click at [402, 152] on icon "alarm_off" at bounding box center [401, 149] width 6 height 6
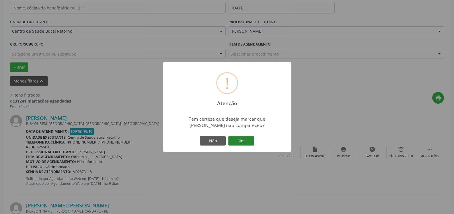
click at [242, 141] on button "Sim" at bounding box center [241, 141] width 26 height 10
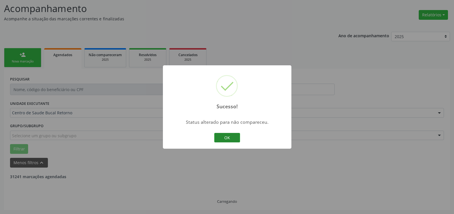
click at [227, 138] on button "OK" at bounding box center [227, 138] width 26 height 10
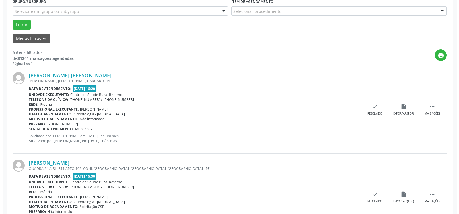
scroll to position [184, 0]
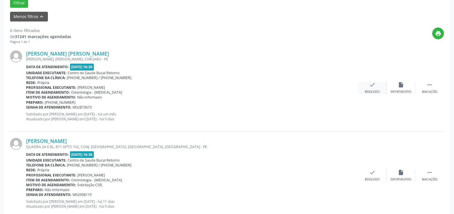
click at [372, 86] on icon "check" at bounding box center [372, 85] width 6 height 6
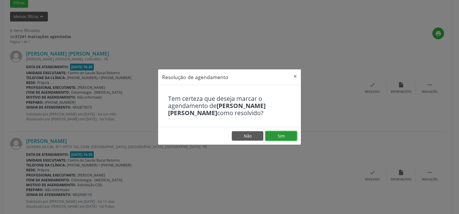
click at [293, 140] on button "Sim" at bounding box center [281, 136] width 32 height 10
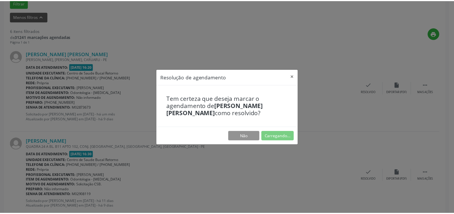
scroll to position [32, 0]
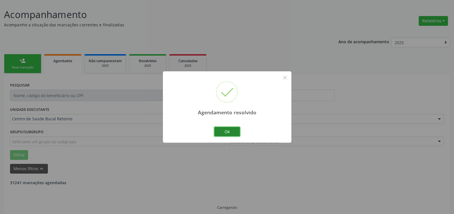
click at [223, 132] on button "Ok" at bounding box center [227, 132] width 26 height 10
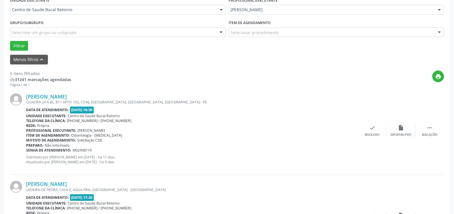
scroll to position [148, 0]
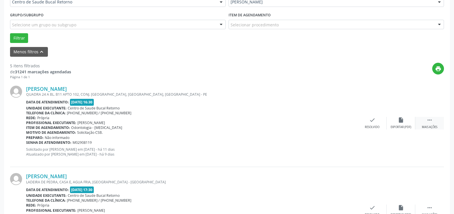
click at [428, 123] on icon "" at bounding box center [429, 120] width 6 height 6
click at [400, 123] on icon "alarm_off" at bounding box center [401, 120] width 6 height 6
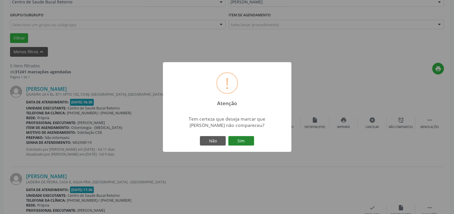
click at [236, 142] on button "Sim" at bounding box center [241, 141] width 26 height 10
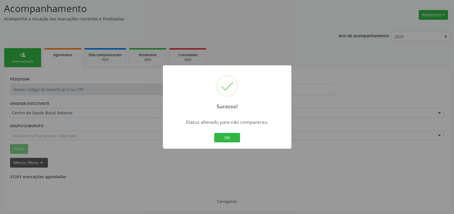
scroll to position [38, 0]
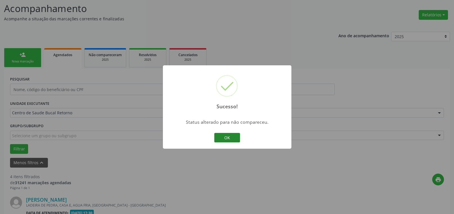
click at [224, 140] on button "OK" at bounding box center [227, 138] width 26 height 10
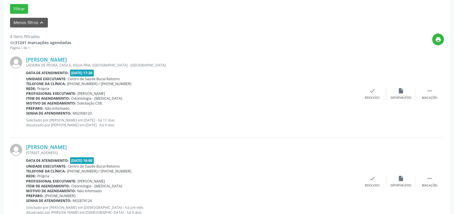
scroll to position [184, 0]
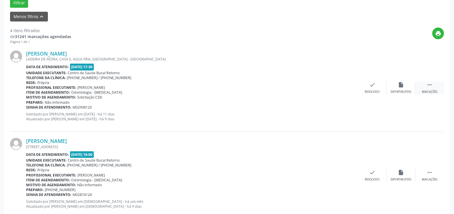
click at [435, 86] on div " Mais ações" at bounding box center [429, 88] width 29 height 12
click at [396, 87] on div "alarm_off Não compareceu" at bounding box center [400, 88] width 29 height 12
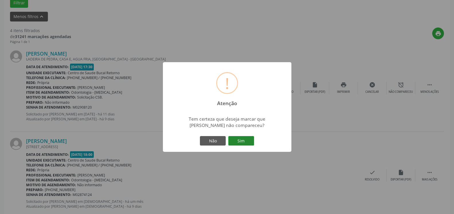
click at [241, 142] on button "Sim" at bounding box center [241, 141] width 26 height 10
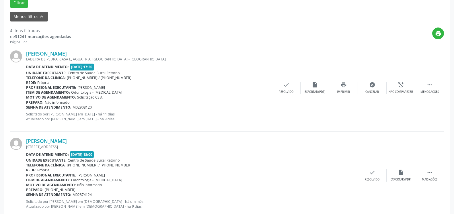
scroll to position [38, 0]
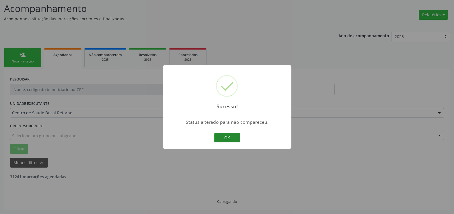
click at [224, 140] on button "OK" at bounding box center [227, 138] width 26 height 10
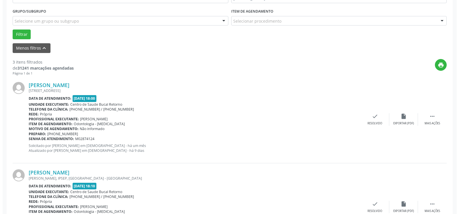
scroll to position [154, 0]
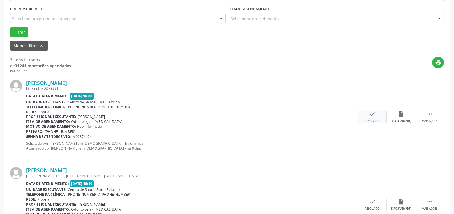
click at [373, 113] on icon "check" at bounding box center [372, 114] width 6 height 6
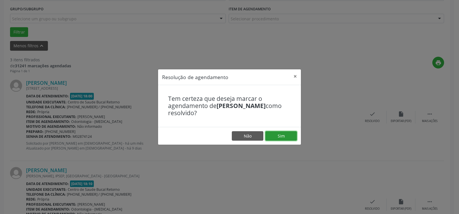
click at [285, 134] on button "Sim" at bounding box center [281, 136] width 32 height 10
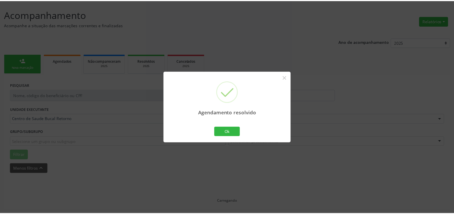
scroll to position [32, 0]
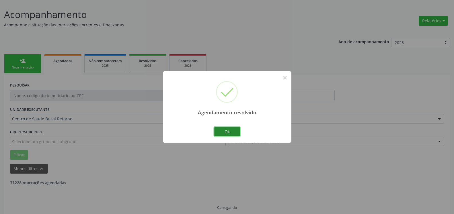
click at [228, 131] on button "Ok" at bounding box center [227, 132] width 26 height 10
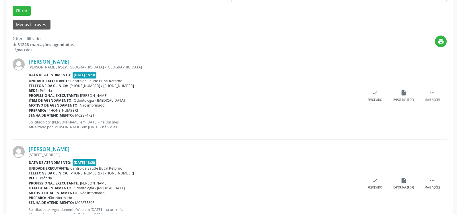
scroll to position [184, 0]
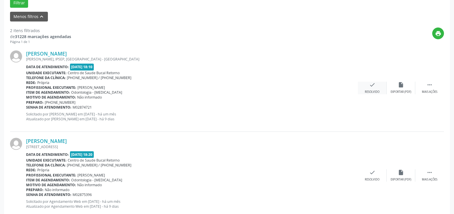
click at [368, 89] on div "check Resolvido" at bounding box center [372, 88] width 29 height 12
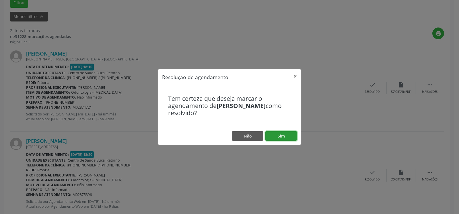
click at [293, 137] on button "Sim" at bounding box center [281, 136] width 32 height 10
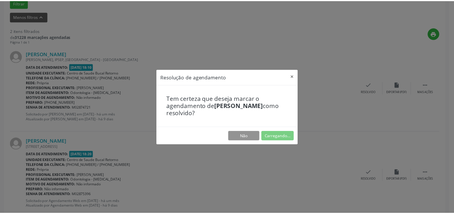
scroll to position [32, 0]
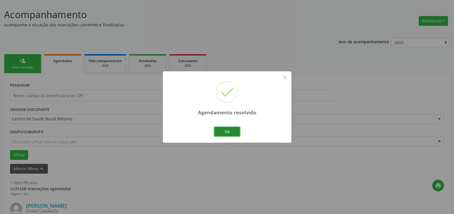
click at [225, 132] on button "Ok" at bounding box center [227, 132] width 26 height 10
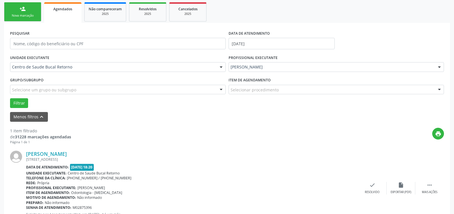
scroll to position [111, 0]
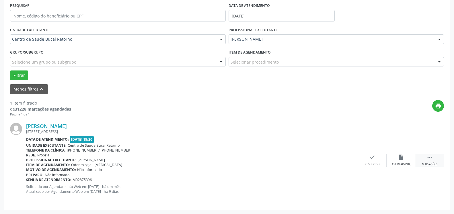
click at [434, 160] on div " Mais ações" at bounding box center [429, 160] width 29 height 12
click at [396, 159] on div "alarm_off Não compareceu" at bounding box center [400, 160] width 29 height 12
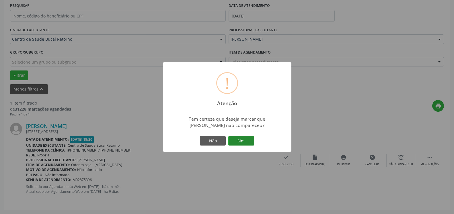
click at [243, 142] on button "Sim" at bounding box center [241, 141] width 26 height 10
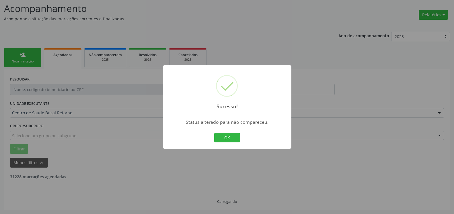
scroll to position [19, 0]
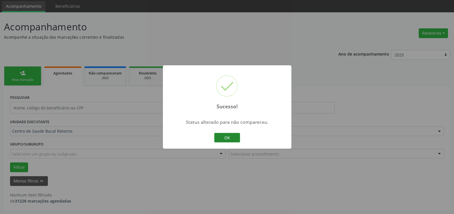
click at [229, 136] on button "OK" at bounding box center [227, 138] width 26 height 10
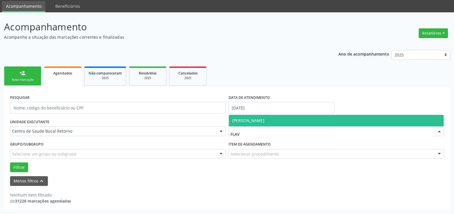
click at [287, 118] on span "[PERSON_NAME]" at bounding box center [336, 120] width 215 height 11
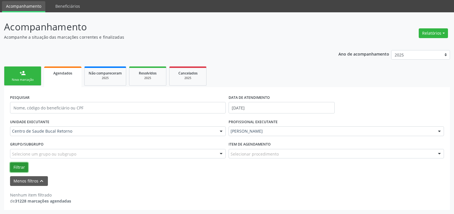
click at [21, 167] on button "Filtrar" at bounding box center [19, 168] width 18 height 10
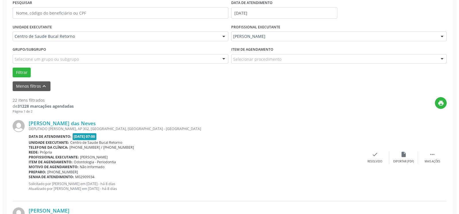
scroll to position [136, 0]
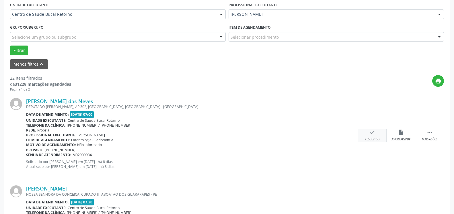
click at [373, 134] on icon "check" at bounding box center [372, 132] width 6 height 6
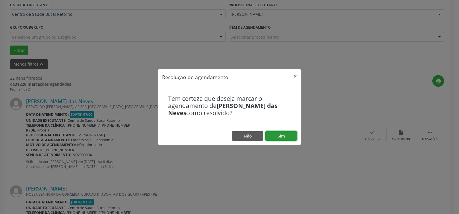
click at [281, 135] on button "Sim" at bounding box center [281, 136] width 32 height 10
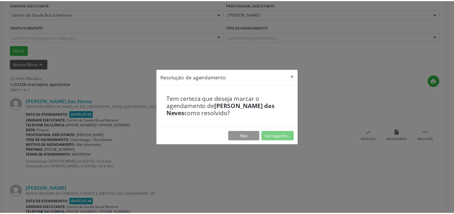
scroll to position [32, 0]
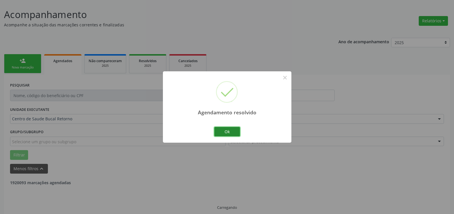
click at [228, 132] on button "Ok" at bounding box center [227, 132] width 26 height 10
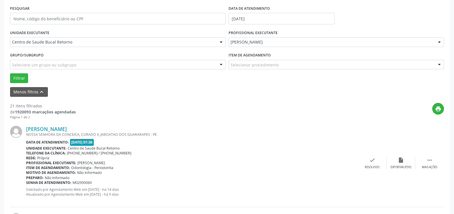
scroll to position [119, 0]
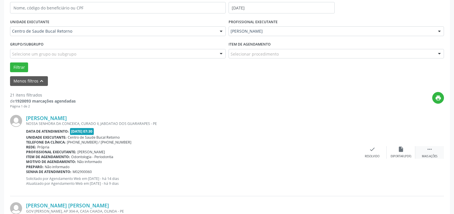
click at [433, 152] on div " Mais ações" at bounding box center [429, 152] width 29 height 12
click at [404, 152] on icon "alarm_off" at bounding box center [401, 149] width 6 height 6
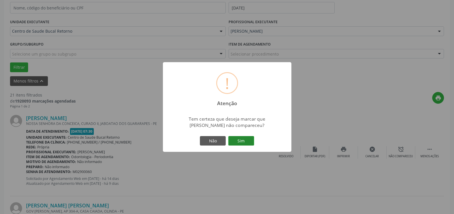
click at [241, 142] on button "Sim" at bounding box center [241, 141] width 26 height 10
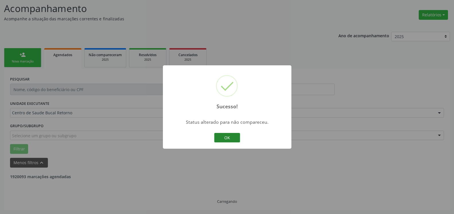
scroll to position [38, 0]
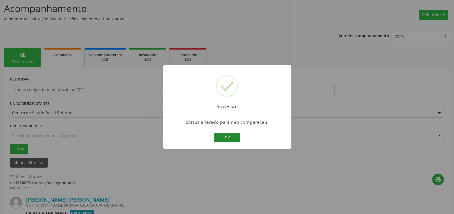
click at [230, 138] on button "OK" at bounding box center [227, 138] width 26 height 10
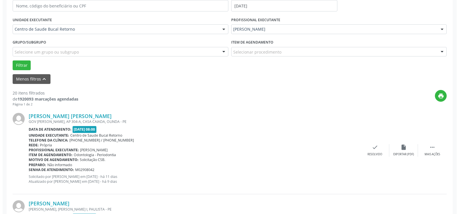
scroll to position [125, 0]
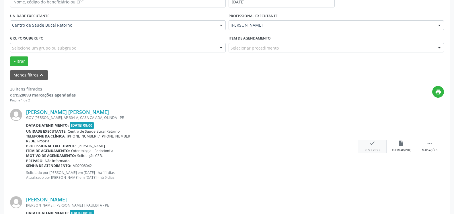
click at [374, 145] on icon "check" at bounding box center [372, 143] width 6 height 6
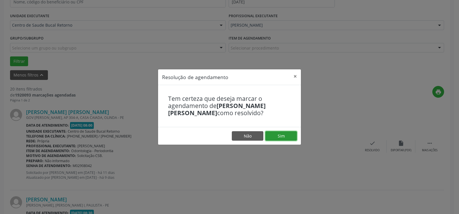
click at [281, 135] on button "Sim" at bounding box center [281, 136] width 32 height 10
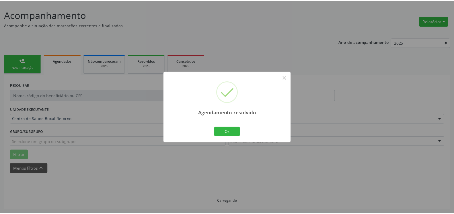
scroll to position [32, 0]
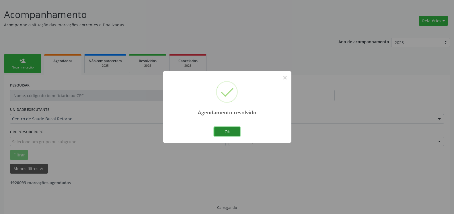
click at [234, 132] on button "Ok" at bounding box center [227, 132] width 26 height 10
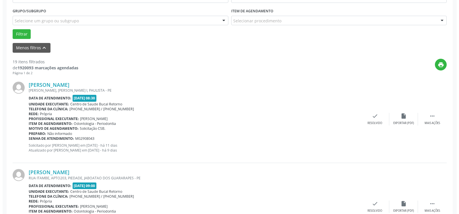
scroll to position [154, 0]
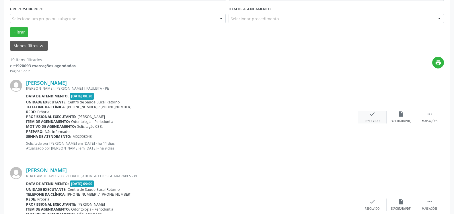
click at [371, 117] on icon "check" at bounding box center [372, 114] width 6 height 6
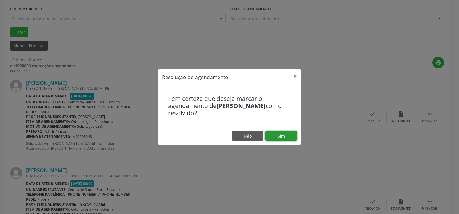
click at [287, 134] on button "Sim" at bounding box center [281, 136] width 32 height 10
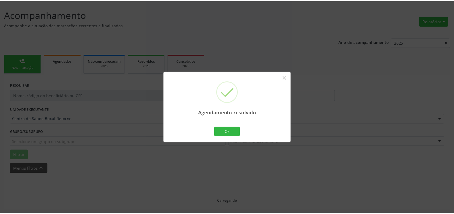
scroll to position [32, 0]
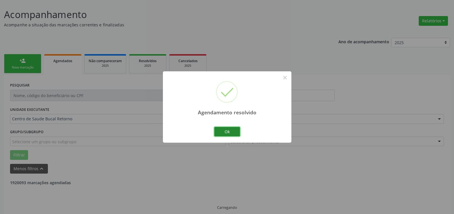
click at [231, 130] on button "Ok" at bounding box center [227, 132] width 26 height 10
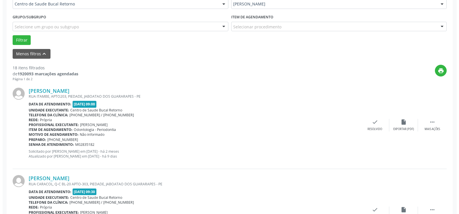
scroll to position [148, 0]
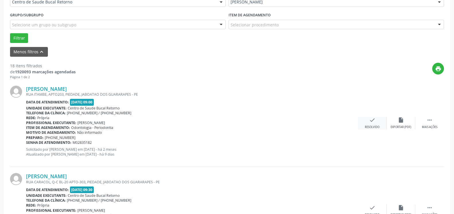
click at [374, 120] on icon "check" at bounding box center [372, 120] width 6 height 6
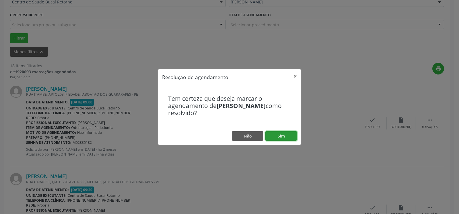
click at [285, 135] on button "Sim" at bounding box center [281, 136] width 32 height 10
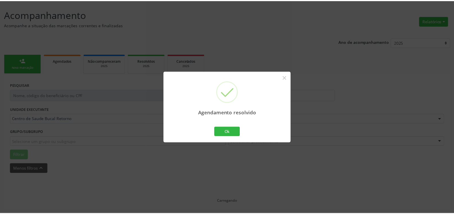
scroll to position [32, 0]
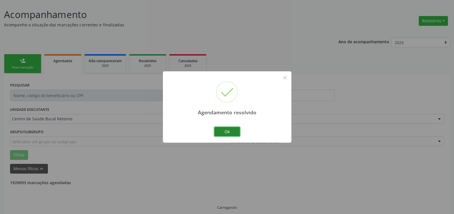
click at [231, 131] on button "Ok" at bounding box center [227, 132] width 26 height 10
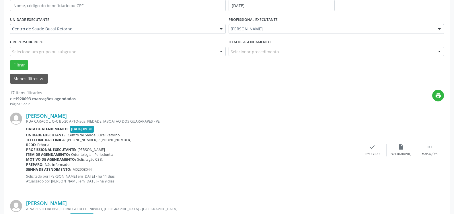
scroll to position [125, 0]
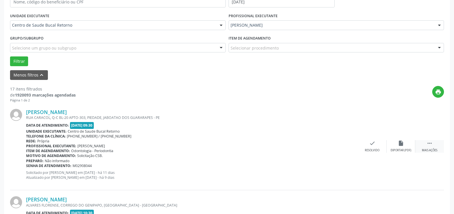
click at [433, 148] on div " Mais ações" at bounding box center [429, 146] width 29 height 12
click at [404, 144] on div "alarm_off Não compareceu" at bounding box center [400, 146] width 29 height 12
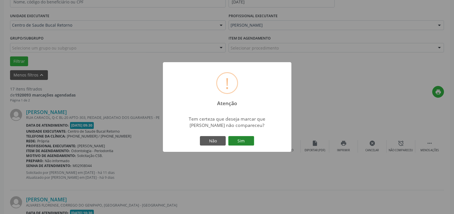
click at [244, 143] on button "Sim" at bounding box center [241, 141] width 26 height 10
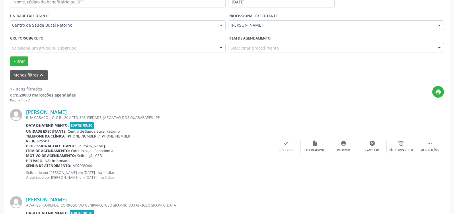
scroll to position [38, 0]
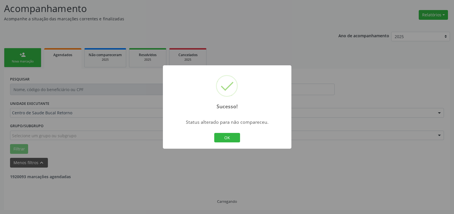
click at [233, 132] on div "OK Cancel" at bounding box center [227, 138] width 28 height 12
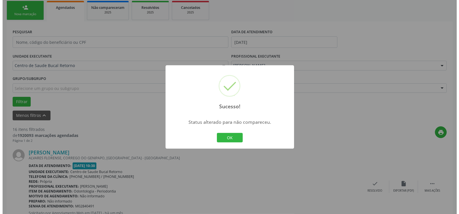
scroll to position [125, 0]
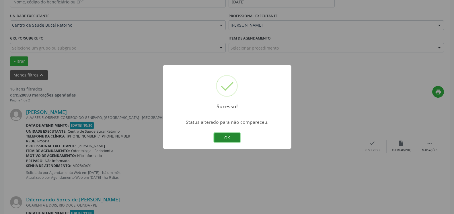
click at [230, 139] on button "OK" at bounding box center [227, 138] width 26 height 10
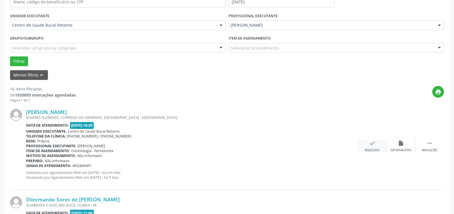
click at [369, 148] on div "check Resolvido" at bounding box center [372, 146] width 29 height 12
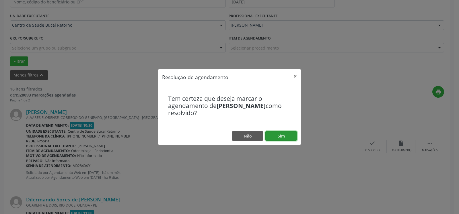
click at [280, 135] on button "Sim" at bounding box center [281, 136] width 32 height 10
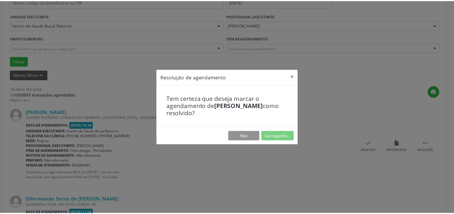
scroll to position [32, 0]
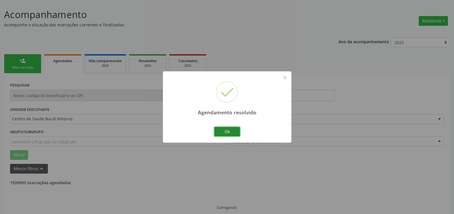
click at [222, 133] on button "Ok" at bounding box center [227, 132] width 26 height 10
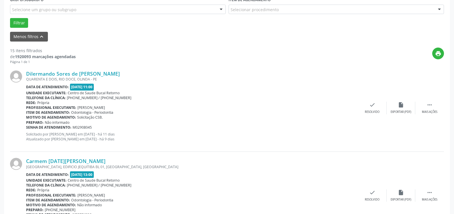
scroll to position [178, 0]
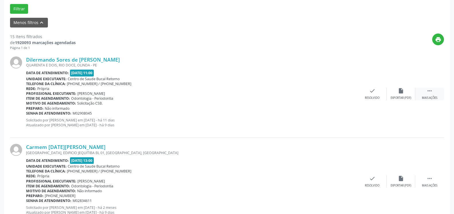
click at [430, 92] on icon "" at bounding box center [429, 91] width 6 height 6
click at [400, 94] on icon "alarm_off" at bounding box center [401, 91] width 6 height 6
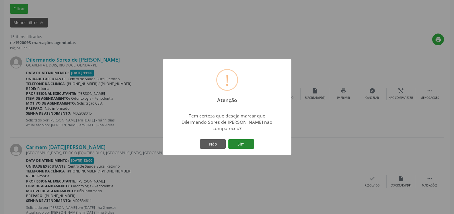
click at [248, 141] on button "Sim" at bounding box center [241, 144] width 26 height 10
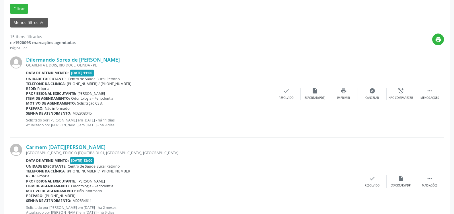
scroll to position [38, 0]
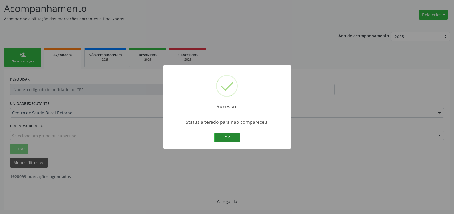
click at [233, 137] on button "OK" at bounding box center [227, 138] width 26 height 10
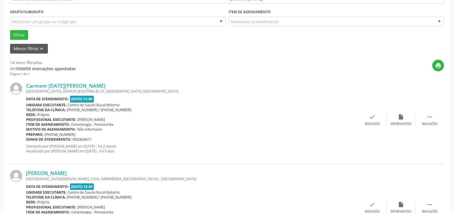
scroll to position [154, 0]
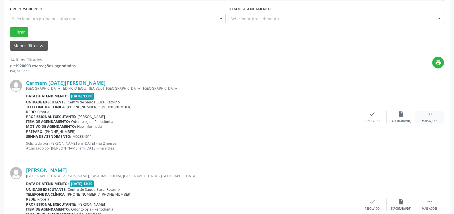
drag, startPoint x: 433, startPoint y: 113, endPoint x: 416, endPoint y: 116, distance: 17.8
click at [433, 113] on div " Mais ações" at bounding box center [429, 117] width 29 height 12
click at [401, 116] on icon "alarm_off" at bounding box center [401, 114] width 6 height 6
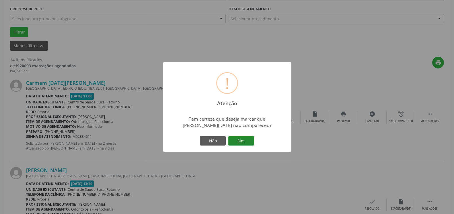
click at [244, 140] on button "Sim" at bounding box center [241, 141] width 26 height 10
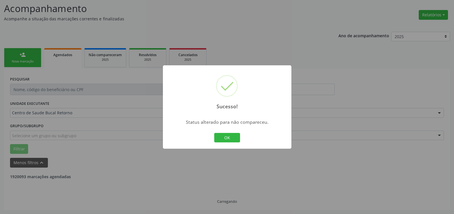
scroll to position [38, 0]
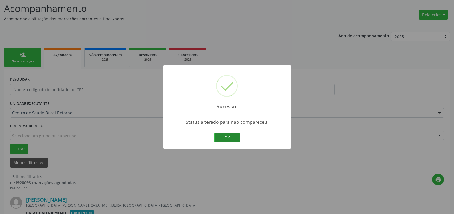
click at [228, 140] on button "OK" at bounding box center [227, 138] width 26 height 10
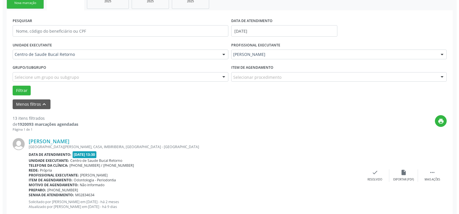
scroll to position [125, 0]
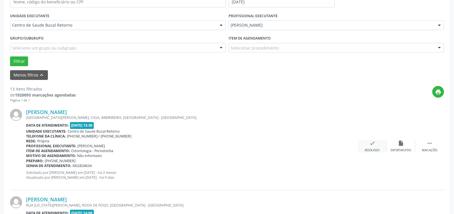
click at [363, 147] on div "check Resolvido" at bounding box center [372, 146] width 29 height 12
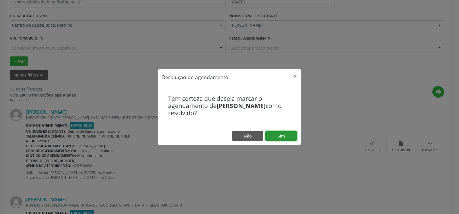
click at [292, 139] on button "Sim" at bounding box center [281, 136] width 32 height 10
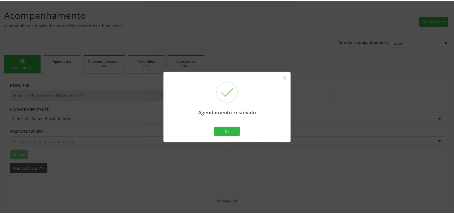
scroll to position [32, 0]
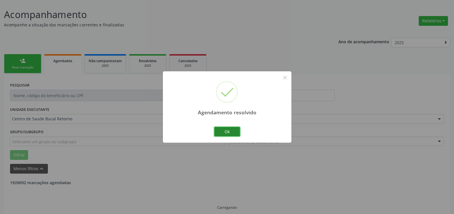
click at [229, 130] on button "Ok" at bounding box center [227, 132] width 26 height 10
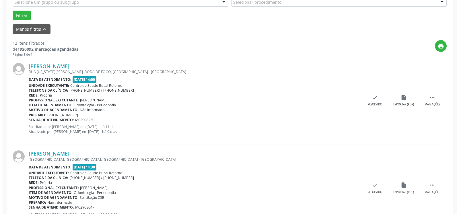
scroll to position [178, 0]
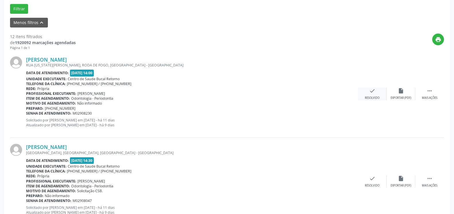
click at [371, 94] on icon "check" at bounding box center [372, 91] width 6 height 6
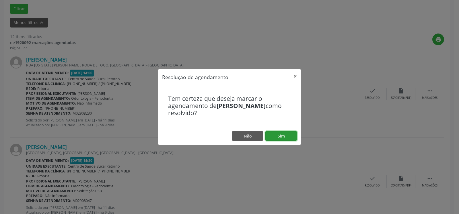
click at [275, 138] on button "Sim" at bounding box center [281, 136] width 32 height 10
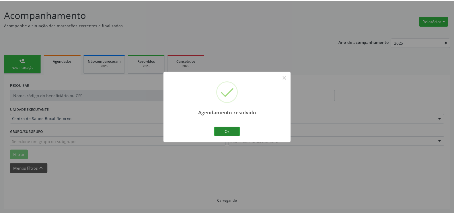
scroll to position [32, 0]
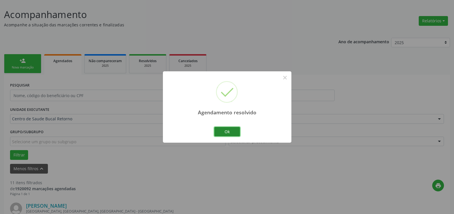
click at [230, 134] on button "Ok" at bounding box center [227, 132] width 26 height 10
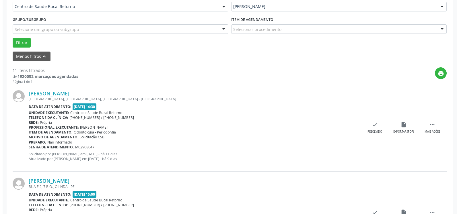
scroll to position [148, 0]
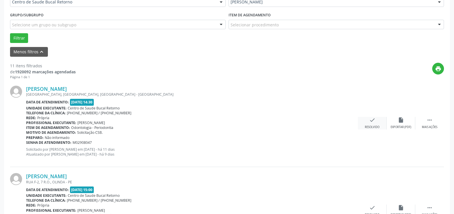
click at [371, 121] on icon "check" at bounding box center [372, 120] width 6 height 6
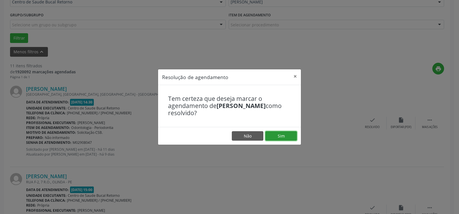
click at [285, 132] on button "Sim" at bounding box center [281, 136] width 32 height 10
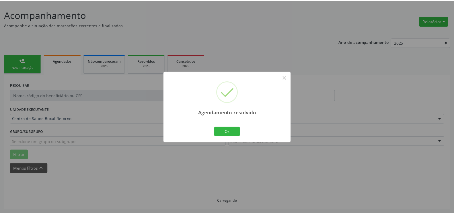
scroll to position [32, 0]
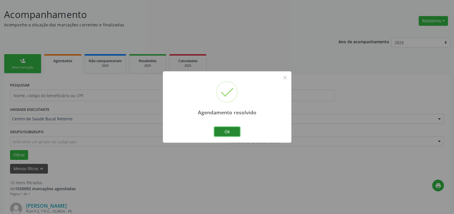
click at [230, 131] on button "Ok" at bounding box center [227, 132] width 26 height 10
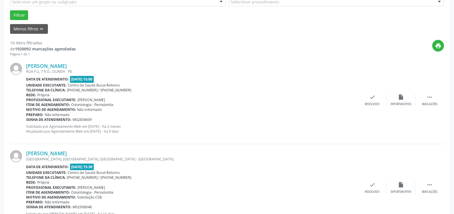
scroll to position [178, 0]
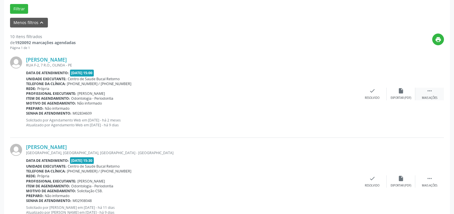
click at [432, 93] on icon "" at bounding box center [429, 91] width 6 height 6
click at [404, 94] on div "alarm_off Não compareceu" at bounding box center [400, 94] width 29 height 12
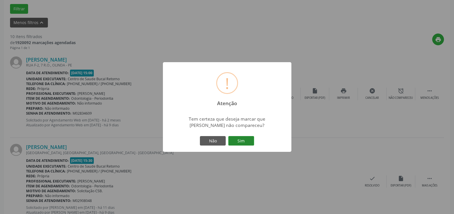
click at [246, 141] on button "Sim" at bounding box center [241, 141] width 26 height 10
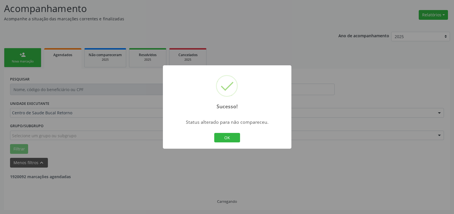
scroll to position [38, 0]
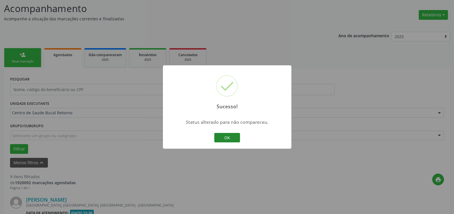
click at [228, 136] on button "OK" at bounding box center [227, 138] width 26 height 10
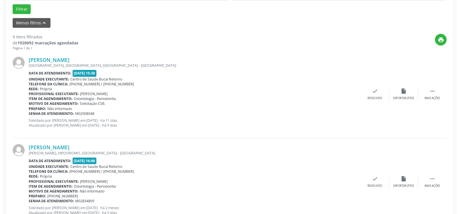
scroll to position [184, 0]
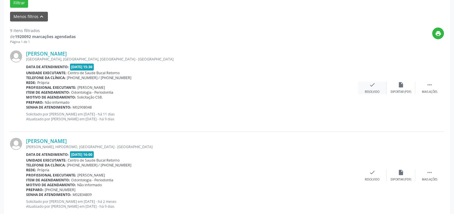
click at [373, 84] on icon "check" at bounding box center [372, 85] width 6 height 6
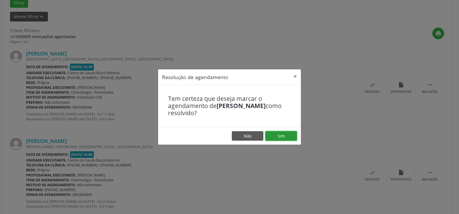
click at [281, 136] on button "Sim" at bounding box center [281, 136] width 32 height 10
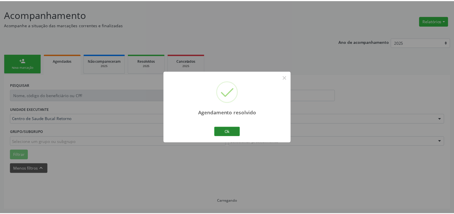
scroll to position [32, 0]
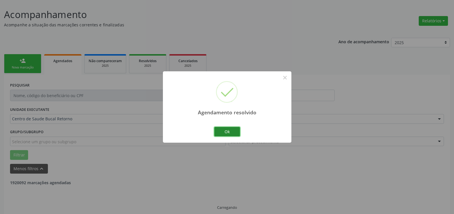
click at [230, 131] on button "Ok" at bounding box center [227, 132] width 26 height 10
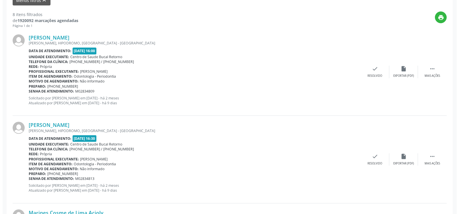
scroll to position [207, 0]
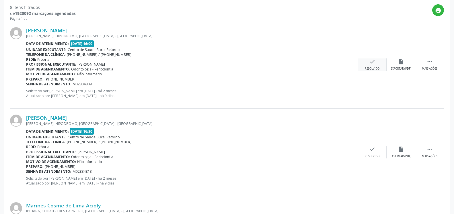
click at [372, 65] on icon "check" at bounding box center [372, 61] width 6 height 6
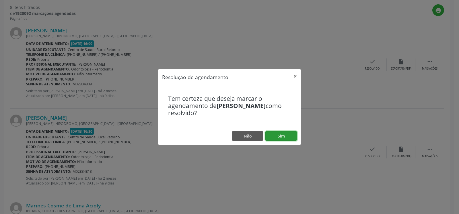
click at [282, 138] on button "Sim" at bounding box center [281, 136] width 32 height 10
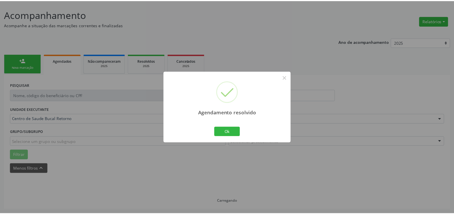
scroll to position [32, 0]
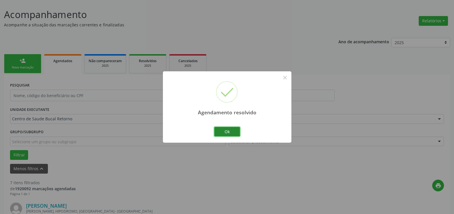
click at [231, 132] on button "Ok" at bounding box center [227, 132] width 26 height 10
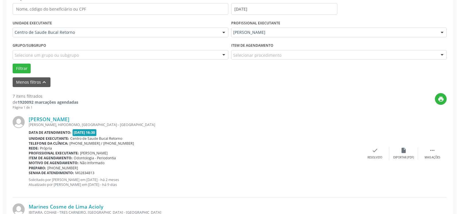
scroll to position [119, 0]
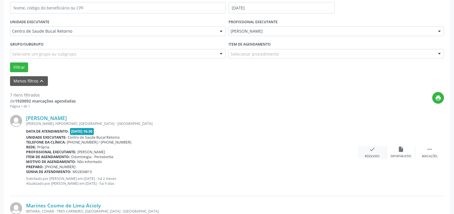
click at [370, 154] on div "check Resolvido" at bounding box center [372, 152] width 29 height 12
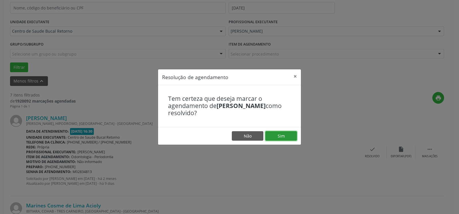
click at [293, 138] on button "Sim" at bounding box center [281, 136] width 32 height 10
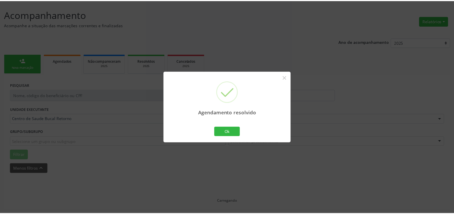
scroll to position [32, 0]
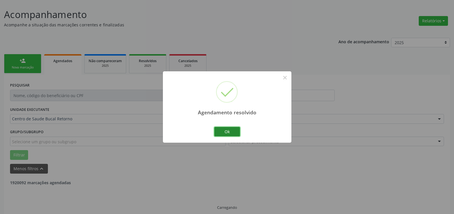
click at [227, 132] on button "Ok" at bounding box center [227, 132] width 26 height 10
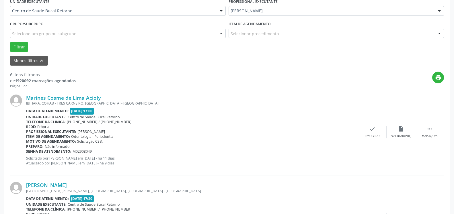
scroll to position [148, 0]
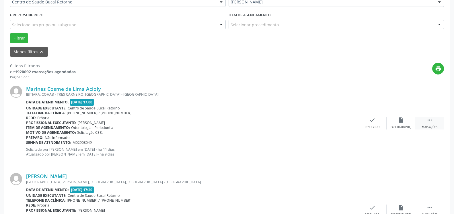
click at [431, 120] on icon "" at bounding box center [429, 120] width 6 height 6
click at [394, 121] on div "alarm_off Não compareceu" at bounding box center [400, 123] width 29 height 12
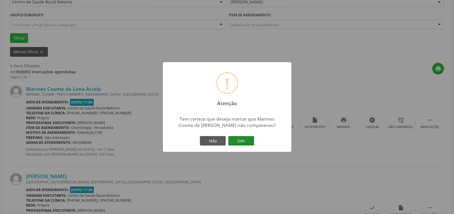
click at [245, 139] on button "Sim" at bounding box center [241, 141] width 26 height 10
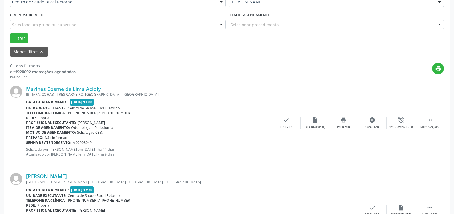
scroll to position [38, 0]
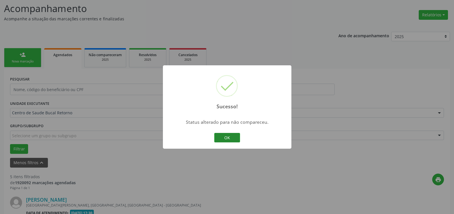
click at [227, 139] on button "OK" at bounding box center [227, 138] width 26 height 10
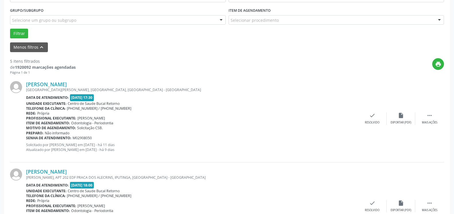
scroll to position [154, 0]
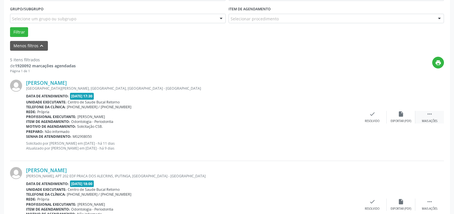
click at [428, 114] on icon "" at bounding box center [429, 114] width 6 height 6
click at [398, 117] on icon "alarm_off" at bounding box center [401, 114] width 6 height 6
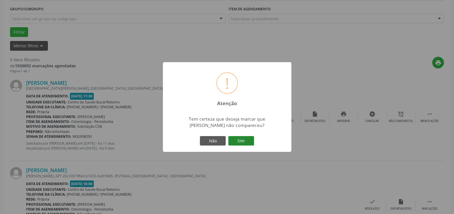
click at [245, 140] on button "Sim" at bounding box center [241, 141] width 26 height 10
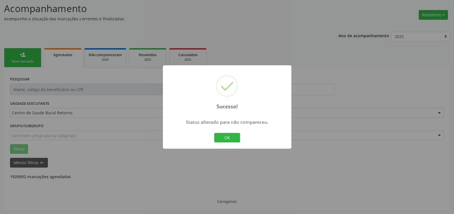
scroll to position [38, 0]
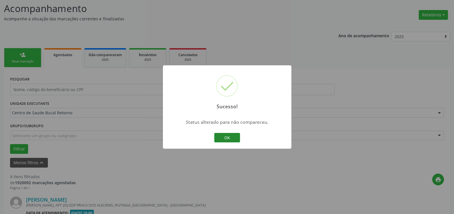
click at [221, 136] on button "OK" at bounding box center [227, 138] width 26 height 10
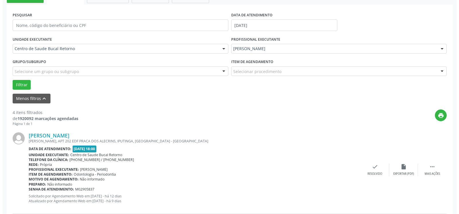
scroll to position [125, 0]
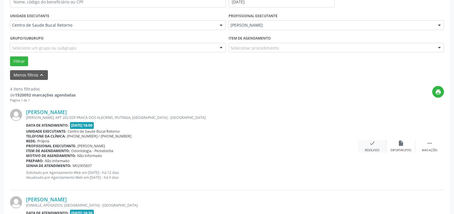
click at [375, 144] on div "check Resolvido" at bounding box center [372, 146] width 29 height 12
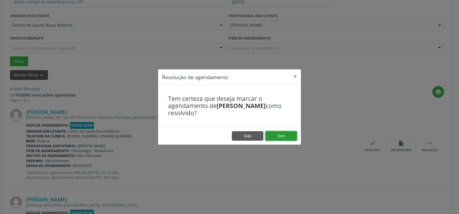
click at [287, 136] on button "Sim" at bounding box center [281, 136] width 32 height 10
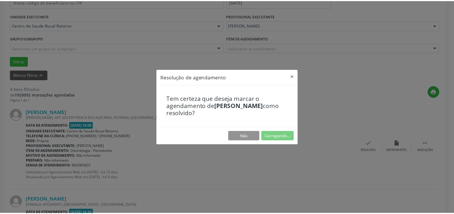
scroll to position [32, 0]
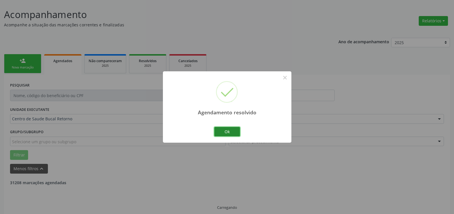
click at [234, 133] on button "Ok" at bounding box center [227, 132] width 26 height 10
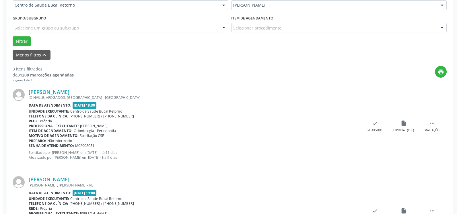
scroll to position [148, 0]
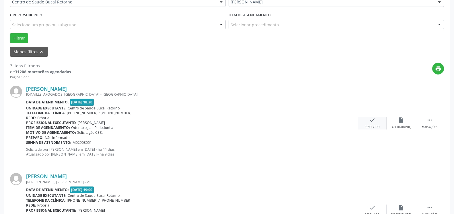
click at [375, 120] on div "check Resolvido" at bounding box center [372, 123] width 29 height 12
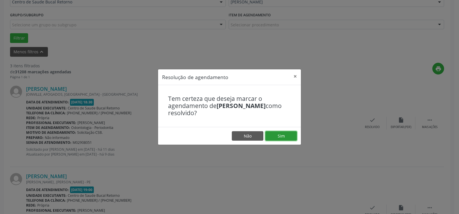
click at [279, 136] on button "Sim" at bounding box center [281, 136] width 32 height 10
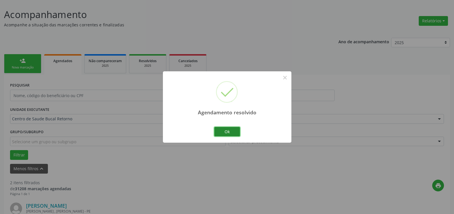
click at [234, 134] on button "Ok" at bounding box center [227, 132] width 26 height 10
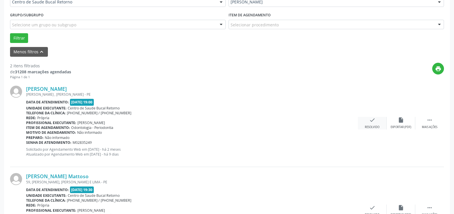
click at [369, 125] on div "check Resolvido" at bounding box center [372, 123] width 29 height 12
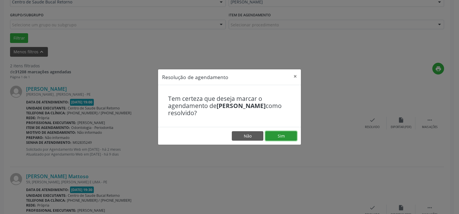
click at [282, 135] on button "Sim" at bounding box center [281, 136] width 32 height 10
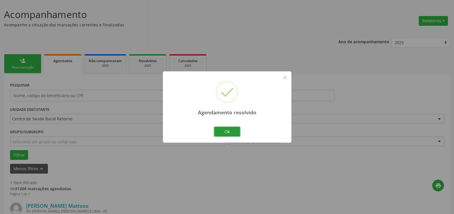
click at [223, 129] on button "Ok" at bounding box center [227, 132] width 26 height 10
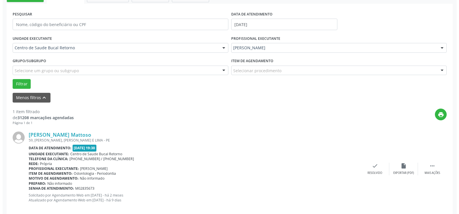
scroll to position [111, 0]
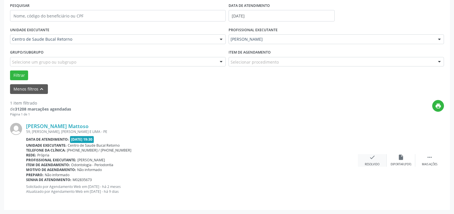
click at [373, 159] on icon "check" at bounding box center [372, 157] width 6 height 6
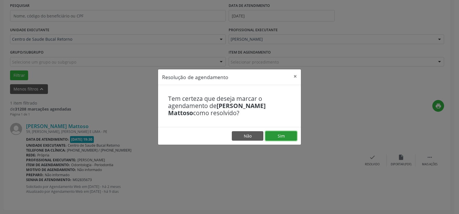
click at [280, 134] on button "Sim" at bounding box center [281, 136] width 32 height 10
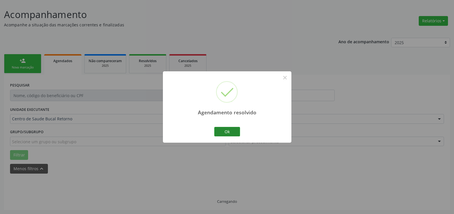
scroll to position [19, 0]
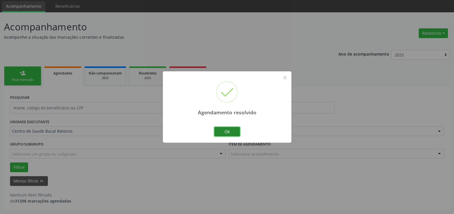
click at [225, 132] on button "Ok" at bounding box center [227, 132] width 26 height 10
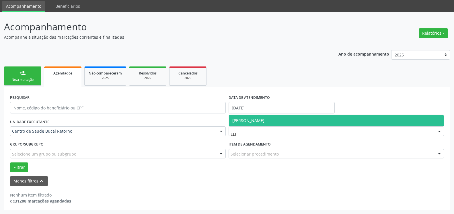
click at [251, 119] on span "[PERSON_NAME]" at bounding box center [248, 120] width 32 height 5
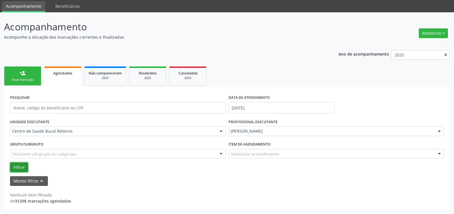
click at [17, 167] on button "Filtrar" at bounding box center [19, 168] width 18 height 10
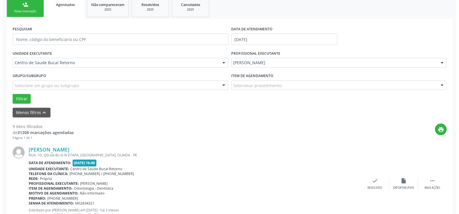
scroll to position [107, 0]
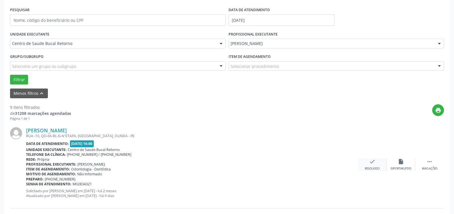
click at [371, 165] on icon "check" at bounding box center [372, 162] width 6 height 6
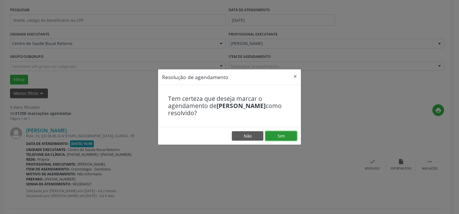
click at [283, 133] on button "Sim" at bounding box center [281, 136] width 32 height 10
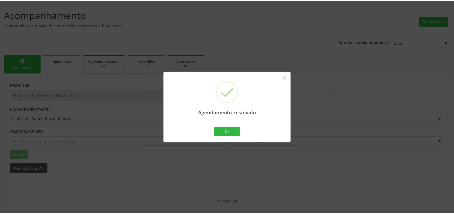
scroll to position [32, 0]
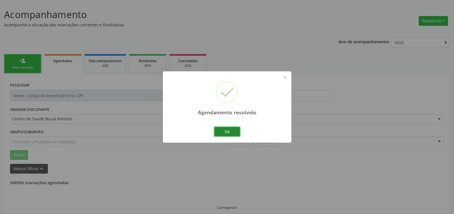
click at [228, 132] on button "Ok" at bounding box center [227, 132] width 26 height 10
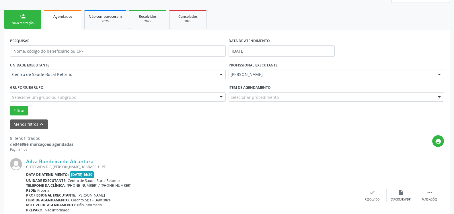
scroll to position [119, 0]
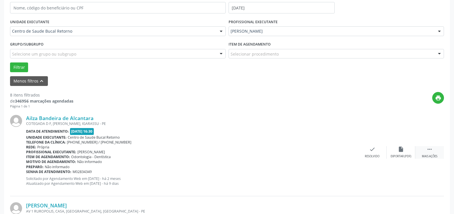
click at [435, 154] on div " Mais ações" at bounding box center [429, 152] width 29 height 12
click at [410, 152] on div "alarm_off Não compareceu" at bounding box center [400, 152] width 29 height 12
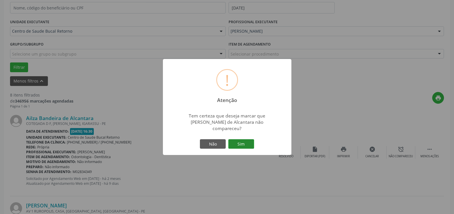
click at [240, 142] on button "Sim" at bounding box center [241, 144] width 26 height 10
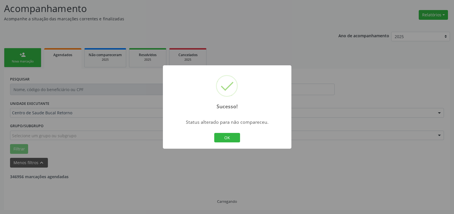
scroll to position [38, 0]
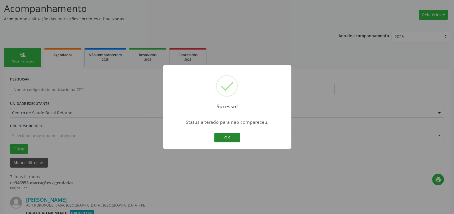
click at [225, 139] on button "OK" at bounding box center [227, 138] width 26 height 10
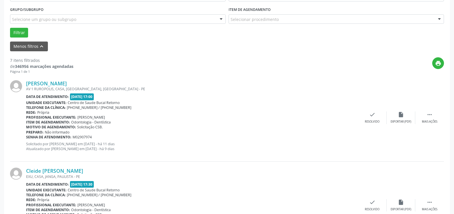
scroll to position [154, 0]
click at [428, 117] on icon "" at bounding box center [429, 114] width 6 height 6
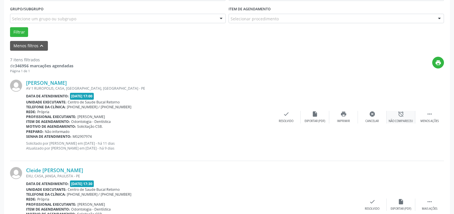
click at [406, 118] on div "alarm_off Não compareceu" at bounding box center [400, 117] width 29 height 12
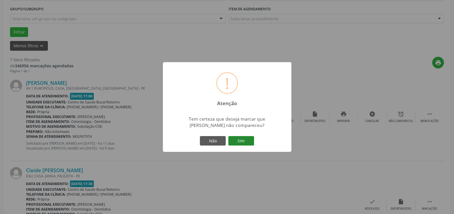
click at [242, 140] on button "Sim" at bounding box center [241, 141] width 26 height 10
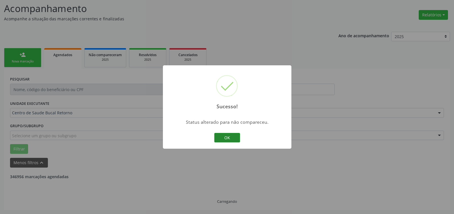
scroll to position [38, 0]
click at [220, 136] on button "OK" at bounding box center [227, 138] width 26 height 10
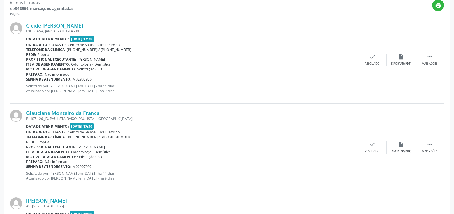
scroll to position [213, 0]
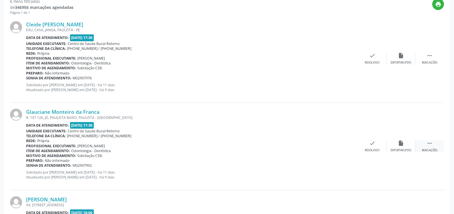
click at [433, 147] on div " Mais ações" at bounding box center [429, 146] width 29 height 12
click at [396, 145] on div "alarm_off Não compareceu" at bounding box center [400, 146] width 29 height 12
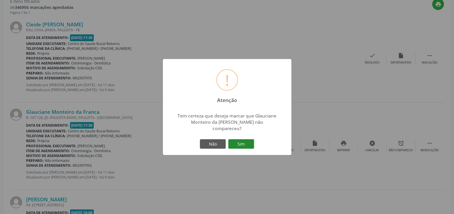
click at [240, 140] on button "Sim" at bounding box center [241, 144] width 26 height 10
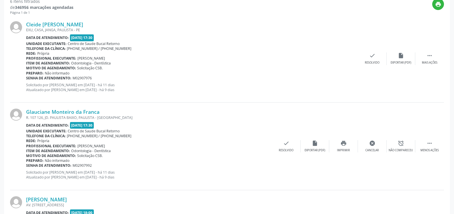
scroll to position [38, 0]
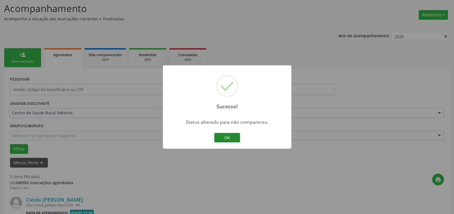
click at [230, 141] on button "OK" at bounding box center [227, 138] width 26 height 10
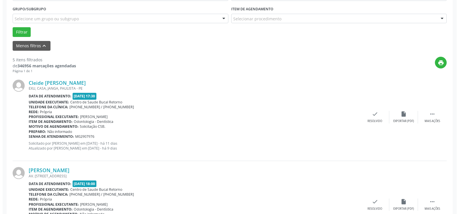
scroll to position [184, 0]
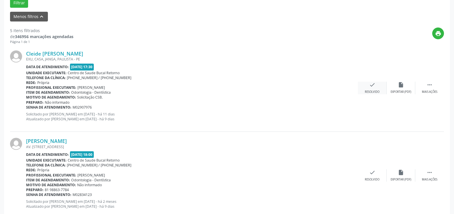
click at [367, 88] on div "check Resolvido" at bounding box center [372, 88] width 29 height 12
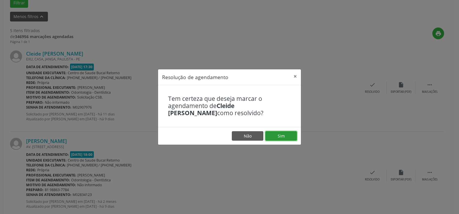
click at [283, 136] on button "Sim" at bounding box center [281, 136] width 32 height 10
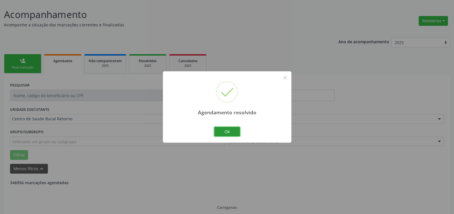
click at [232, 130] on button "Ok" at bounding box center [227, 132] width 26 height 10
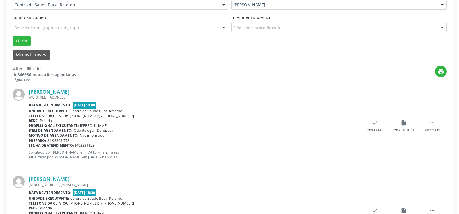
scroll to position [148, 0]
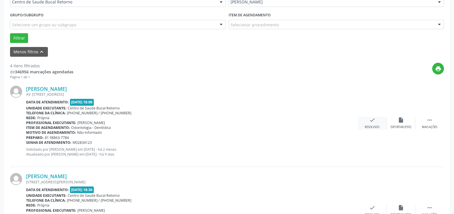
click at [373, 122] on icon "check" at bounding box center [372, 120] width 6 height 6
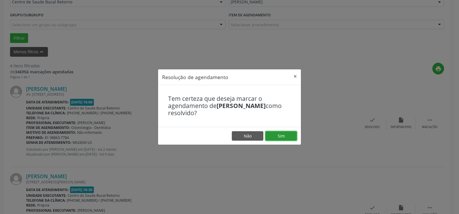
click at [293, 134] on button "Sim" at bounding box center [281, 136] width 32 height 10
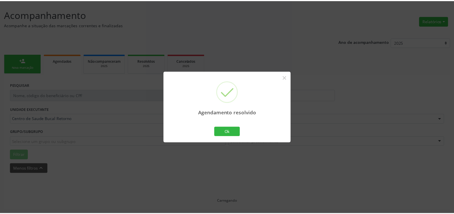
scroll to position [32, 0]
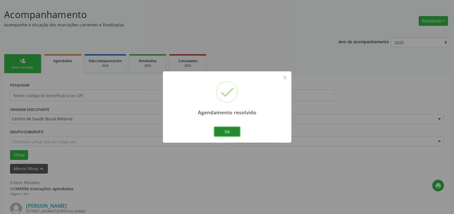
click at [234, 132] on button "Ok" at bounding box center [227, 132] width 26 height 10
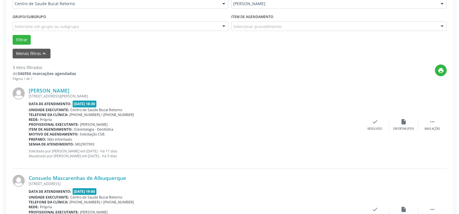
scroll to position [148, 0]
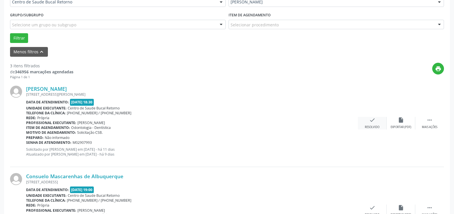
click at [369, 123] on icon "check" at bounding box center [372, 120] width 6 height 6
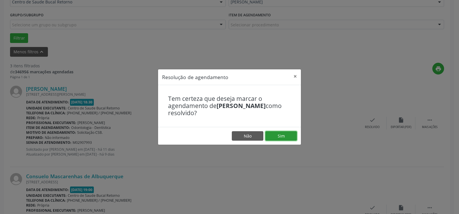
click at [289, 136] on button "Sim" at bounding box center [281, 136] width 32 height 10
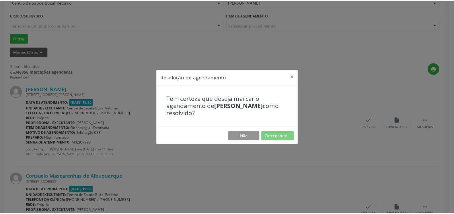
scroll to position [32, 0]
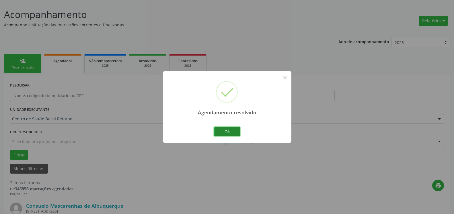
click at [233, 133] on button "Ok" at bounding box center [227, 132] width 26 height 10
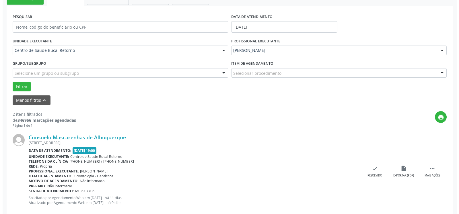
scroll to position [119, 0]
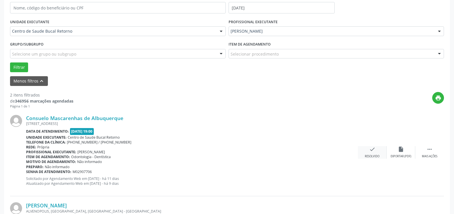
click at [370, 151] on icon "check" at bounding box center [372, 149] width 6 height 6
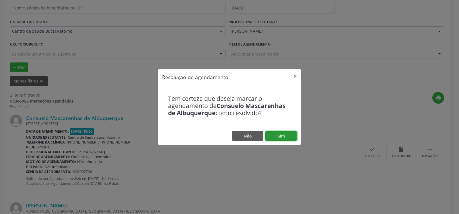
click at [280, 132] on button "Sim" at bounding box center [281, 136] width 32 height 10
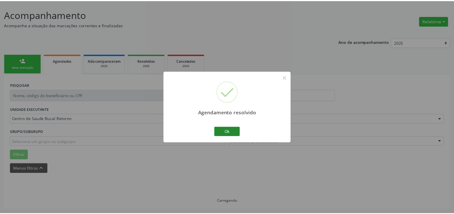
scroll to position [32, 0]
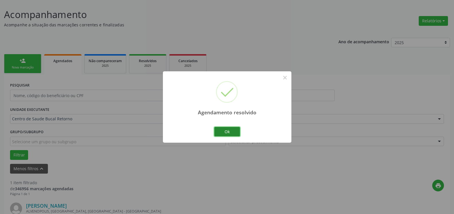
click at [226, 131] on button "Ok" at bounding box center [227, 132] width 26 height 10
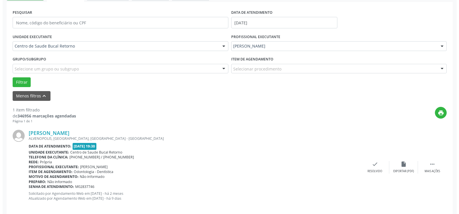
scroll to position [111, 0]
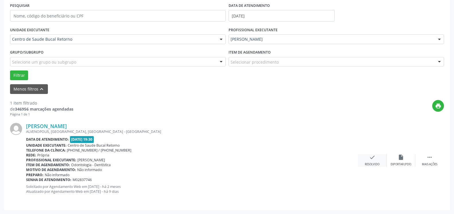
click at [374, 160] on icon "check" at bounding box center [372, 157] width 6 height 6
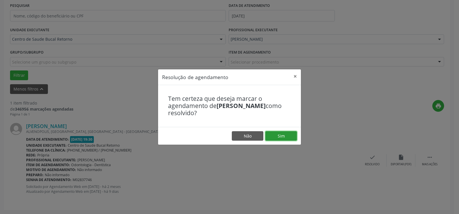
click at [283, 134] on button "Sim" at bounding box center [281, 136] width 32 height 10
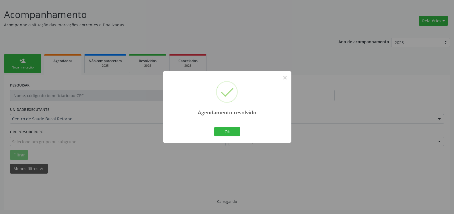
scroll to position [19, 0]
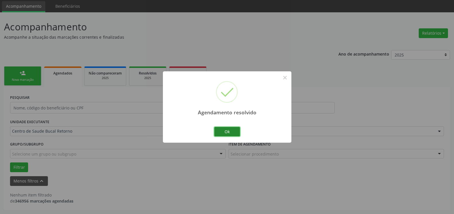
click at [230, 133] on button "Ok" at bounding box center [227, 132] width 26 height 10
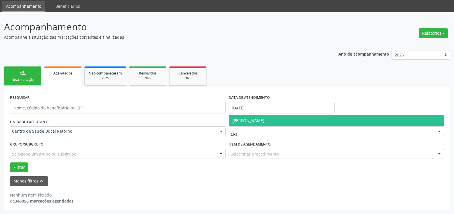
click at [246, 117] on span "[PERSON_NAME]" at bounding box center [336, 120] width 215 height 11
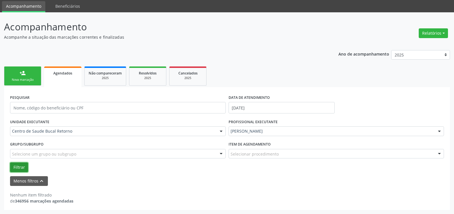
click at [13, 165] on button "Filtrar" at bounding box center [19, 168] width 18 height 10
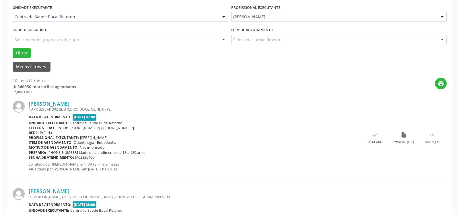
scroll to position [165, 0]
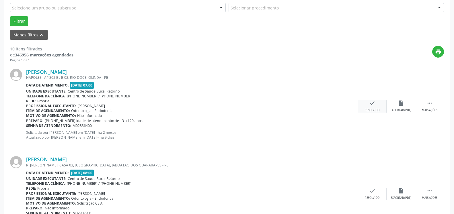
click at [373, 101] on icon "check" at bounding box center [372, 103] width 6 height 6
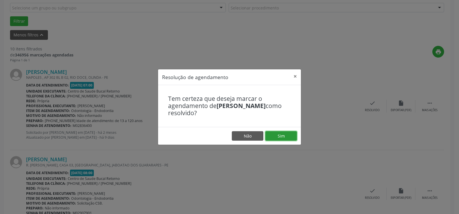
click at [282, 134] on button "Sim" at bounding box center [281, 136] width 32 height 10
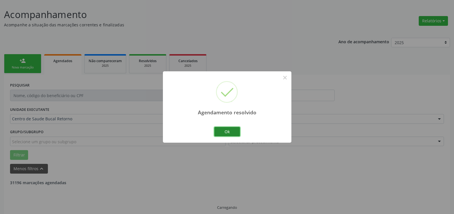
click at [234, 130] on button "Ok" at bounding box center [227, 132] width 26 height 10
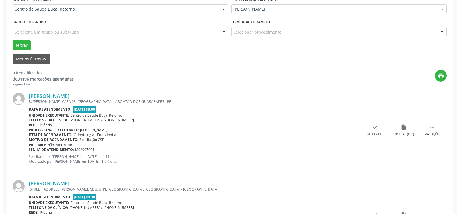
scroll to position [154, 0]
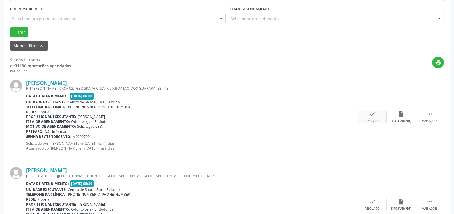
click at [370, 117] on icon "check" at bounding box center [372, 114] width 6 height 6
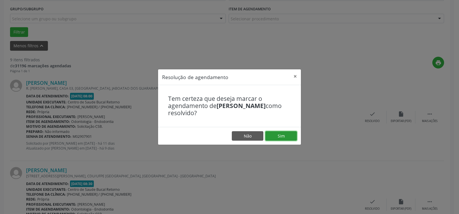
click at [289, 135] on button "Sim" at bounding box center [281, 136] width 32 height 10
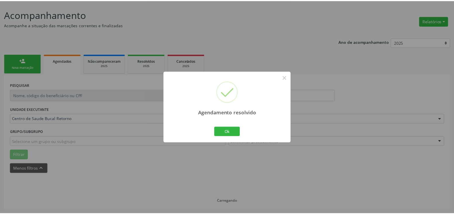
scroll to position [32, 0]
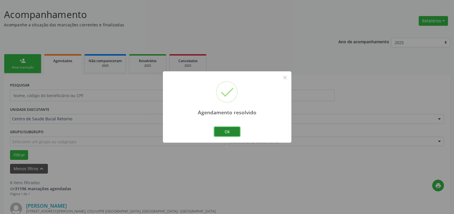
click at [225, 130] on button "Ok" at bounding box center [227, 132] width 26 height 10
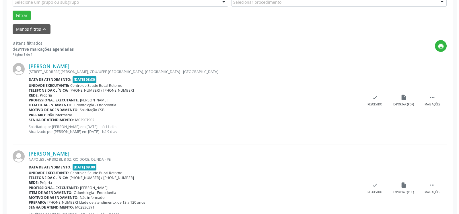
scroll to position [178, 0]
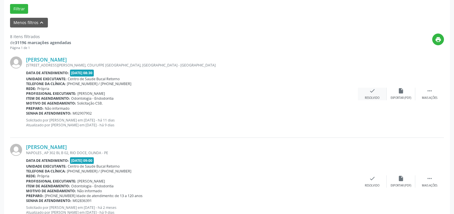
click at [374, 93] on icon "check" at bounding box center [372, 91] width 6 height 6
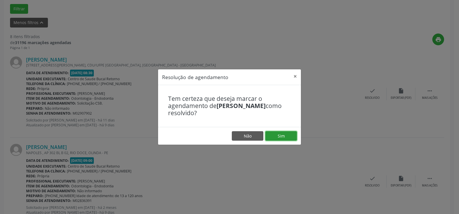
click at [288, 133] on button "Sim" at bounding box center [281, 136] width 32 height 10
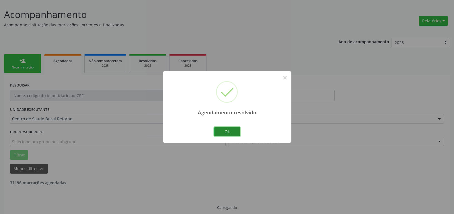
click at [232, 132] on button "Ok" at bounding box center [227, 132] width 26 height 10
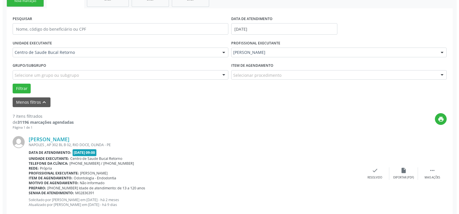
scroll to position [148, 0]
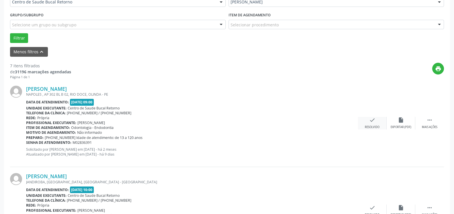
click at [370, 123] on icon "check" at bounding box center [372, 120] width 6 height 6
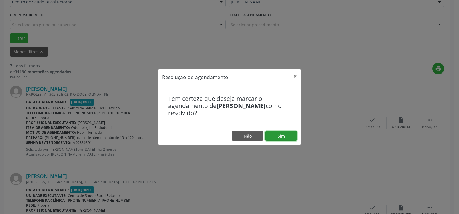
click at [281, 136] on button "Sim" at bounding box center [281, 136] width 32 height 10
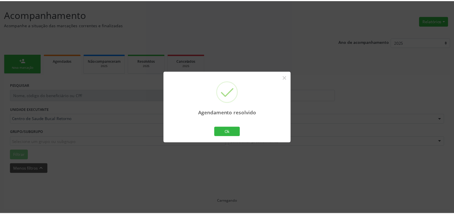
scroll to position [32, 0]
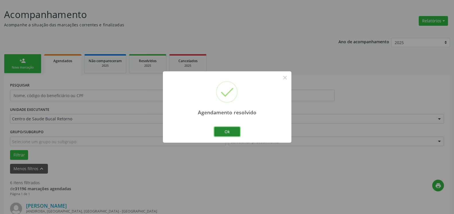
click at [233, 132] on button "Ok" at bounding box center [227, 132] width 26 height 10
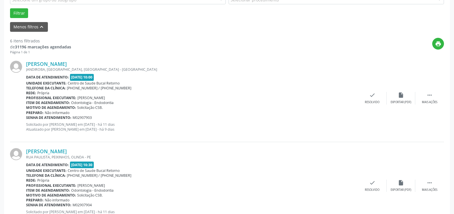
scroll to position [178, 0]
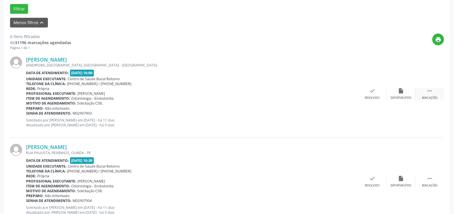
click at [428, 91] on icon "" at bounding box center [429, 91] width 6 height 6
click at [409, 93] on div "alarm_off Não compareceu" at bounding box center [400, 94] width 29 height 12
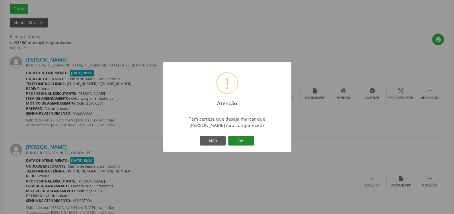
click at [236, 142] on button "Sim" at bounding box center [241, 141] width 26 height 10
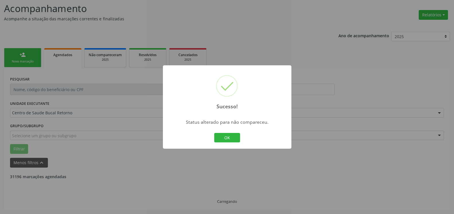
scroll to position [38, 0]
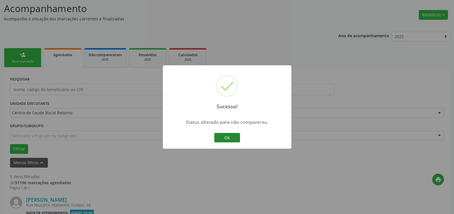
click at [228, 137] on button "OK" at bounding box center [227, 138] width 26 height 10
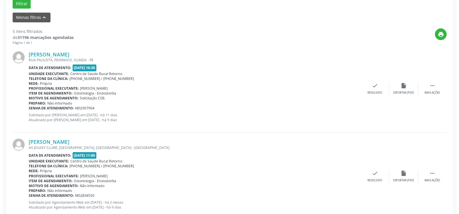
scroll to position [184, 0]
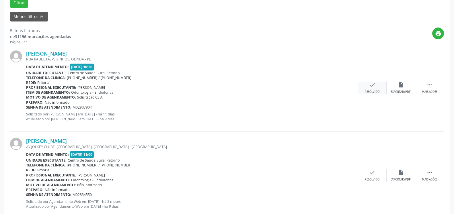
click at [369, 88] on icon "check" at bounding box center [372, 85] width 6 height 6
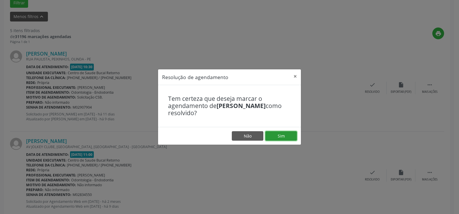
click at [273, 134] on button "Sim" at bounding box center [281, 136] width 32 height 10
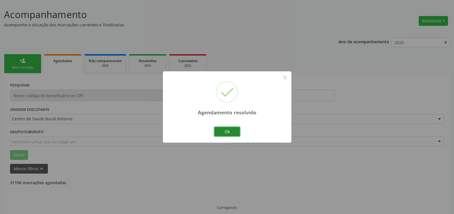
click at [224, 132] on button "Ok" at bounding box center [227, 132] width 26 height 10
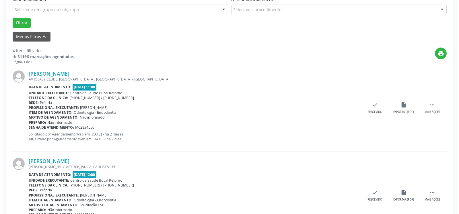
scroll to position [178, 0]
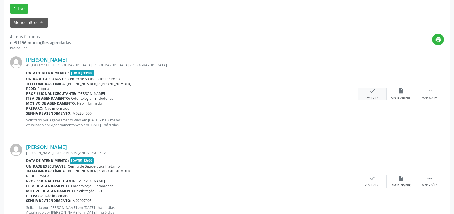
click at [375, 96] on div "Resolvido" at bounding box center [372, 98] width 15 height 4
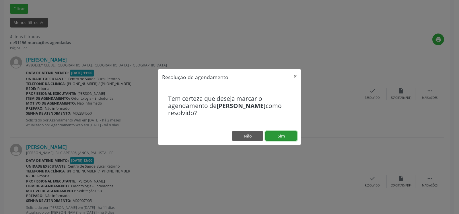
click at [290, 136] on button "Sim" at bounding box center [281, 136] width 32 height 10
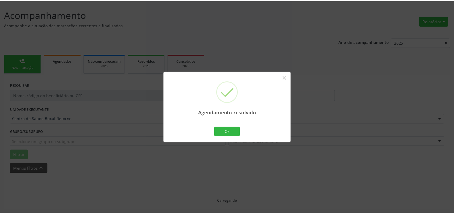
scroll to position [32, 0]
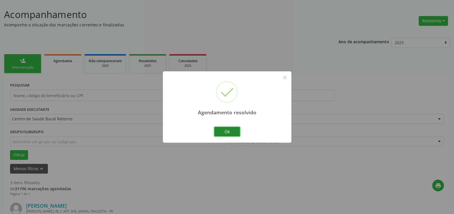
click at [236, 133] on button "Ok" at bounding box center [227, 132] width 26 height 10
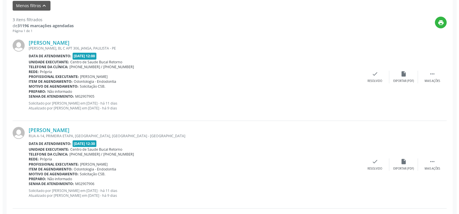
scroll to position [207, 0]
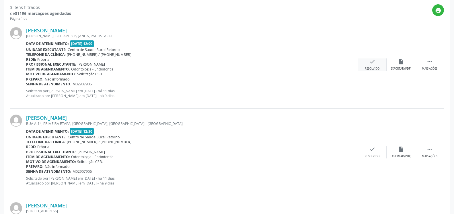
click at [372, 64] on icon "check" at bounding box center [372, 61] width 6 height 6
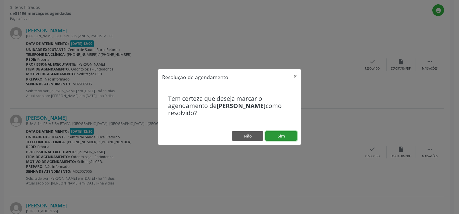
click at [290, 137] on button "Sim" at bounding box center [281, 136] width 32 height 10
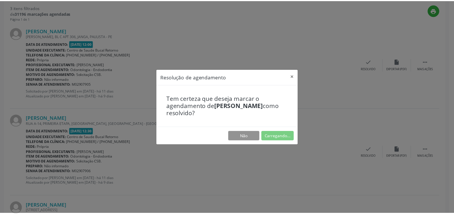
scroll to position [32, 0]
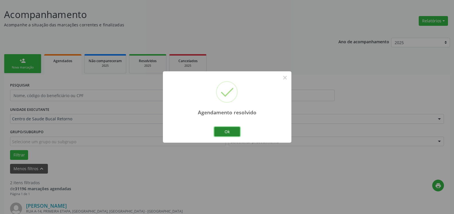
click at [232, 131] on button "Ok" at bounding box center [227, 132] width 26 height 10
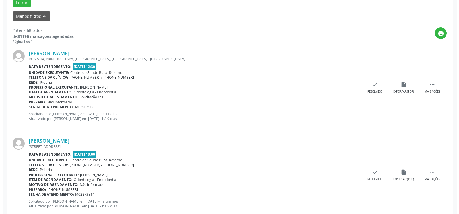
scroll to position [199, 0]
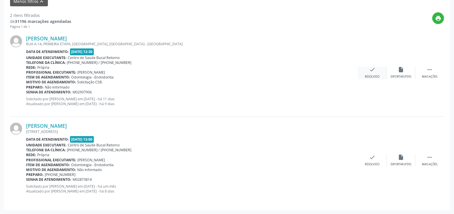
click at [372, 68] on icon "check" at bounding box center [372, 69] width 6 height 6
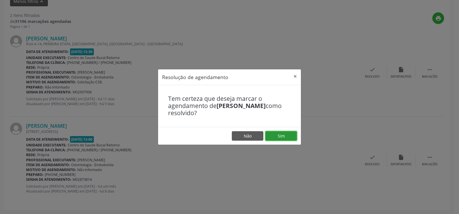
click at [284, 135] on button "Sim" at bounding box center [281, 136] width 32 height 10
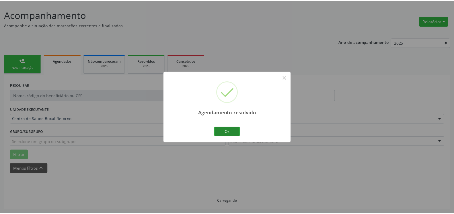
scroll to position [32, 0]
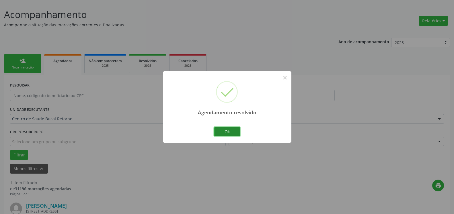
click at [222, 131] on button "Ok" at bounding box center [227, 132] width 26 height 10
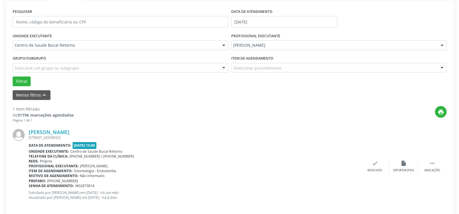
scroll to position [111, 0]
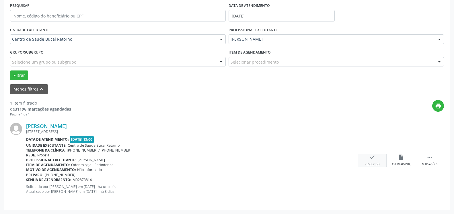
click at [376, 161] on div "check Resolvido" at bounding box center [372, 160] width 29 height 12
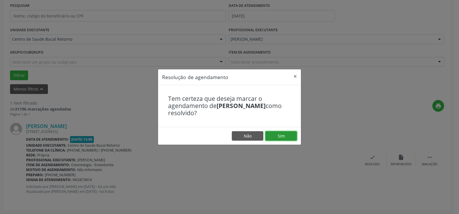
click at [276, 135] on button "Sim" at bounding box center [281, 136] width 32 height 10
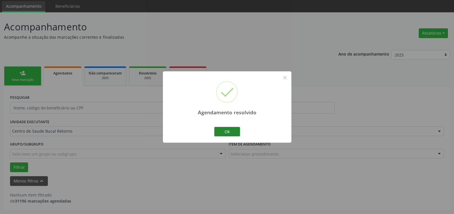
scroll to position [19, 0]
click at [228, 129] on button "Ok" at bounding box center [227, 132] width 26 height 10
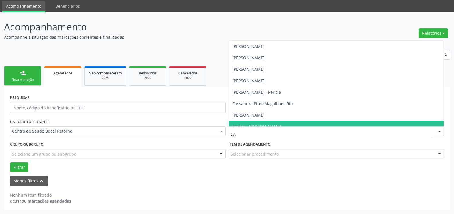
type input "CAS"
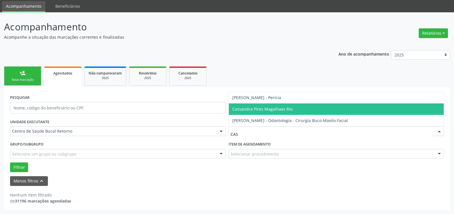
click at [272, 112] on span "Cassandra Pires Magalhaes Rio" at bounding box center [262, 108] width 60 height 5
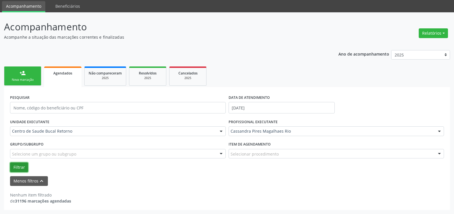
click at [14, 166] on button "Filtrar" at bounding box center [19, 168] width 18 height 10
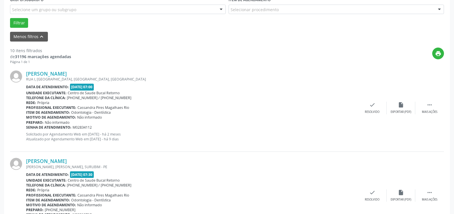
scroll to position [165, 0]
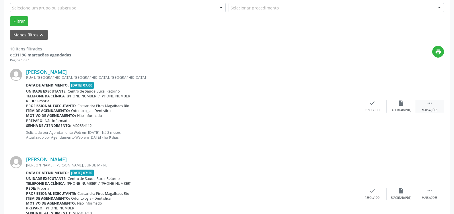
click at [435, 103] on div " Mais ações" at bounding box center [429, 106] width 29 height 12
click at [408, 106] on div "alarm_off Não compareceu" at bounding box center [400, 106] width 29 height 12
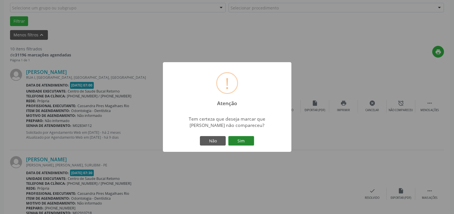
click at [247, 138] on button "Sim" at bounding box center [241, 141] width 26 height 10
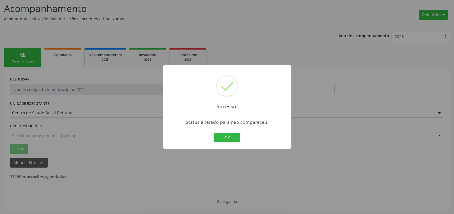
scroll to position [38, 0]
click at [225, 136] on button "OK" at bounding box center [227, 138] width 26 height 10
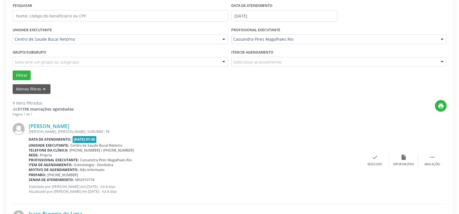
scroll to position [125, 0]
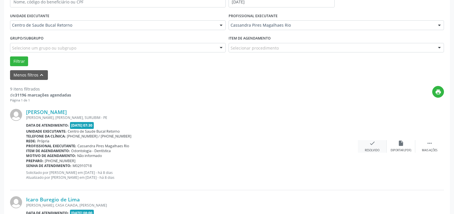
click at [375, 149] on div "Resolvido" at bounding box center [372, 150] width 15 height 4
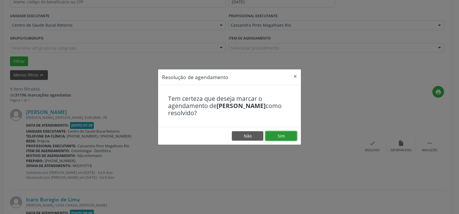
click at [287, 139] on button "Sim" at bounding box center [281, 136] width 32 height 10
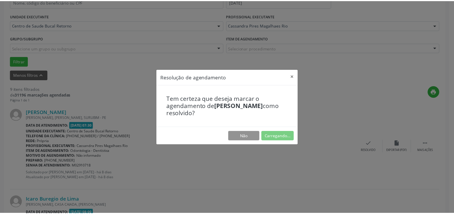
scroll to position [32, 0]
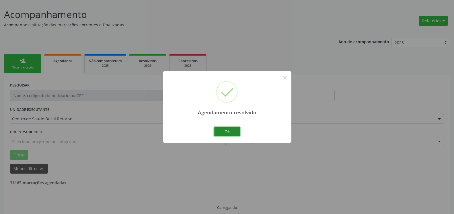
click at [226, 132] on button "Ok" at bounding box center [227, 132] width 26 height 10
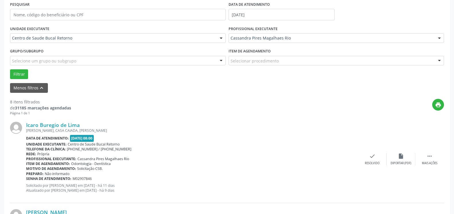
scroll to position [119, 0]
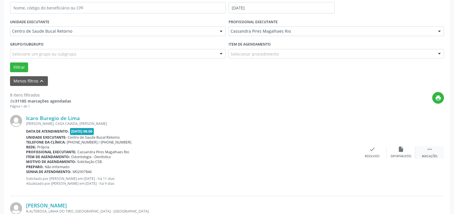
click at [430, 152] on icon "" at bounding box center [429, 149] width 6 height 6
click at [402, 152] on icon "alarm_off" at bounding box center [401, 149] width 6 height 6
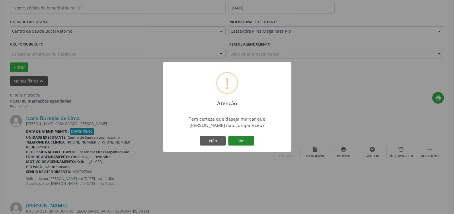
click at [245, 143] on button "Sim" at bounding box center [241, 141] width 26 height 10
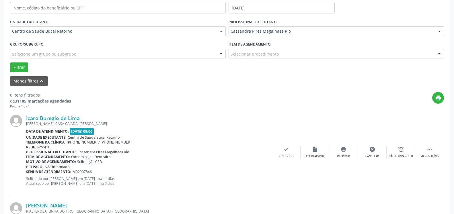
scroll to position [38, 0]
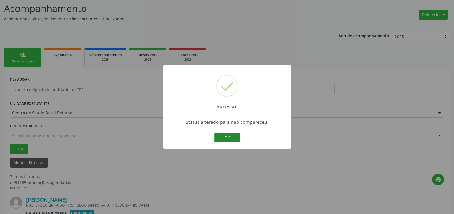
click at [228, 134] on button "OK" at bounding box center [227, 138] width 26 height 10
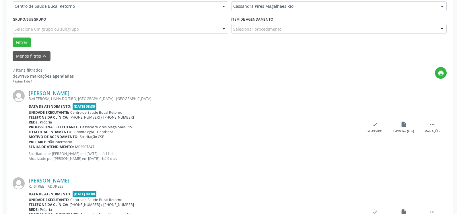
scroll to position [154, 0]
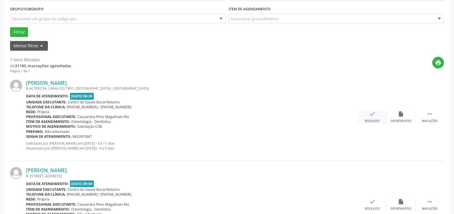
click at [375, 116] on icon "check" at bounding box center [372, 114] width 6 height 6
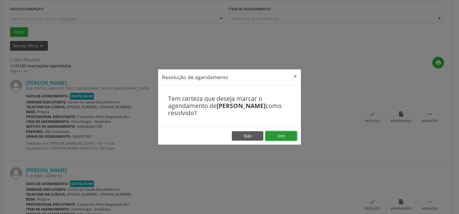
click at [294, 134] on button "Sim" at bounding box center [281, 136] width 32 height 10
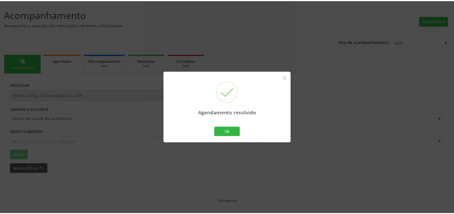
scroll to position [32, 0]
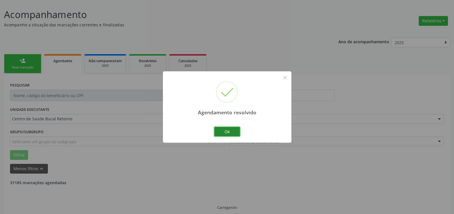
click at [226, 134] on button "Ok" at bounding box center [227, 132] width 26 height 10
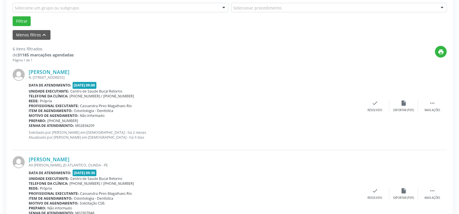
scroll to position [178, 0]
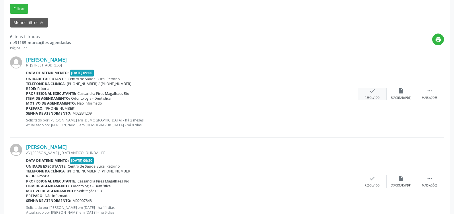
click at [369, 90] on icon "check" at bounding box center [372, 91] width 6 height 6
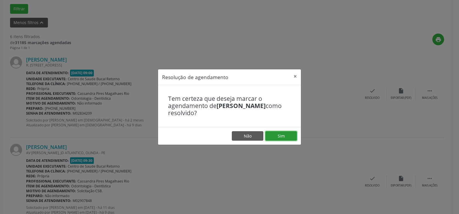
click at [284, 139] on button "Sim" at bounding box center [281, 136] width 32 height 10
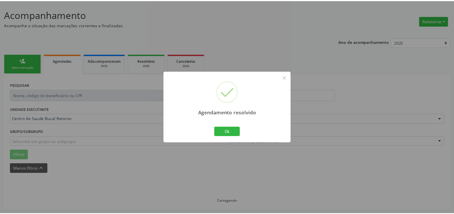
scroll to position [32, 0]
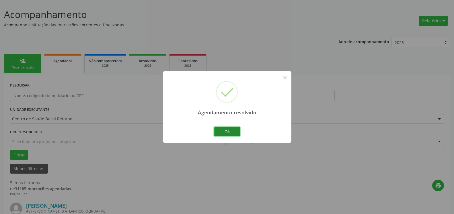
click at [233, 130] on button "Ok" at bounding box center [227, 132] width 26 height 10
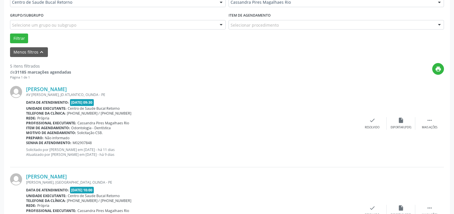
scroll to position [148, 0]
click at [429, 125] on div " Mais ações" at bounding box center [429, 123] width 29 height 12
click at [396, 125] on div "alarm_off Não compareceu" at bounding box center [400, 123] width 29 height 12
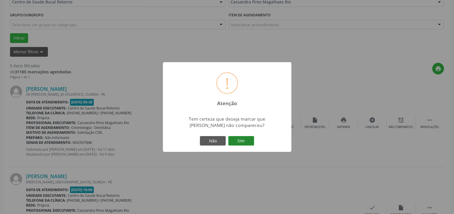
click at [240, 140] on button "Sim" at bounding box center [241, 141] width 26 height 10
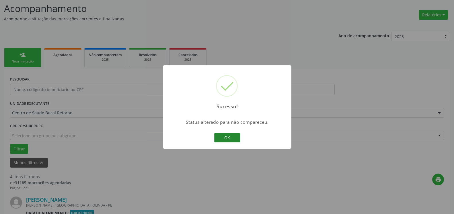
click at [229, 138] on button "OK" at bounding box center [227, 138] width 26 height 10
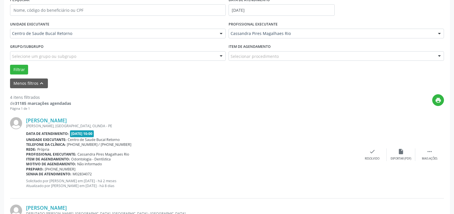
scroll to position [154, 0]
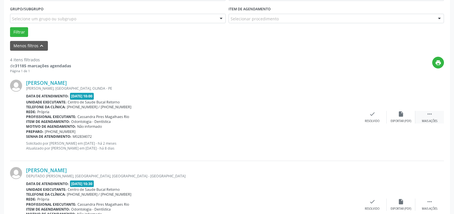
click at [429, 117] on icon "" at bounding box center [429, 114] width 6 height 6
click at [405, 120] on div "Não compareceu" at bounding box center [400, 121] width 24 height 4
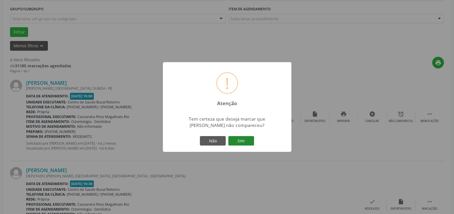
click at [249, 138] on button "Sim" at bounding box center [241, 141] width 26 height 10
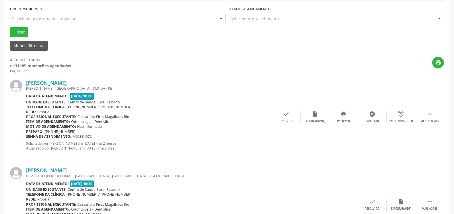
scroll to position [38, 0]
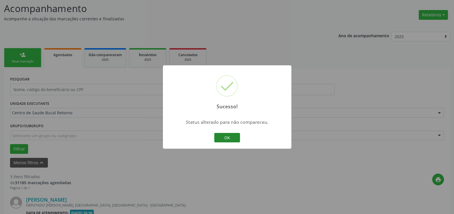
click at [233, 138] on button "OK" at bounding box center [227, 138] width 26 height 10
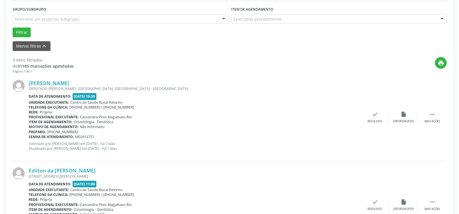
scroll to position [154, 0]
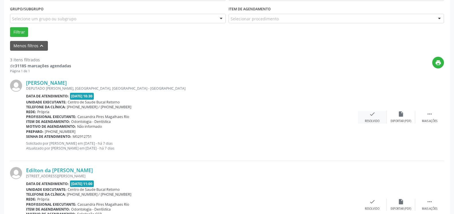
click at [375, 118] on div "check Resolvido" at bounding box center [372, 117] width 29 height 12
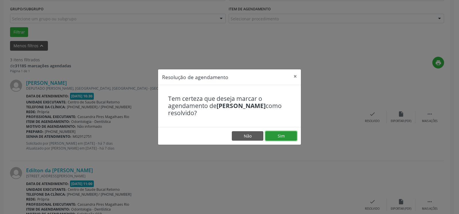
click at [285, 135] on button "Sim" at bounding box center [281, 136] width 32 height 10
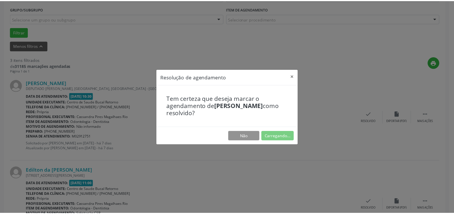
scroll to position [32, 0]
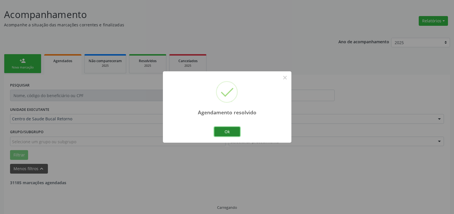
click at [233, 133] on button "Ok" at bounding box center [227, 132] width 26 height 10
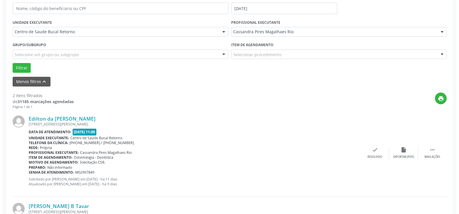
scroll to position [148, 0]
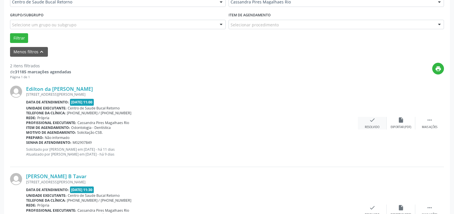
click at [372, 121] on icon "check" at bounding box center [372, 120] width 6 height 6
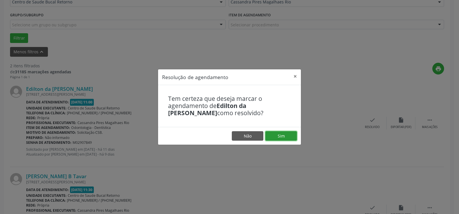
click at [285, 136] on button "Sim" at bounding box center [281, 136] width 32 height 10
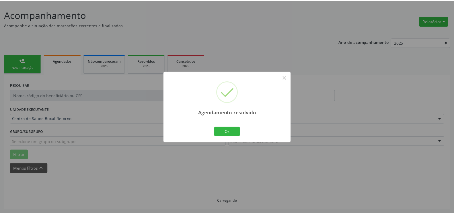
scroll to position [32, 0]
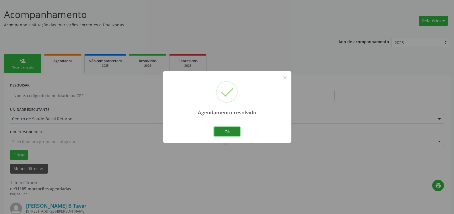
click at [232, 133] on button "Ok" at bounding box center [227, 132] width 26 height 10
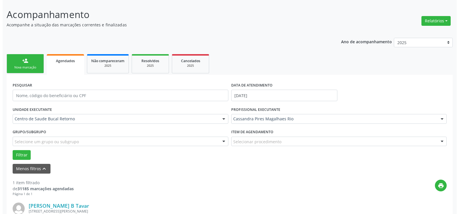
scroll to position [111, 0]
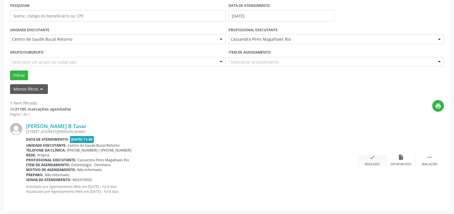
click at [369, 157] on div "check Resolvido" at bounding box center [372, 160] width 29 height 12
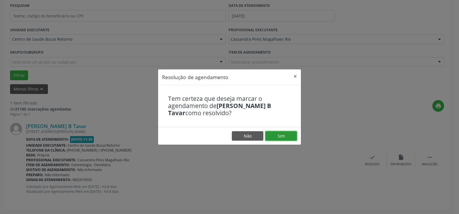
click at [283, 138] on button "Sim" at bounding box center [281, 136] width 32 height 10
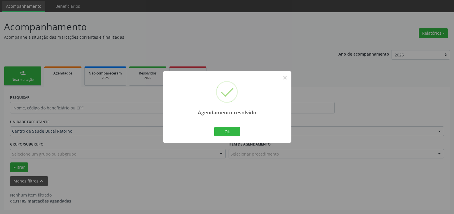
scroll to position [19, 0]
click at [237, 130] on button "Ok" at bounding box center [227, 132] width 26 height 10
